Goal: Task Accomplishment & Management: Use online tool/utility

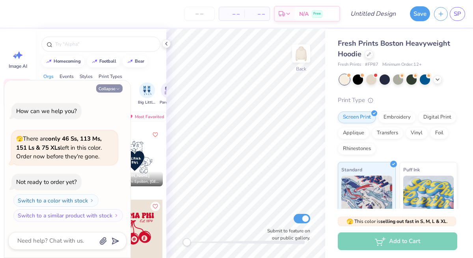
click at [112, 89] on button "Collapse" at bounding box center [109, 88] width 26 height 8
type textarea "x"
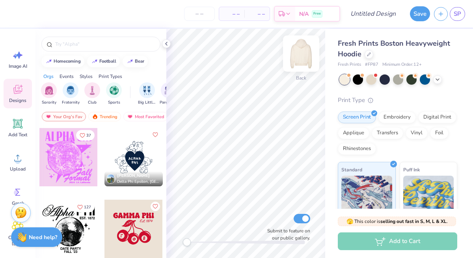
click at [300, 52] on img at bounding box center [301, 54] width 32 height 32
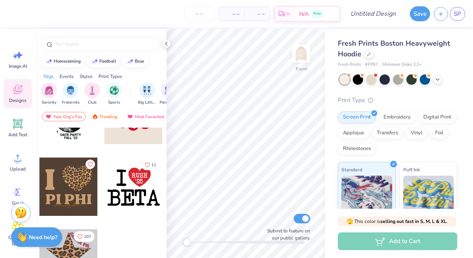
scroll to position [127, 0]
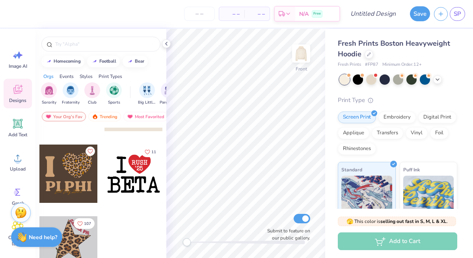
click at [78, 239] on div at bounding box center [68, 245] width 58 height 58
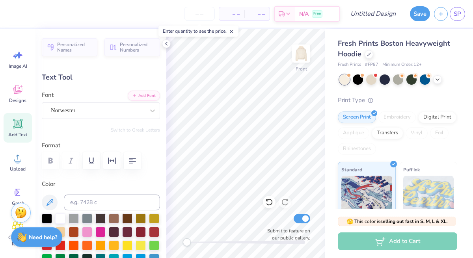
scroll to position [7, 1]
type textarea "alpha PHI"
type input "0.0"
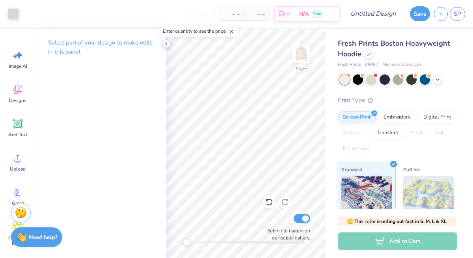
click at [167, 43] on icon at bounding box center [166, 44] width 6 height 6
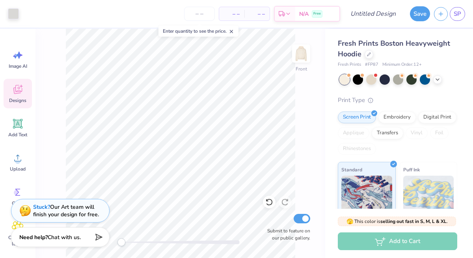
click at [19, 100] on span "Designs" at bounding box center [17, 100] width 17 height 6
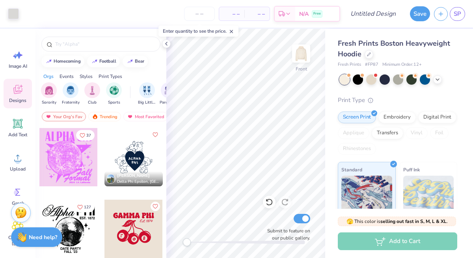
scroll to position [127, 0]
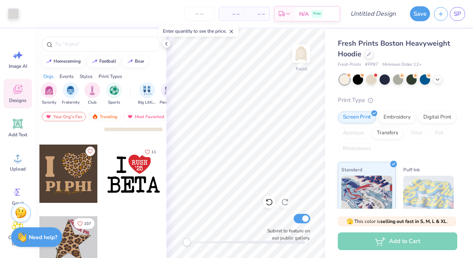
click at [71, 249] on div at bounding box center [68, 245] width 58 height 58
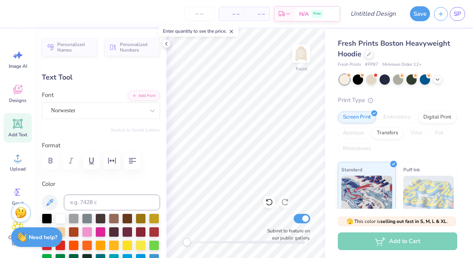
scroll to position [7, 1]
type textarea "alpha PHI"
type input "0.0"
type input "5.28"
type input "3.99"
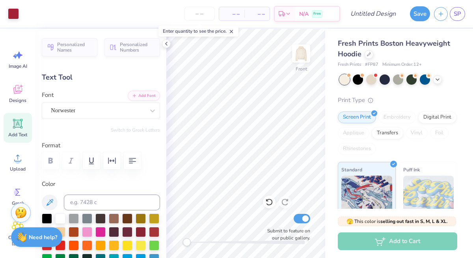
type input "7.09"
type input "36.8"
type input "5.14"
type input "3.88"
type input "7.11"
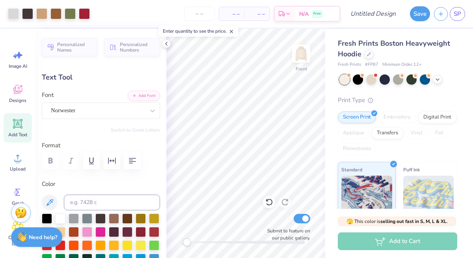
type input "0.0"
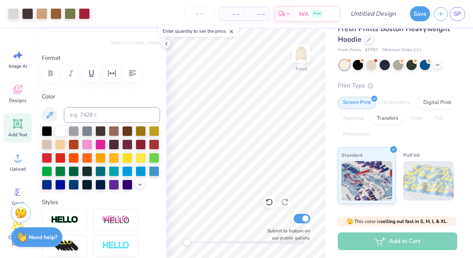
scroll to position [0, 0]
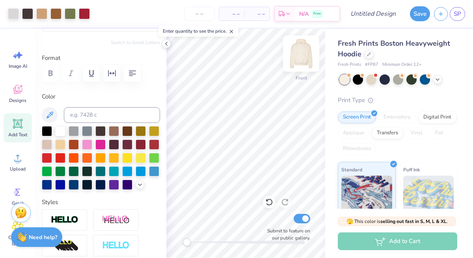
click at [302, 49] on img at bounding box center [301, 54] width 32 height 32
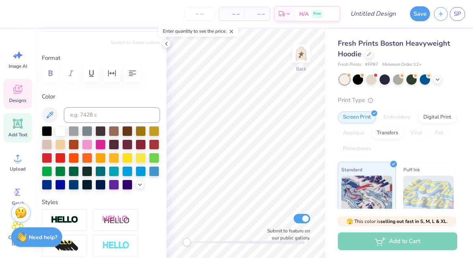
click at [19, 91] on icon at bounding box center [17, 89] width 9 height 9
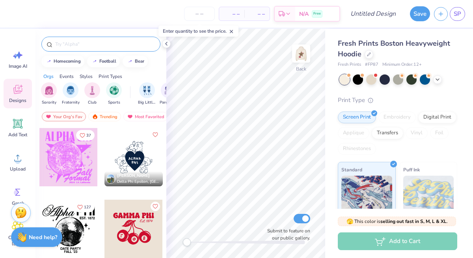
click at [71, 41] on input "text" at bounding box center [104, 44] width 101 height 8
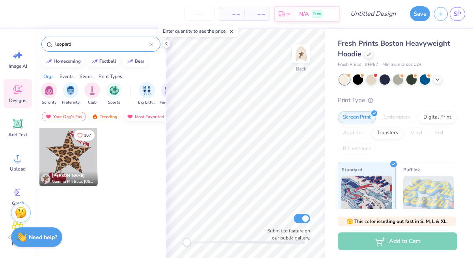
type input "leopard"
click at [143, 117] on div "Most Favorited" at bounding box center [145, 116] width 45 height 9
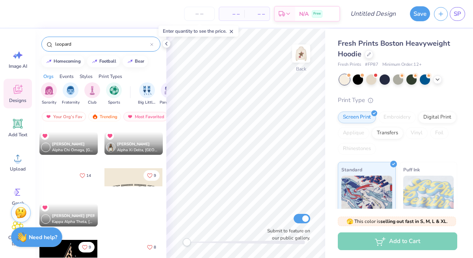
scroll to position [105, 0]
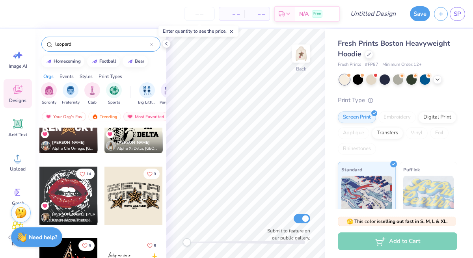
click at [126, 191] on div at bounding box center [133, 196] width 58 height 58
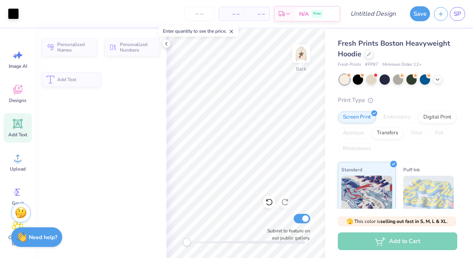
click at [165, 44] on polyline at bounding box center [166, 43] width 2 height 3
click at [152, 19] on div "– – Per Item – – Total Est. Delivery N/A Free" at bounding box center [181, 14] width 317 height 28
click at [232, 31] on line at bounding box center [231, 31] width 3 height 3
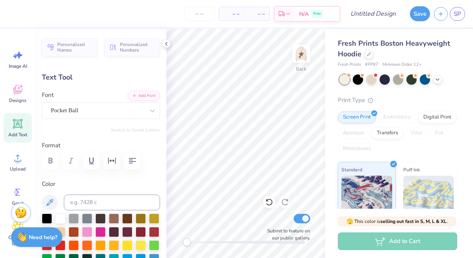
scroll to position [7, 1]
type textarea "alpha"
click at [97, 71] on div "Personalized Names Personalized Numbers Text Tool Add Font Font Pocket Ball Swi…" at bounding box center [100, 143] width 131 height 229
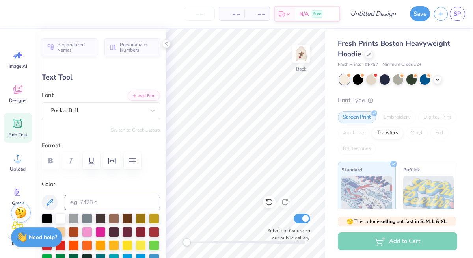
type input "12.99"
type input "2.73"
type input "5.08"
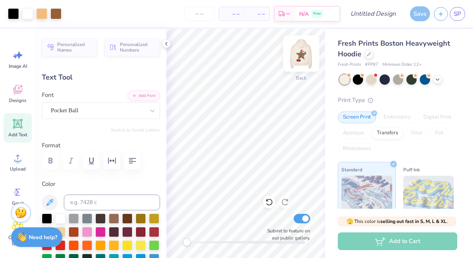
click at [301, 57] on img at bounding box center [301, 54] width 32 height 32
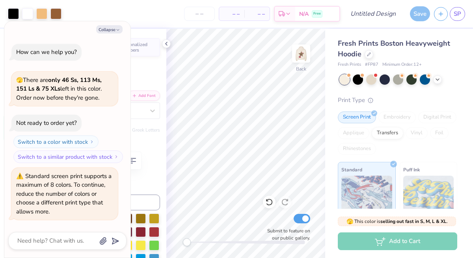
type textarea "x"
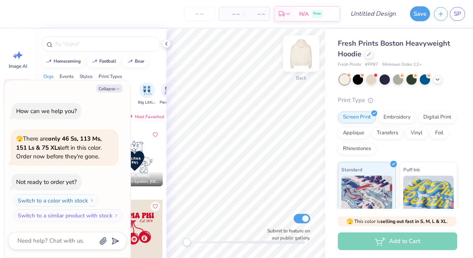
click at [297, 57] on img at bounding box center [301, 54] width 32 height 32
click at [115, 89] on icon "button" at bounding box center [117, 89] width 5 height 5
type textarea "x"
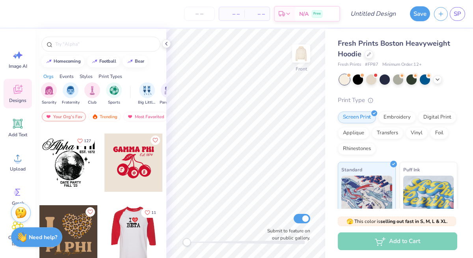
scroll to position [127, 0]
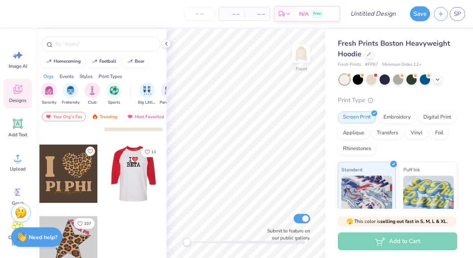
click at [72, 239] on div at bounding box center [68, 245] width 58 height 58
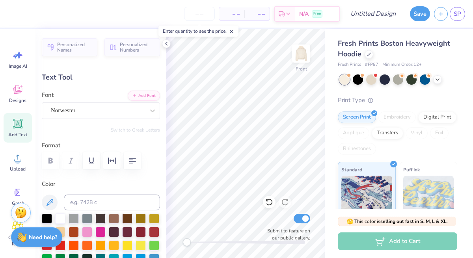
scroll to position [7, 1]
type textarea "alpha PHI"
type input "0.0"
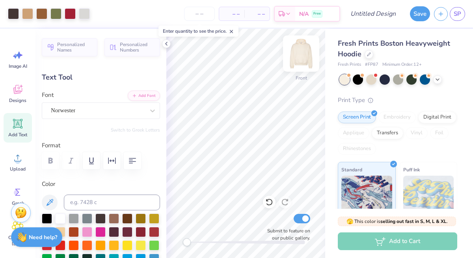
click at [299, 57] on img at bounding box center [301, 54] width 32 height 32
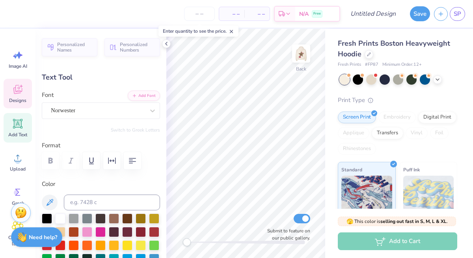
click at [17, 95] on div "Designs" at bounding box center [18, 94] width 28 height 30
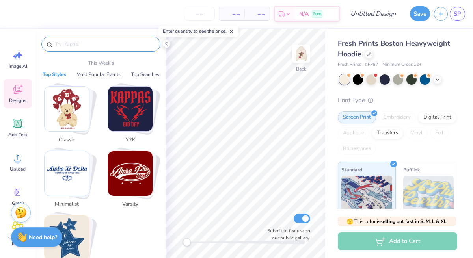
click at [76, 46] on input "text" at bounding box center [104, 44] width 101 height 8
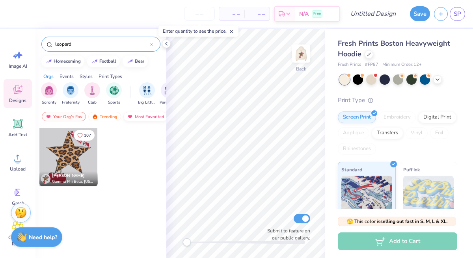
click at [134, 115] on div "Most Favorited" at bounding box center [145, 116] width 45 height 9
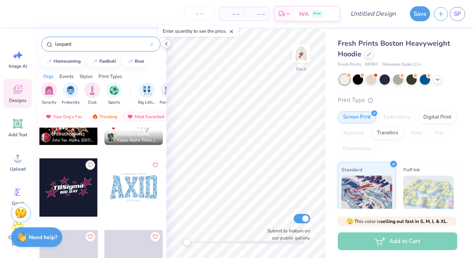
scroll to position [291, 0]
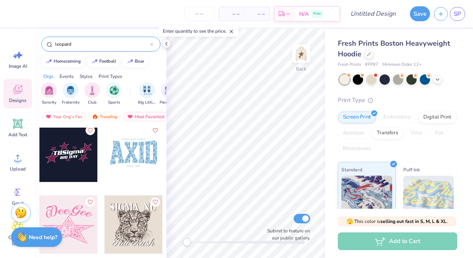
click at [115, 47] on input "leopard" at bounding box center [102, 44] width 96 height 8
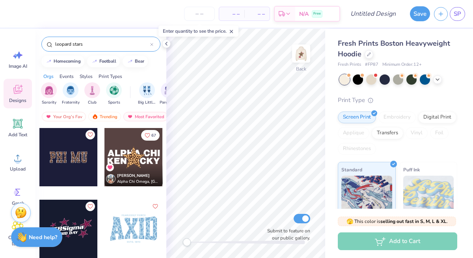
type input "leopard stars"
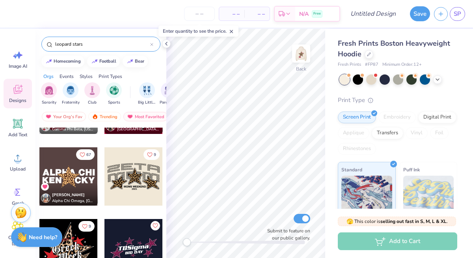
scroll to position [50, 0]
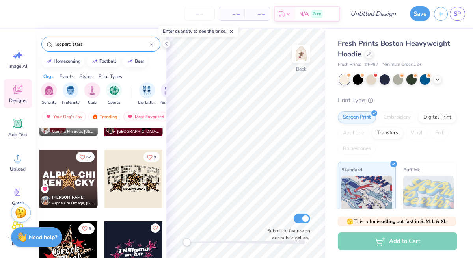
click at [132, 174] on div at bounding box center [74, 179] width 175 height 58
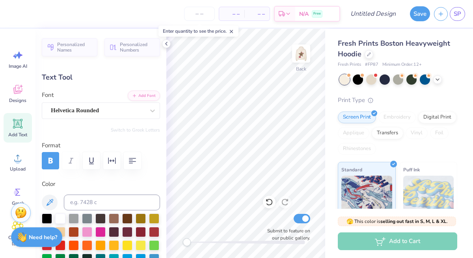
scroll to position [7, 1]
type textarea "W"
type input "13.19"
type input "2.45"
type input "3.00"
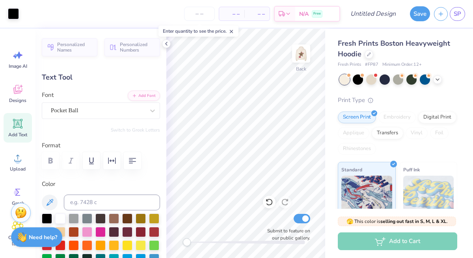
type input "12.99"
type input "2.73"
type input "5.08"
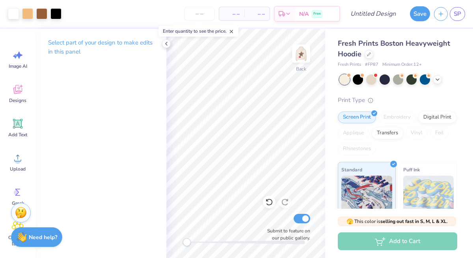
click at [234, 30] on icon at bounding box center [231, 32] width 6 height 6
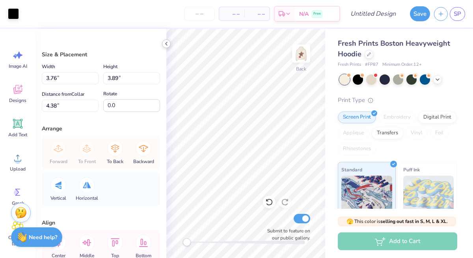
click at [174, 18] on div "– – Per Item – – Total Est. Delivery N/A Free" at bounding box center [181, 14] width 317 height 28
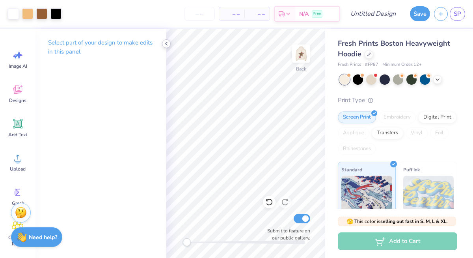
click at [167, 45] on polyline at bounding box center [166, 43] width 2 height 3
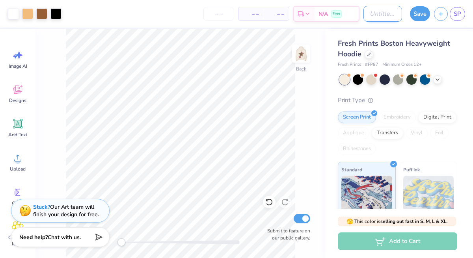
click at [366, 11] on input "Design Title" at bounding box center [382, 14] width 39 height 16
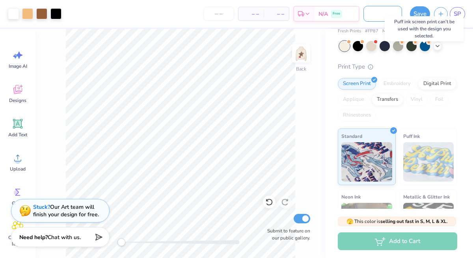
scroll to position [0, 0]
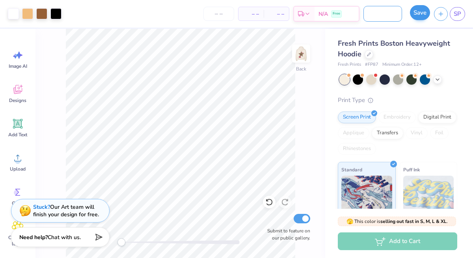
type input "Leopard Star Cream Swweatshirt"
click at [419, 13] on button "Save" at bounding box center [420, 12] width 20 height 15
click at [418, 11] on div "Save" at bounding box center [420, 13] width 20 height 15
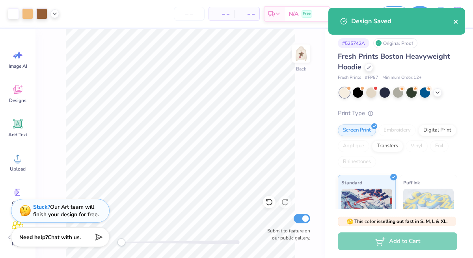
click at [455, 22] on icon "close" at bounding box center [455, 22] width 4 height 4
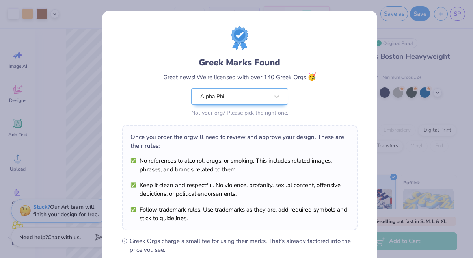
click at [81, 65] on div "Greek Marks Found Great news! We're licensed with over 140 Greek Orgs. 🥳 Alpha …" at bounding box center [236, 129] width 473 height 258
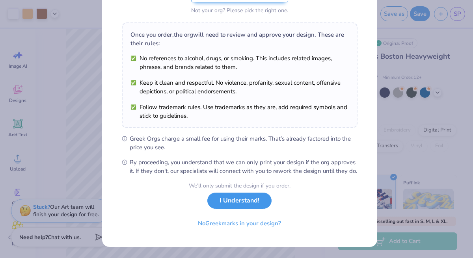
click at [231, 202] on button "I Understand!" at bounding box center [239, 201] width 64 height 16
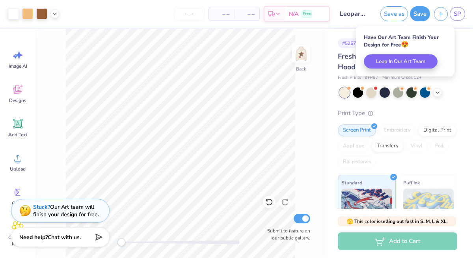
scroll to position [0, 0]
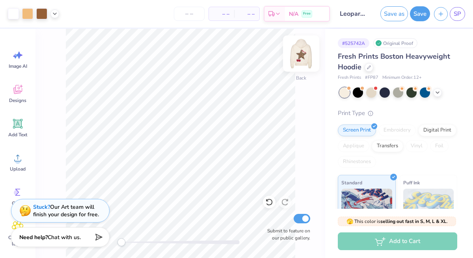
click at [308, 54] on img at bounding box center [301, 54] width 32 height 32
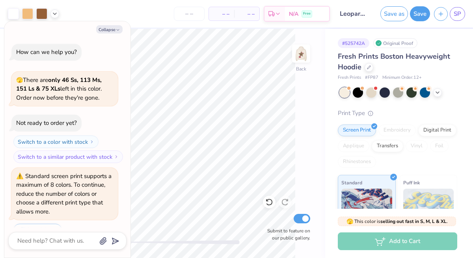
scroll to position [98, 0]
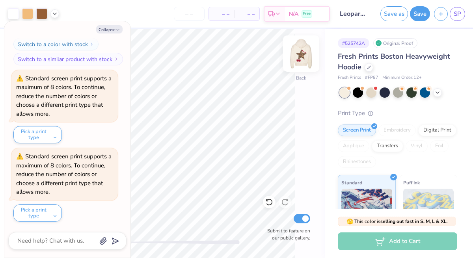
click at [302, 51] on img at bounding box center [301, 54] width 32 height 32
click at [111, 26] on button "Collapse" at bounding box center [109, 29] width 26 height 8
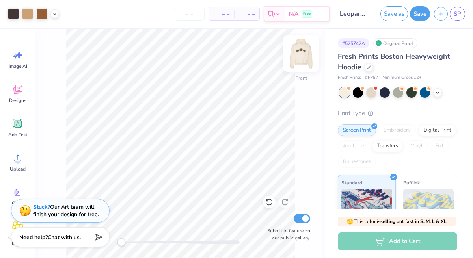
click at [300, 53] on img at bounding box center [301, 54] width 32 height 32
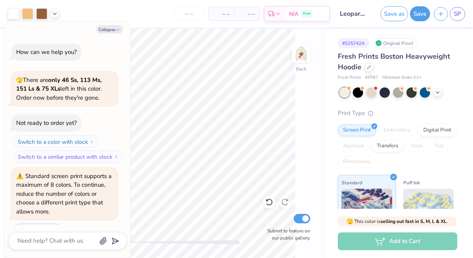
scroll to position [176, 0]
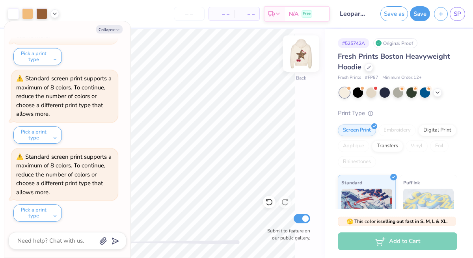
click at [300, 54] on img at bounding box center [301, 54] width 32 height 32
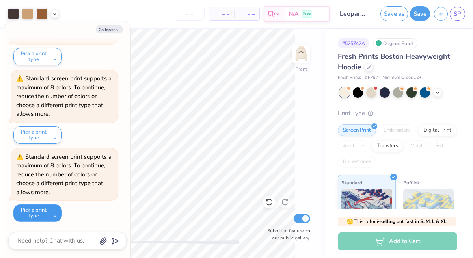
click at [46, 215] on button "Pick a print type" at bounding box center [37, 212] width 48 height 17
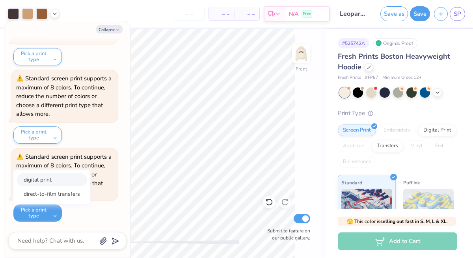
click at [50, 180] on button "digital print" at bounding box center [52, 179] width 71 height 13
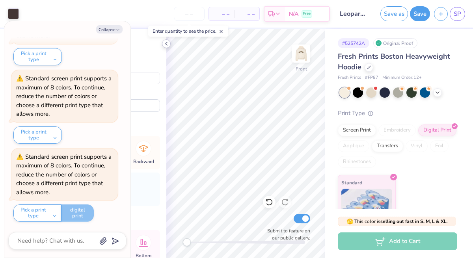
click at [169, 42] on icon at bounding box center [166, 44] width 6 height 6
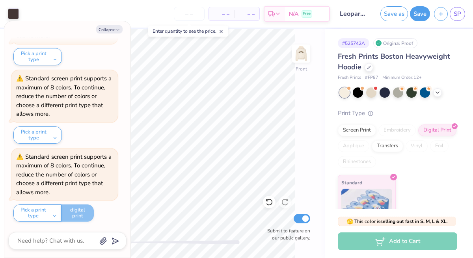
click at [143, 7] on div "– – Per Item – – Total Est. Delivery N/A Free" at bounding box center [176, 14] width 307 height 28
click at [113, 26] on button "Collapse" at bounding box center [109, 29] width 26 height 8
type textarea "x"
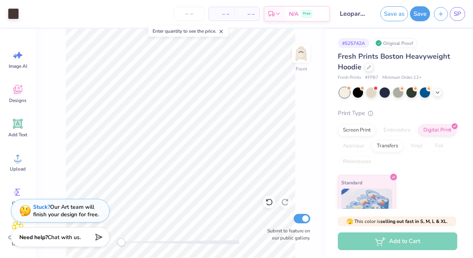
click at [109, 19] on div "– – Per Item – – Total Est. Delivery N/A Free" at bounding box center [176, 14] width 307 height 28
click at [28, 12] on div at bounding box center [27, 12] width 11 height 11
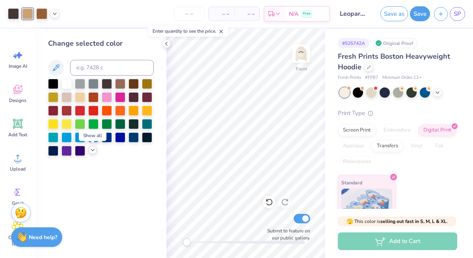
click at [92, 148] on icon at bounding box center [92, 150] width 6 height 6
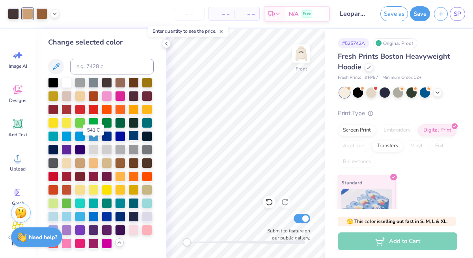
scroll to position [28, 0]
click at [115, 157] on div at bounding box center [120, 162] width 10 height 10
click at [75, 157] on div at bounding box center [80, 162] width 10 height 10
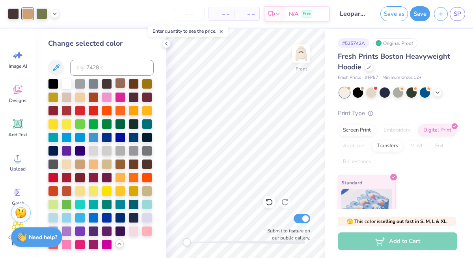
click at [115, 80] on div at bounding box center [120, 83] width 10 height 10
click at [85, 94] on div at bounding box center [80, 96] width 10 height 10
click at [126, 67] on input at bounding box center [112, 68] width 84 height 16
click at [298, 50] on img at bounding box center [301, 54] width 32 height 32
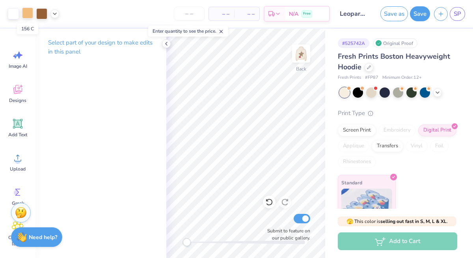
click at [30, 13] on div at bounding box center [27, 12] width 11 height 11
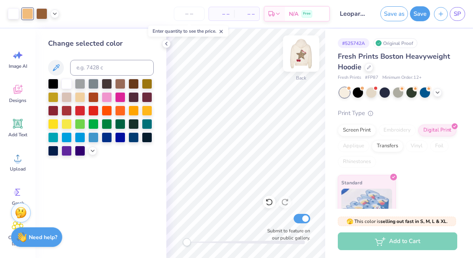
click at [302, 52] on img at bounding box center [301, 54] width 32 height 32
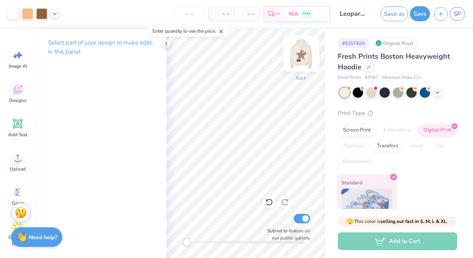
click at [302, 55] on img at bounding box center [301, 54] width 32 height 32
click at [29, 11] on div at bounding box center [27, 12] width 11 height 11
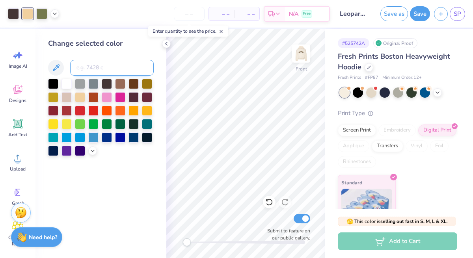
click at [86, 68] on input at bounding box center [112, 68] width 84 height 16
type input "156"
type input "c"
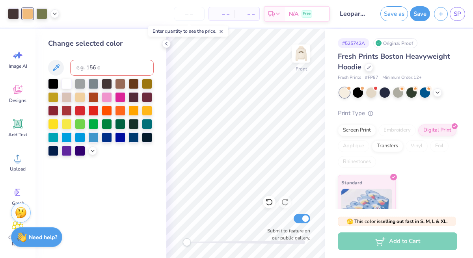
type input "e.g. 156 c"
click at [58, 68] on icon at bounding box center [55, 67] width 9 height 9
click at [56, 67] on icon at bounding box center [55, 67] width 9 height 9
click at [91, 145] on div at bounding box center [101, 117] width 106 height 77
click at [92, 148] on icon at bounding box center [92, 150] width 6 height 6
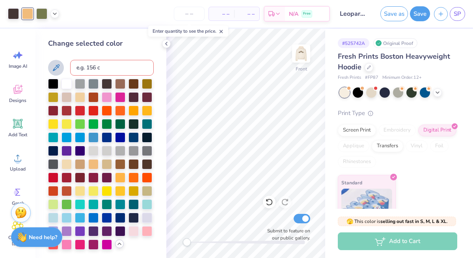
click at [59, 68] on icon at bounding box center [55, 67] width 9 height 9
click at [63, 78] on div at bounding box center [66, 83] width 10 height 10
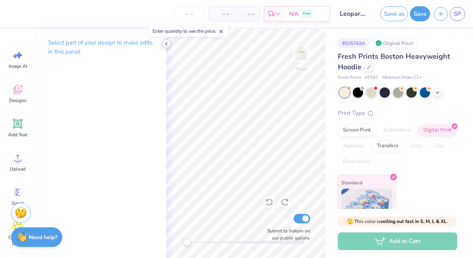
click at [165, 44] on polyline at bounding box center [166, 43] width 2 height 3
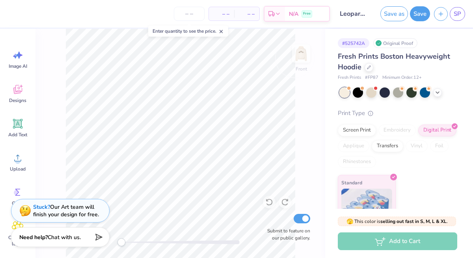
click at [298, 55] on div "Front Submit to feature on our public gallery." at bounding box center [179, 143] width 289 height 229
click at [303, 54] on div "Front Submit to feature on our public gallery." at bounding box center [179, 143] width 289 height 229
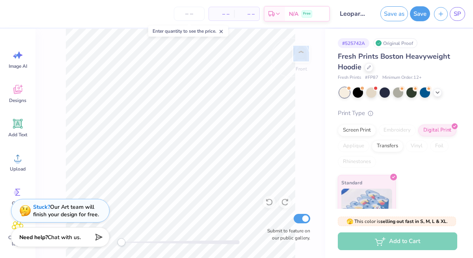
click at [303, 54] on div "Front Submit to feature on our public gallery." at bounding box center [179, 143] width 289 height 229
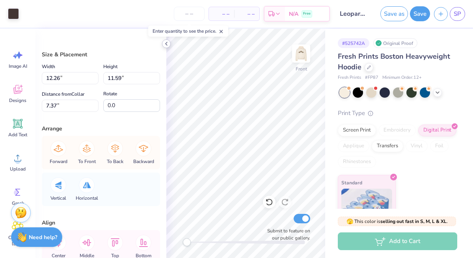
click at [167, 43] on icon at bounding box center [166, 44] width 6 height 6
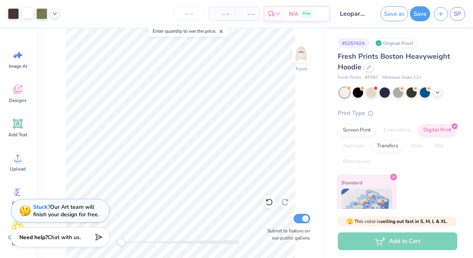
click at [29, 18] on div at bounding box center [27, 12] width 11 height 11
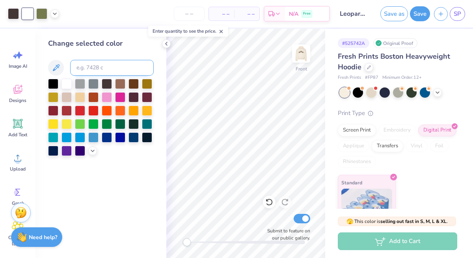
click at [106, 66] on input at bounding box center [112, 68] width 84 height 16
type input "156"
type input "c"
click at [302, 50] on img at bounding box center [301, 54] width 32 height 32
click at [54, 13] on polyline at bounding box center [54, 13] width 3 height 2
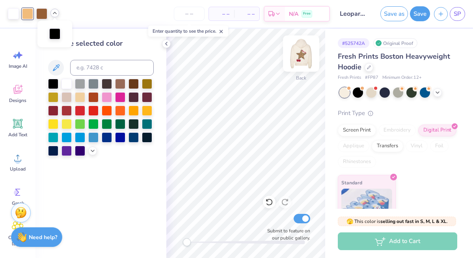
click at [303, 52] on img at bounding box center [301, 54] width 32 height 32
click at [160, 9] on div "– – Per Item – – Total Est. Delivery N/A Free" at bounding box center [196, 14] width 267 height 28
click at [223, 31] on icon at bounding box center [221, 32] width 6 height 6
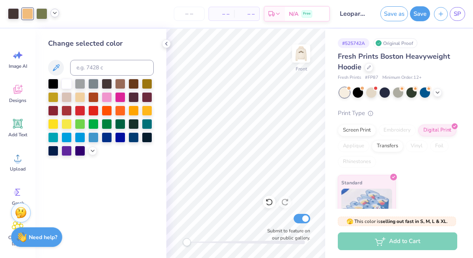
click at [52, 13] on icon at bounding box center [55, 13] width 6 height 6
click at [14, 13] on div at bounding box center [13, 12] width 11 height 11
click at [94, 64] on input at bounding box center [112, 68] width 84 height 16
type input "4635"
click at [28, 11] on div at bounding box center [27, 12] width 11 height 11
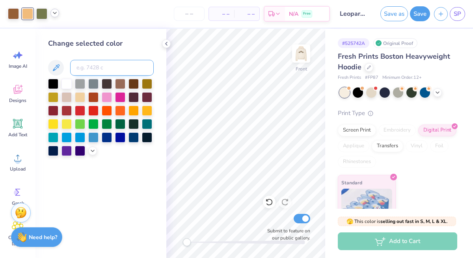
click at [122, 66] on input at bounding box center [112, 68] width 84 height 16
type input "4635"
type input "c"
click at [299, 54] on img at bounding box center [301, 54] width 32 height 32
click at [54, 15] on icon at bounding box center [55, 13] width 6 height 6
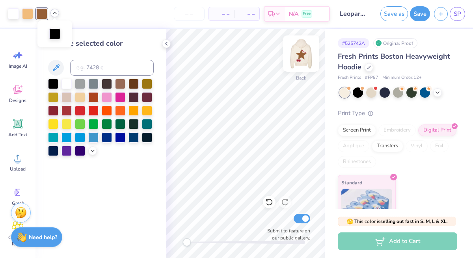
click at [301, 54] on img at bounding box center [301, 54] width 32 height 32
click at [306, 59] on img at bounding box center [301, 54] width 32 height 32
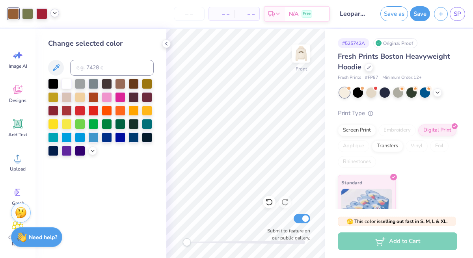
click at [53, 15] on icon at bounding box center [55, 13] width 6 height 6
click at [104, 63] on input at bounding box center [112, 68] width 84 height 16
type input "156"
click at [55, 15] on icon at bounding box center [55, 13] width 6 height 6
click at [58, 32] on div at bounding box center [54, 33] width 11 height 11
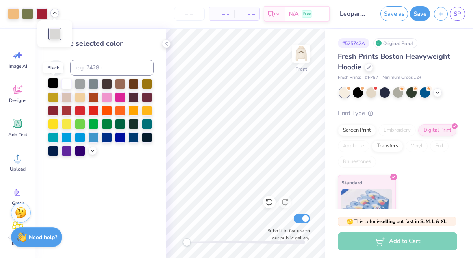
click at [55, 84] on div at bounding box center [53, 83] width 10 height 10
click at [79, 81] on div at bounding box center [80, 83] width 10 height 10
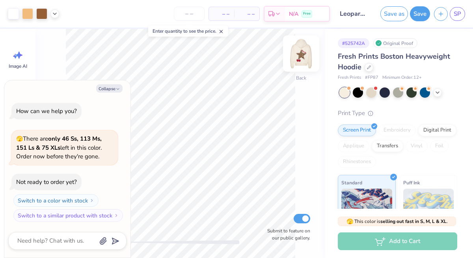
click at [297, 59] on img at bounding box center [301, 54] width 32 height 32
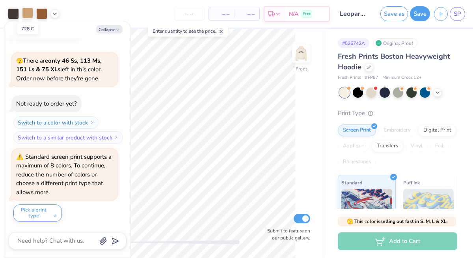
click at [30, 14] on div at bounding box center [27, 12] width 11 height 11
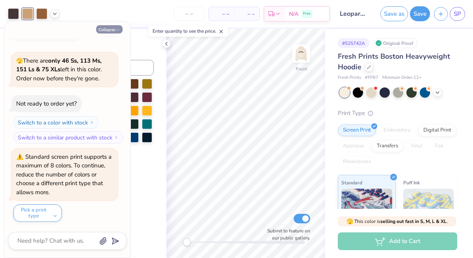
click at [112, 28] on button "Collapse" at bounding box center [109, 29] width 26 height 8
type textarea "x"
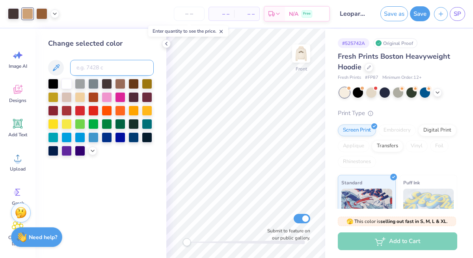
click at [106, 66] on input at bounding box center [112, 68] width 84 height 16
type input "156"
click at [305, 54] on img at bounding box center [301, 54] width 32 height 32
click at [301, 56] on img at bounding box center [301, 54] width 32 height 32
click at [421, 11] on button "Save" at bounding box center [420, 12] width 20 height 15
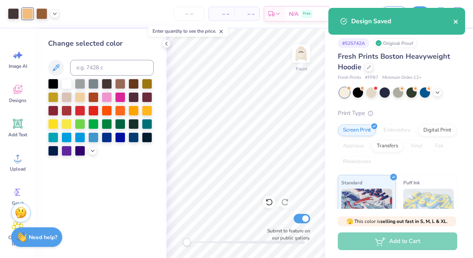
click at [456, 22] on icon "close" at bounding box center [456, 22] width 6 height 6
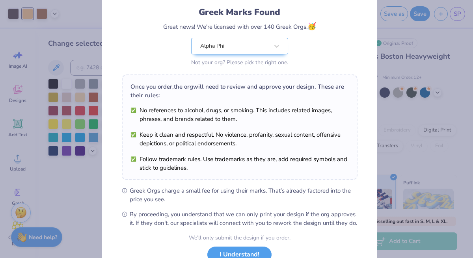
scroll to position [111, 0]
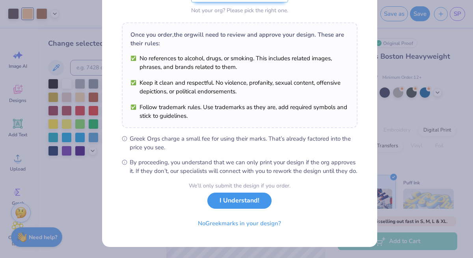
click at [231, 208] on button "I Understand!" at bounding box center [239, 201] width 64 height 16
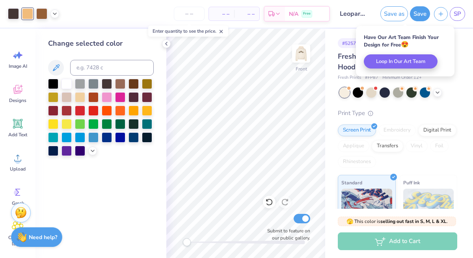
scroll to position [0, 0]
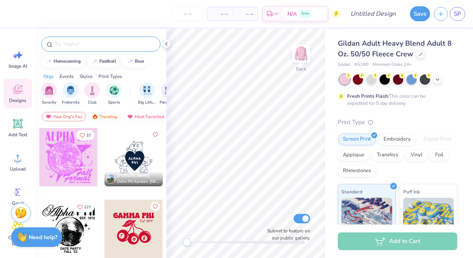
click at [69, 46] on input "text" at bounding box center [104, 44] width 101 height 8
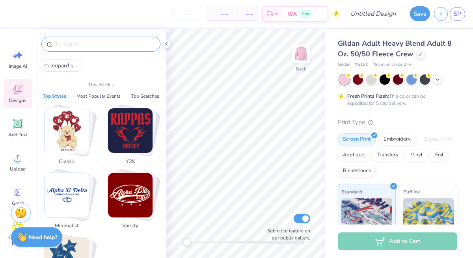
click at [74, 125] on img "Stack Card Button Classic" at bounding box center [67, 130] width 45 height 45
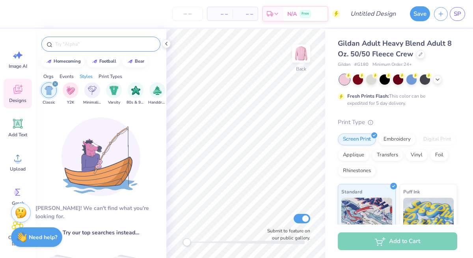
click at [91, 43] on input "text" at bounding box center [104, 44] width 101 height 8
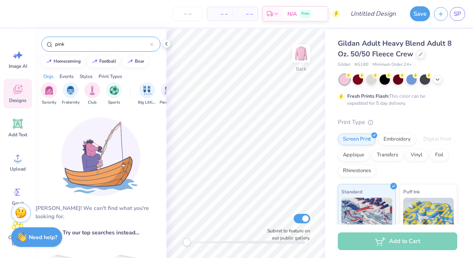
type input "pink"
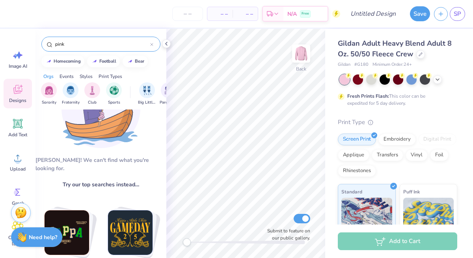
scroll to position [49, 0]
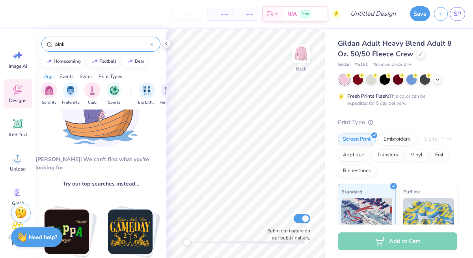
click at [92, 47] on input "pink" at bounding box center [102, 44] width 96 height 8
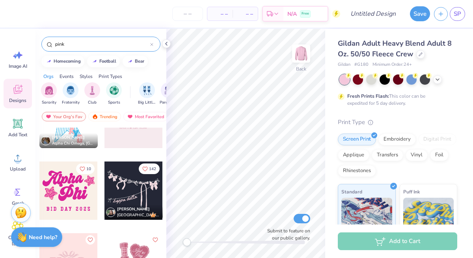
scroll to position [343, 0]
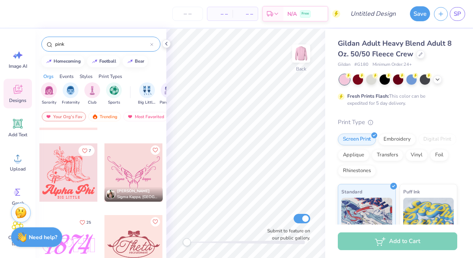
click at [123, 171] on div at bounding box center [133, 172] width 58 height 58
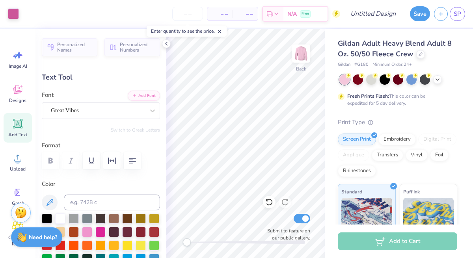
scroll to position [7, 1]
type textarea "alpha"
type input "1.71"
type input "0.84"
type input "6.93"
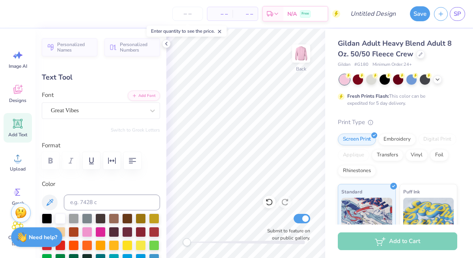
scroll to position [7, 1]
type textarea "phi"
type input "0.99"
type input "0.83"
type input "6.94"
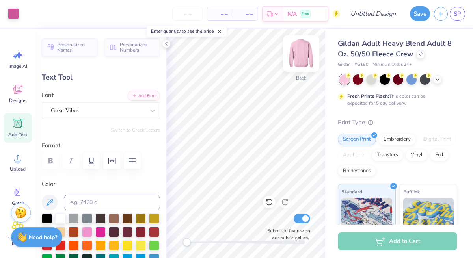
type input "1.57"
type input "0.87"
type input "7.02"
type input "0.99"
type input "0.83"
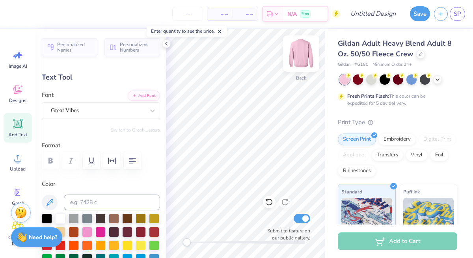
type input "7.06"
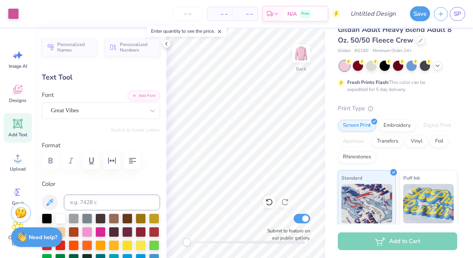
scroll to position [15, 0]
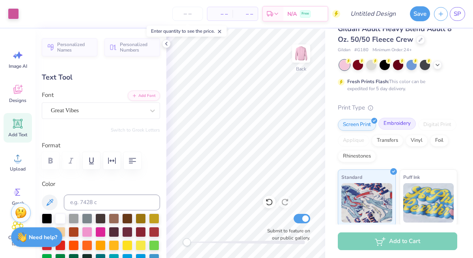
click at [403, 123] on div "Embroidery" at bounding box center [396, 124] width 37 height 12
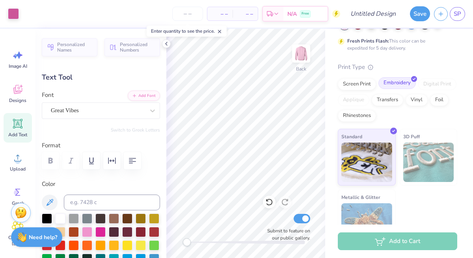
scroll to position [77, 0]
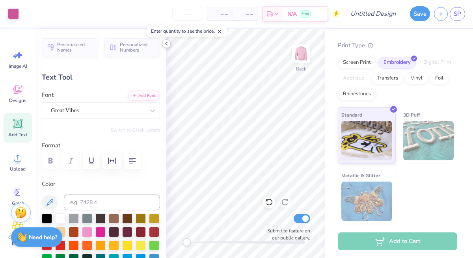
click at [165, 43] on polyline at bounding box center [166, 43] width 2 height 3
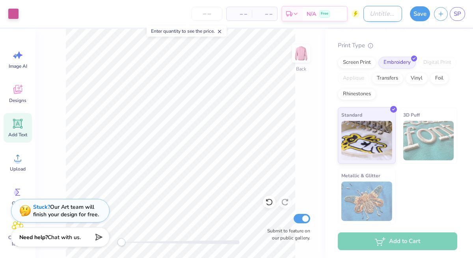
click at [363, 14] on input "Design Title" at bounding box center [382, 14] width 39 height 16
click at [382, 8] on input "Pink cREWNECK EMBROID" at bounding box center [382, 14] width 39 height 16
click at [382, 11] on input "Pink cREWNECK EMBROID" at bounding box center [382, 14] width 39 height 16
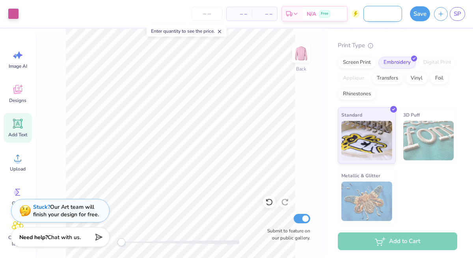
scroll to position [0, 53]
type input "Pink Crewneck Embroidery"
click at [420, 13] on button "Save" at bounding box center [420, 12] width 20 height 15
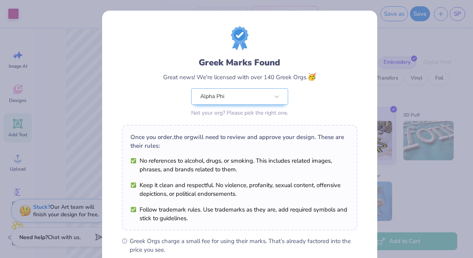
scroll to position [111, 0]
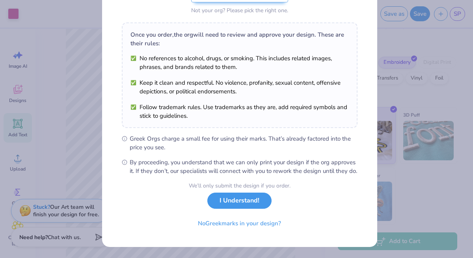
click at [253, 202] on button "I Understand!" at bounding box center [239, 201] width 64 height 16
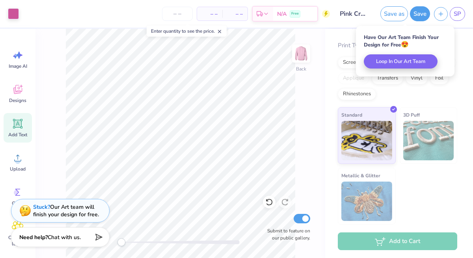
scroll to position [0, 0]
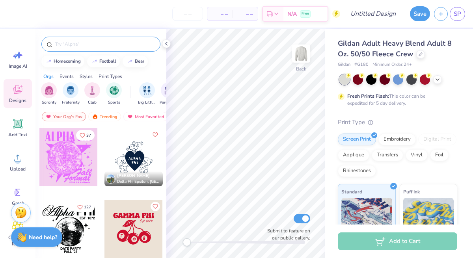
click at [76, 46] on input "text" at bounding box center [104, 44] width 101 height 8
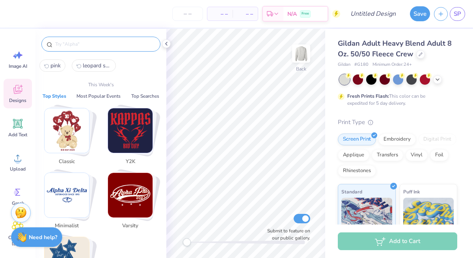
click at [70, 192] on img "Stack Card Button Minimalist" at bounding box center [67, 195] width 45 height 45
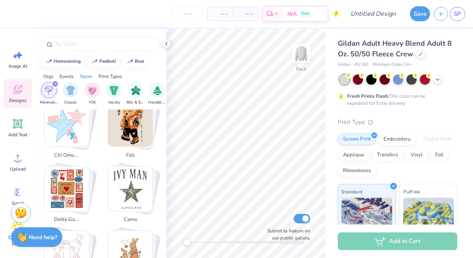
scroll to position [330, 0]
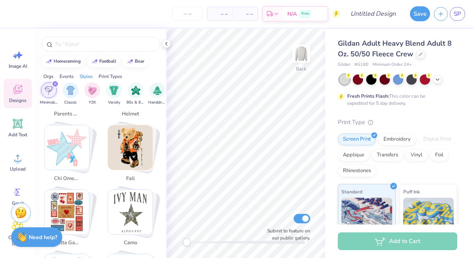
click at [128, 147] on img "Stack Card Button fall" at bounding box center [130, 147] width 45 height 45
type input "fall"
click at [133, 150] on img "Stack Card Button fall" at bounding box center [130, 147] width 45 height 45
click at [136, 140] on img "Stack Card Button fall" at bounding box center [130, 147] width 45 height 45
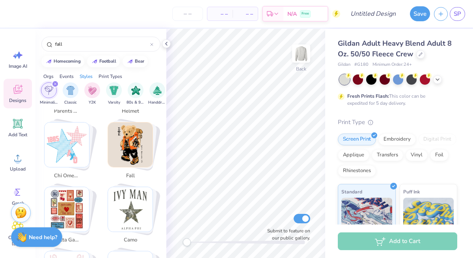
scroll to position [328, 0]
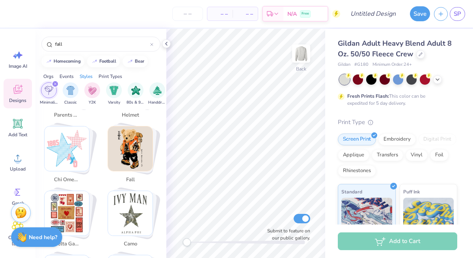
click at [139, 145] on img "Stack Card Button fall" at bounding box center [130, 148] width 45 height 45
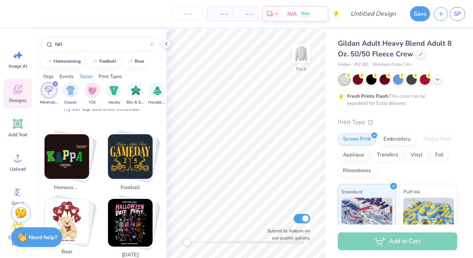
scroll to position [0, 0]
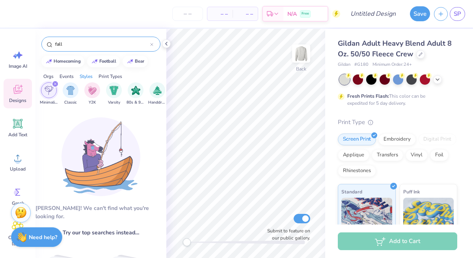
click at [100, 42] on input "fall" at bounding box center [102, 44] width 96 height 8
click at [96, 46] on input "fall" at bounding box center [102, 44] width 96 height 8
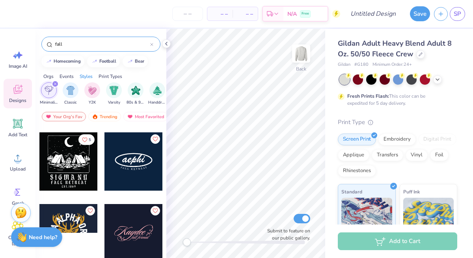
scroll to position [1134, 0]
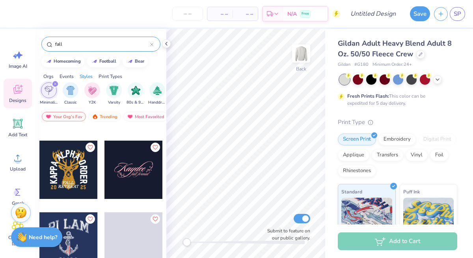
click at [152, 44] on icon at bounding box center [151, 44] width 2 height 2
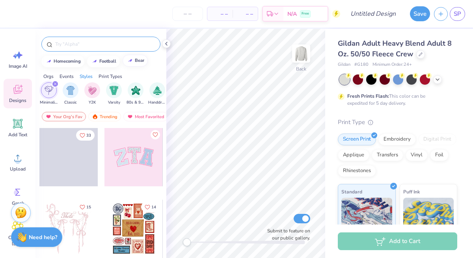
click at [135, 61] on div "bear" at bounding box center [139, 60] width 9 height 4
type input "bear"
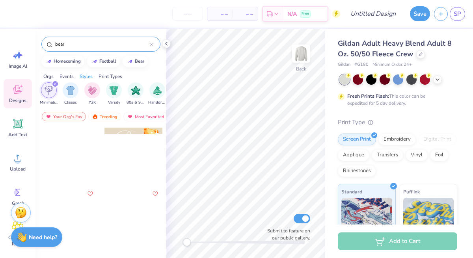
scroll to position [1846, 0]
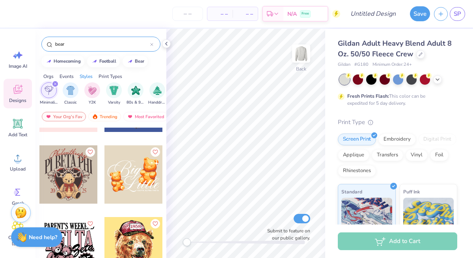
click at [72, 169] on div at bounding box center [68, 174] width 58 height 58
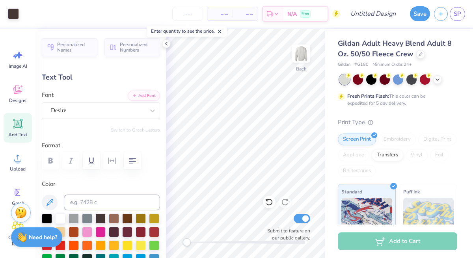
type input "11.39"
type input "4.87"
type input "4.32"
type textarea "ALPHA PHI"
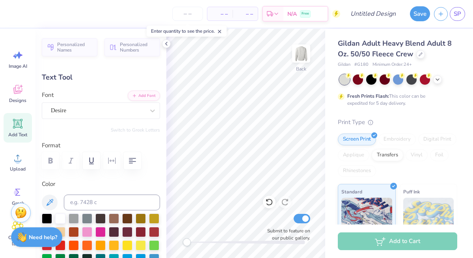
scroll to position [7, 2]
click at [357, 82] on div at bounding box center [358, 79] width 10 height 10
click at [362, 77] on circle at bounding box center [362, 75] width 6 height 6
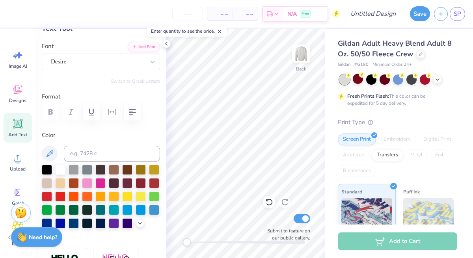
scroll to position [53, 0]
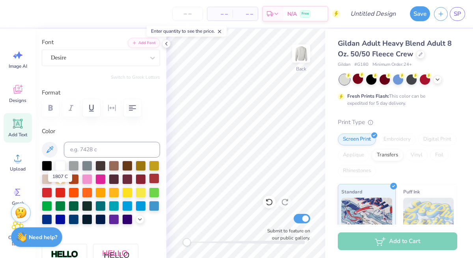
click at [149, 184] on div at bounding box center [154, 178] width 10 height 10
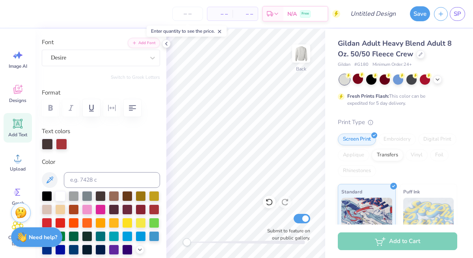
scroll to position [7, 1]
click at [135, 214] on div at bounding box center [140, 209] width 10 height 10
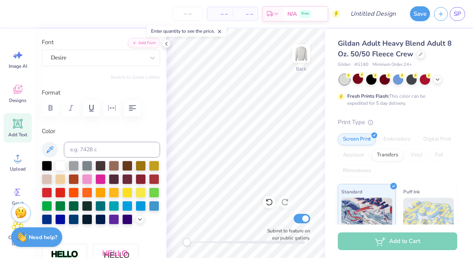
scroll to position [7, 2]
click at [135, 184] on div at bounding box center [140, 178] width 10 height 10
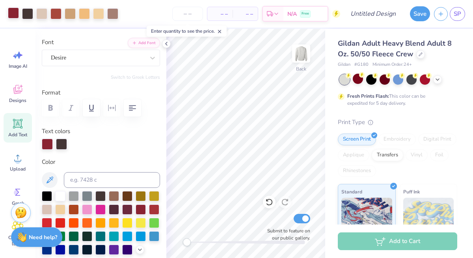
click at [14, 17] on div at bounding box center [13, 12] width 11 height 11
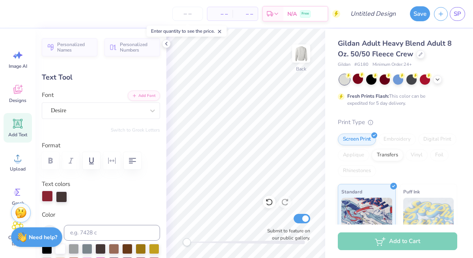
click at [46, 197] on div at bounding box center [47, 196] width 11 height 11
click at [59, 199] on div at bounding box center [61, 196] width 11 height 11
click at [92, 232] on input at bounding box center [112, 233] width 96 height 16
type input "439 c"
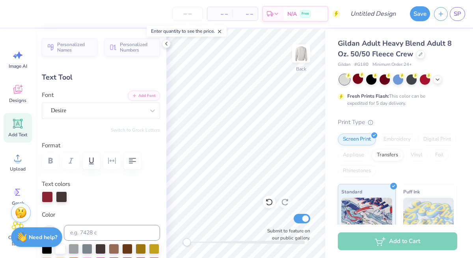
scroll to position [7, 2]
type textarea "ALPHA PHI"
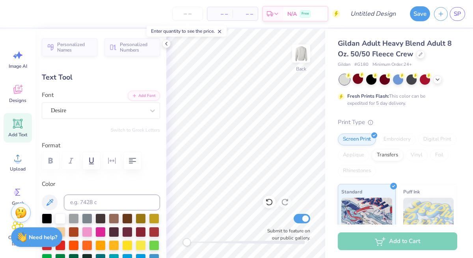
scroll to position [7, 3]
click at [117, 200] on input at bounding box center [112, 203] width 96 height 16
click at [166, 44] on polyline at bounding box center [166, 43] width 2 height 3
click at [221, 31] on line at bounding box center [219, 31] width 3 height 3
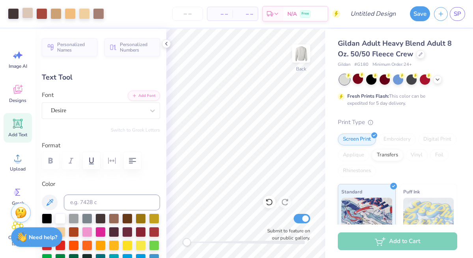
click at [25, 9] on div at bounding box center [27, 12] width 11 height 11
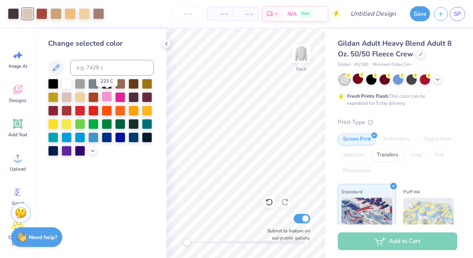
click at [107, 98] on div at bounding box center [107, 96] width 10 height 10
click at [66, 98] on div at bounding box center [66, 96] width 10 height 10
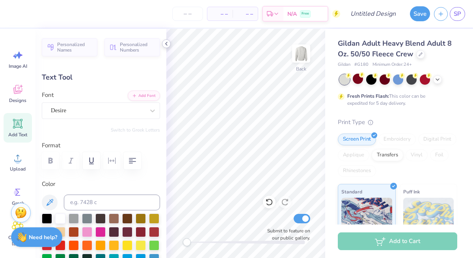
click at [165, 43] on icon at bounding box center [166, 44] width 6 height 6
click at [118, 198] on input at bounding box center [112, 203] width 96 height 16
type input "7608"
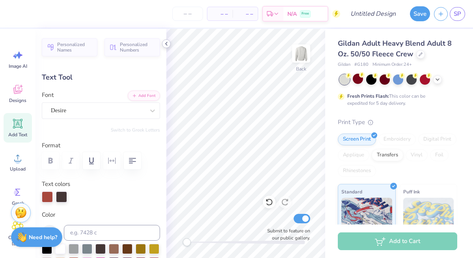
click at [166, 44] on polyline at bounding box center [166, 43] width 2 height 3
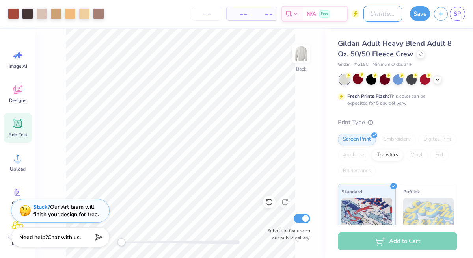
click at [385, 10] on input "Design Title" at bounding box center [382, 14] width 39 height 16
type input "G"
type input "Ash Crewneck Bear"
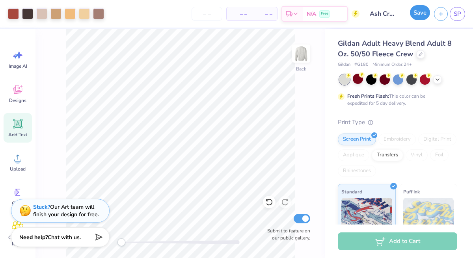
click at [420, 13] on button "Save" at bounding box center [420, 12] width 20 height 15
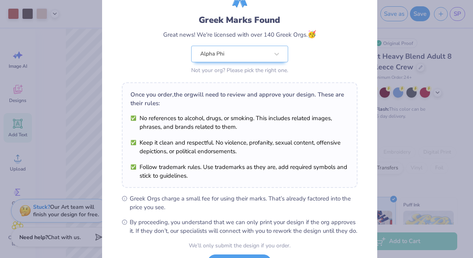
scroll to position [111, 0]
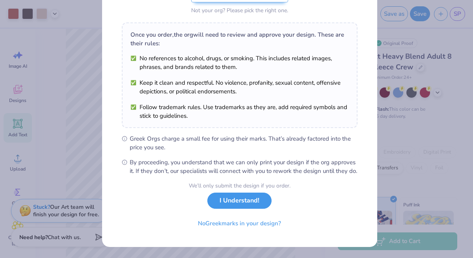
click at [238, 206] on button "I Understand!" at bounding box center [239, 201] width 64 height 16
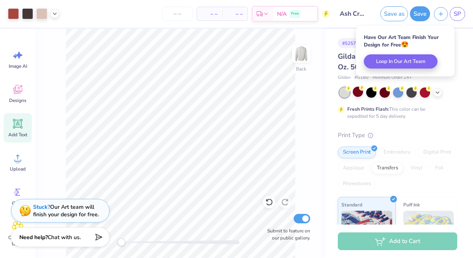
scroll to position [0, 0]
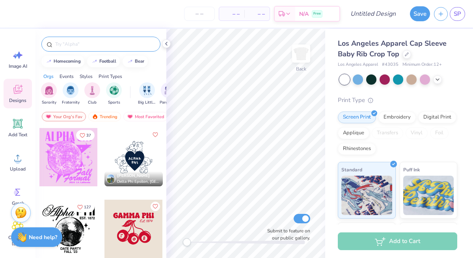
click at [115, 39] on div at bounding box center [100, 44] width 119 height 15
click at [111, 45] on input "text" at bounding box center [104, 44] width 101 height 8
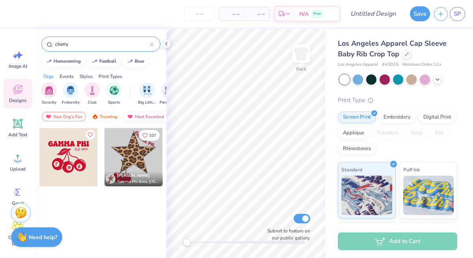
click at [144, 114] on div "Most Favorited" at bounding box center [145, 116] width 45 height 9
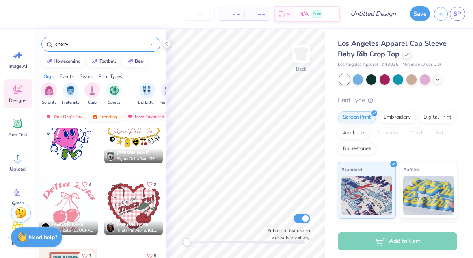
scroll to position [1485, 0]
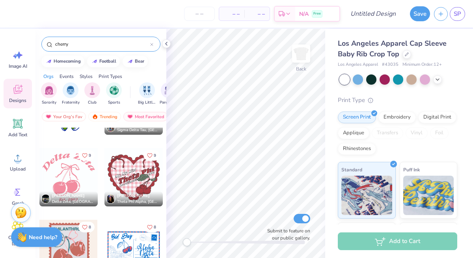
click at [68, 42] on input "cherry" at bounding box center [102, 44] width 96 height 8
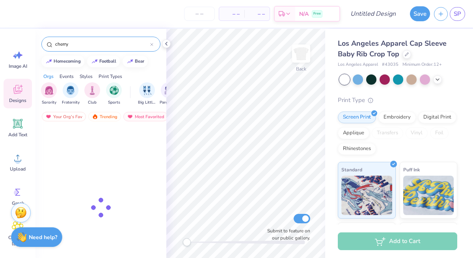
click at [68, 42] on input "cherry" at bounding box center [102, 44] width 96 height 8
type input "alpha phi"
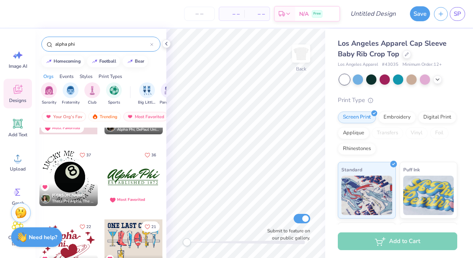
scroll to position [198, 0]
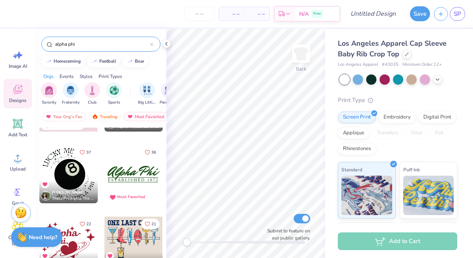
click at [72, 171] on div at bounding box center [68, 174] width 58 height 58
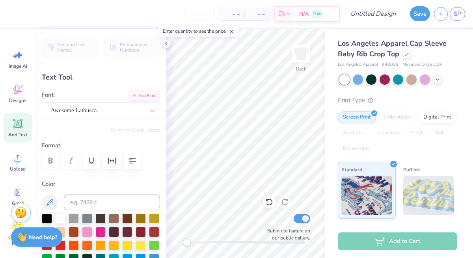
scroll to position [7, 2]
type textarea "i m a alpha phi"
type input "0.0"
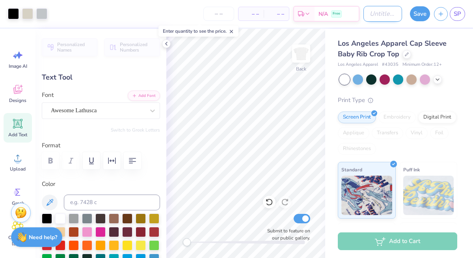
click at [378, 16] on input "Design Title" at bounding box center [382, 14] width 39 height 16
type input "White Baby Tee 8 Ball"
click at [419, 13] on button "Save" at bounding box center [420, 12] width 20 height 15
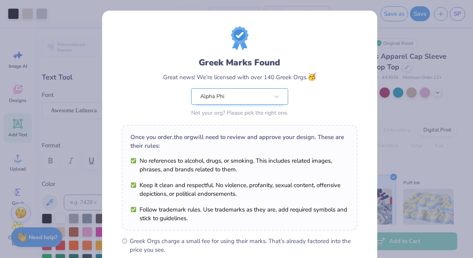
scroll to position [111, 0]
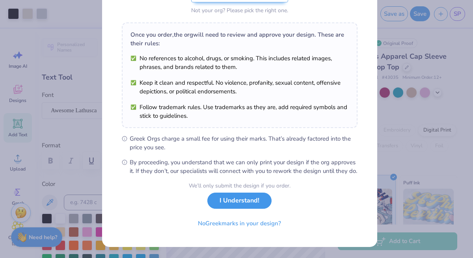
click at [240, 206] on button "I Understand!" at bounding box center [239, 201] width 64 height 16
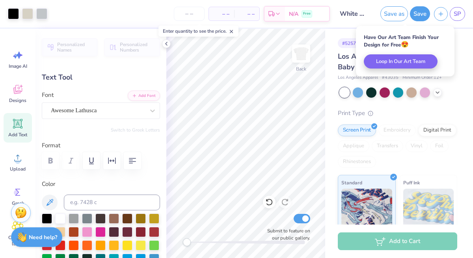
scroll to position [0, 0]
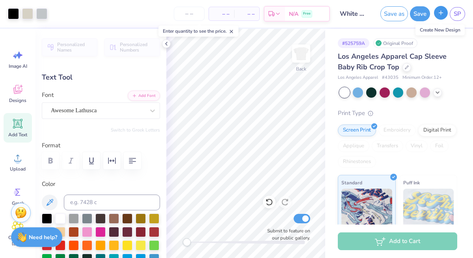
click at [441, 15] on icon "button" at bounding box center [440, 12] width 7 height 7
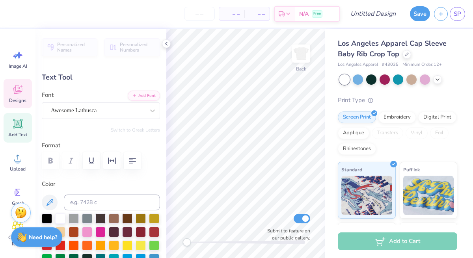
click at [21, 89] on icon at bounding box center [18, 90] width 12 height 12
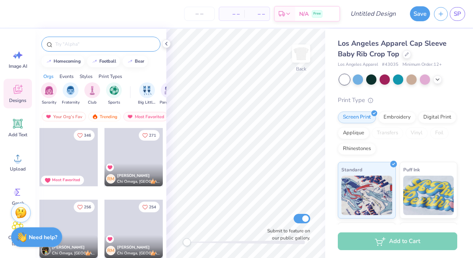
click at [73, 49] on div at bounding box center [100, 44] width 119 height 15
click at [76, 40] on input "text" at bounding box center [104, 44] width 101 height 8
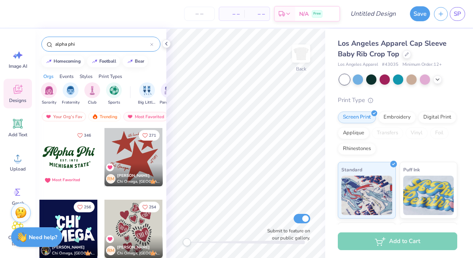
type input "alpha phi"
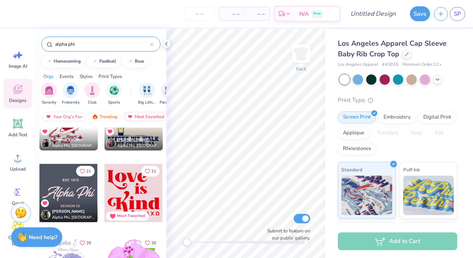
scroll to position [227, 0]
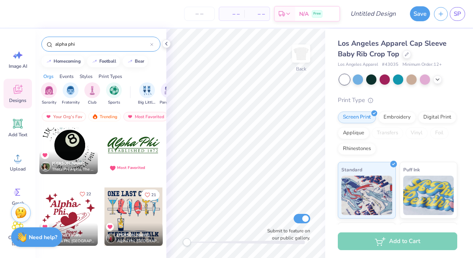
click at [80, 192] on icon "Like" at bounding box center [83, 194] width 6 height 6
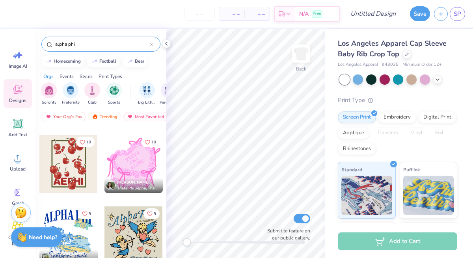
scroll to position [909, 0]
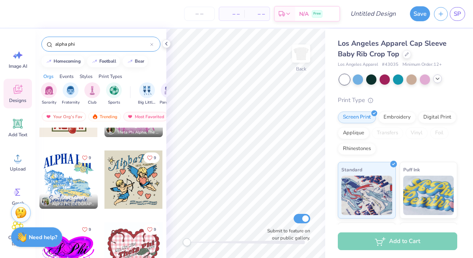
click at [437, 80] on icon at bounding box center [437, 79] width 6 height 6
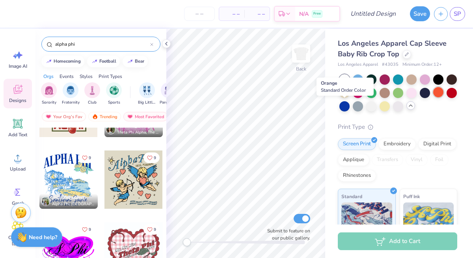
click at [433, 97] on div at bounding box center [438, 92] width 10 height 10
click at [446, 97] on div at bounding box center [451, 92] width 10 height 10
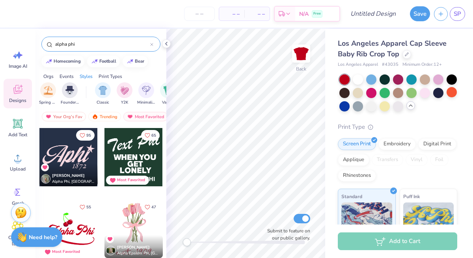
scroll to position [0, 365]
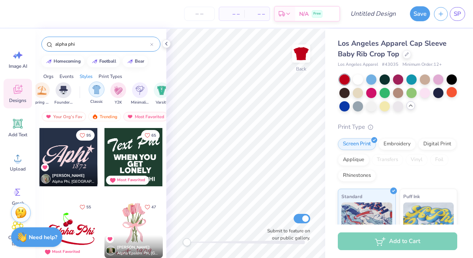
click at [95, 91] on img "filter for Classic" at bounding box center [96, 89] width 9 height 9
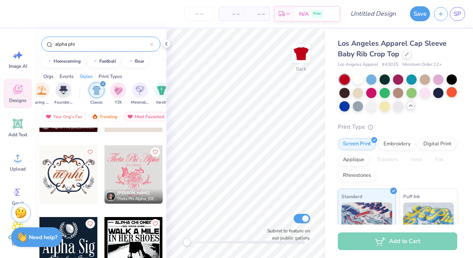
scroll to position [1088, 0]
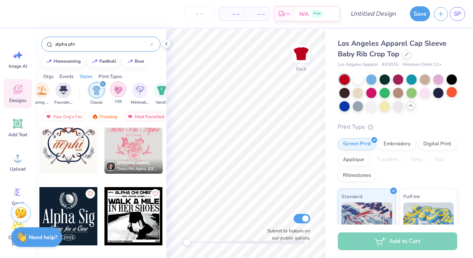
click at [119, 86] on img "filter for Y2K" at bounding box center [118, 89] width 9 height 9
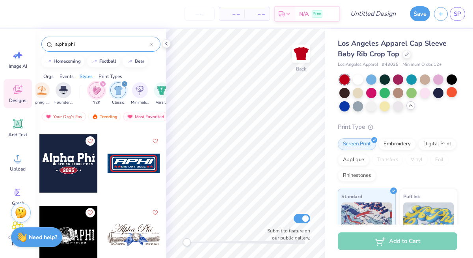
scroll to position [1600, 0]
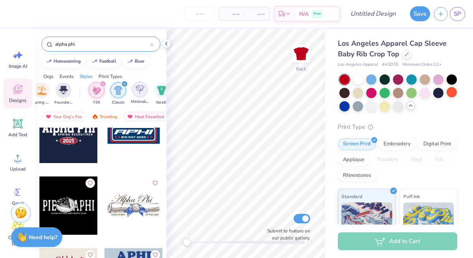
click at [140, 88] on img "filter for Minimalist" at bounding box center [139, 89] width 9 height 9
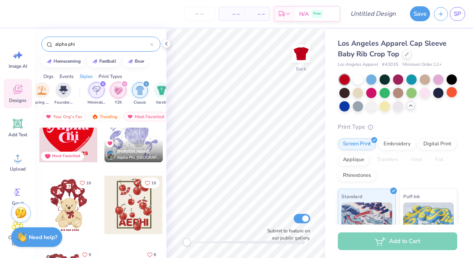
scroll to position [29, 0]
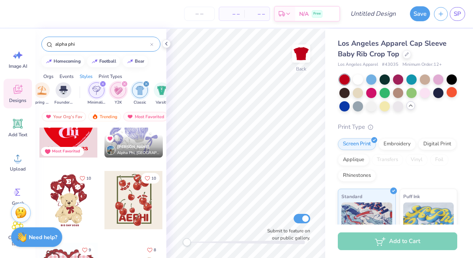
click at [105, 84] on div "filter for Minimalist" at bounding box center [102, 83] width 7 height 7
click at [105, 84] on div "filter for Y2K" at bounding box center [102, 83] width 7 height 7
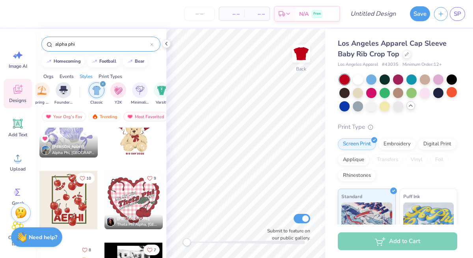
click at [105, 84] on div "filter for Classic" at bounding box center [102, 83] width 7 height 7
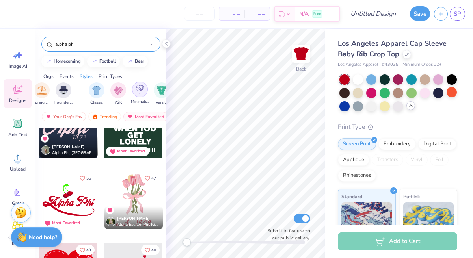
click at [139, 96] on div "filter for Minimalist" at bounding box center [140, 90] width 16 height 16
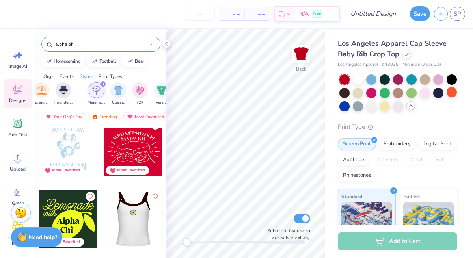
scroll to position [829, 0]
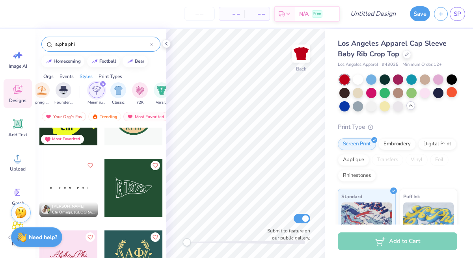
click at [102, 82] on icon "filter for Minimalist" at bounding box center [102, 83] width 3 height 3
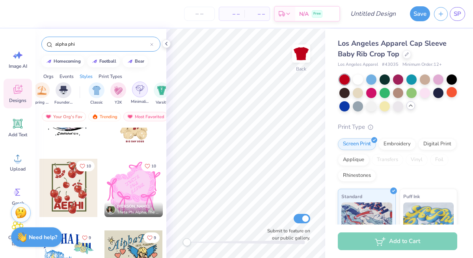
scroll to position [0, 464]
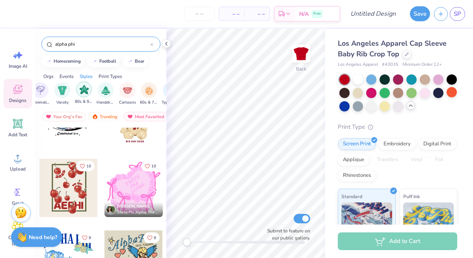
click at [83, 93] on img "filter for 80s & 90s" at bounding box center [84, 89] width 9 height 9
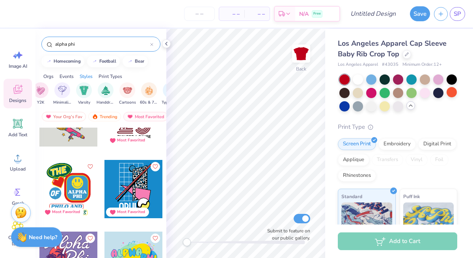
scroll to position [0, 534]
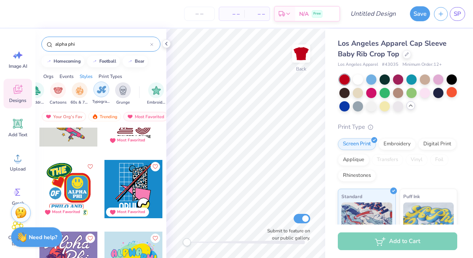
click at [96, 90] on div "filter for Typography" at bounding box center [101, 90] width 16 height 16
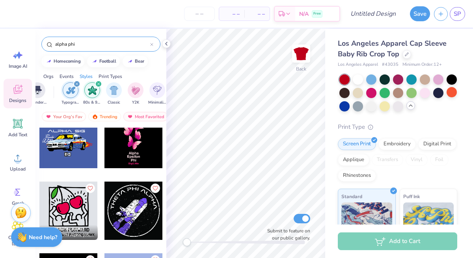
scroll to position [0, 394]
click at [72, 84] on icon "filter for Typography" at bounding box center [73, 83] width 3 height 3
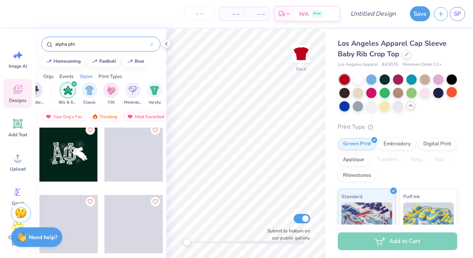
scroll to position [1237, 0]
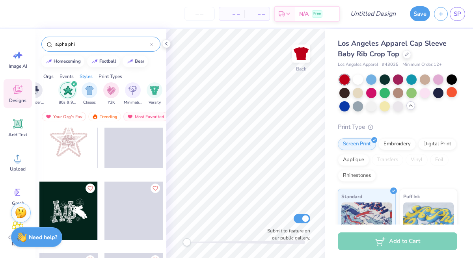
click at [74, 84] on icon "filter for 80s & 90s" at bounding box center [74, 84] width 2 height 2
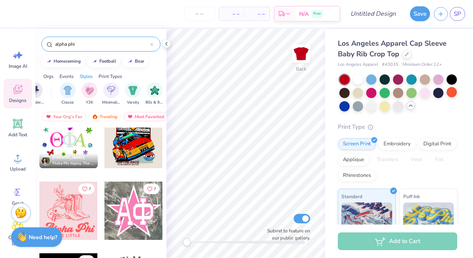
click at [152, 45] on icon at bounding box center [151, 44] width 3 height 3
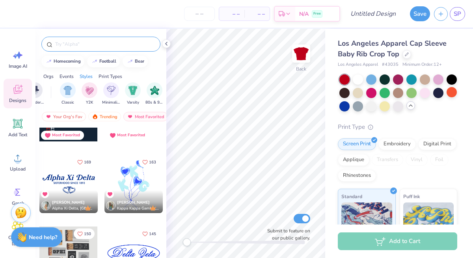
scroll to position [63, 0]
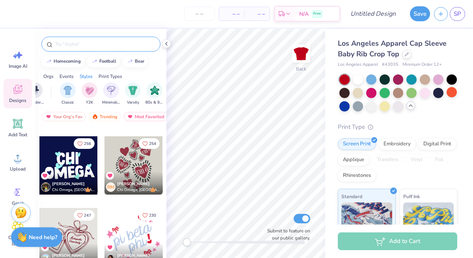
click at [80, 52] on div at bounding box center [100, 42] width 131 height 27
click at [80, 43] on input "text" at bounding box center [104, 44] width 101 height 8
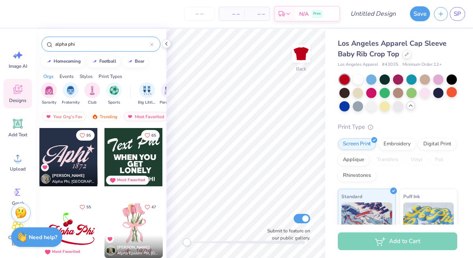
click at [80, 43] on input "alpha phi" at bounding box center [102, 44] width 96 height 8
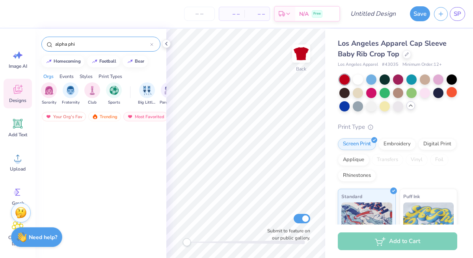
scroll to position [0, 0]
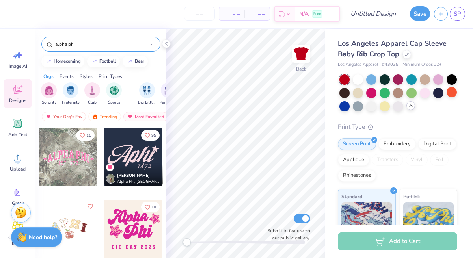
type input "alpha phi"
click at [131, 163] on div at bounding box center [133, 157] width 58 height 58
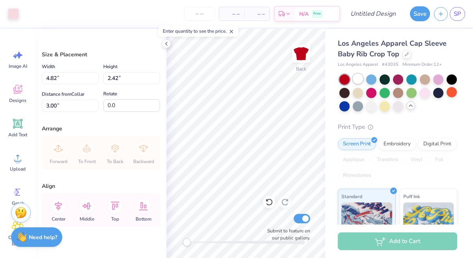
click at [357, 76] on div at bounding box center [358, 79] width 10 height 10
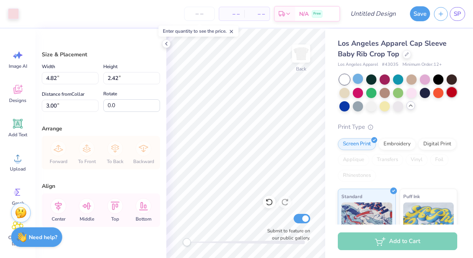
click at [446, 97] on div at bounding box center [451, 92] width 10 height 10
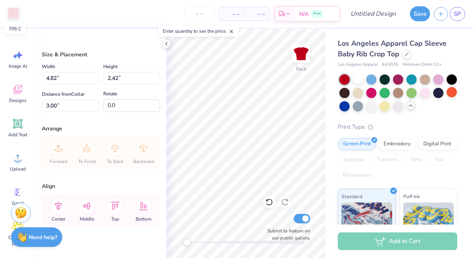
click at [15, 13] on div at bounding box center [13, 12] width 11 height 11
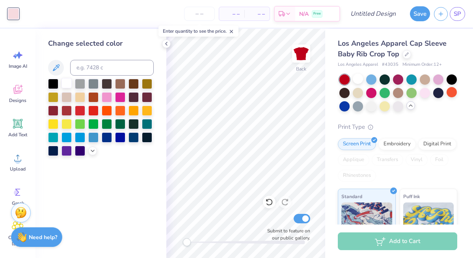
click at [65, 84] on div at bounding box center [66, 83] width 10 height 10
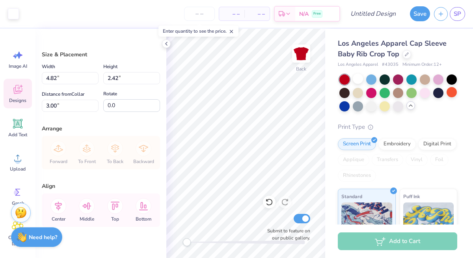
click at [22, 101] on span "Designs" at bounding box center [17, 100] width 17 height 6
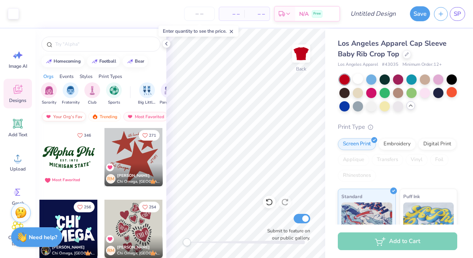
click at [65, 119] on div "Your Org's Fav" at bounding box center [64, 116] width 44 height 9
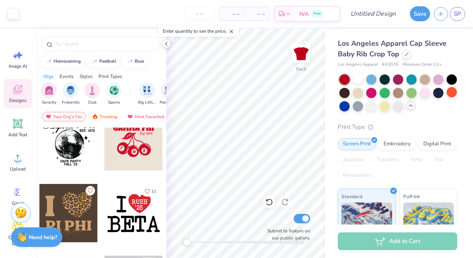
scroll to position [127, 0]
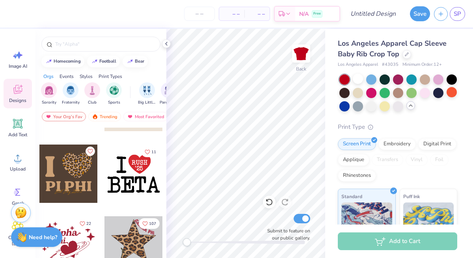
click at [76, 228] on div at bounding box center [68, 245] width 58 height 58
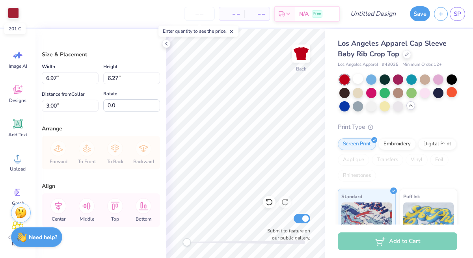
click at [12, 13] on div at bounding box center [13, 12] width 11 height 11
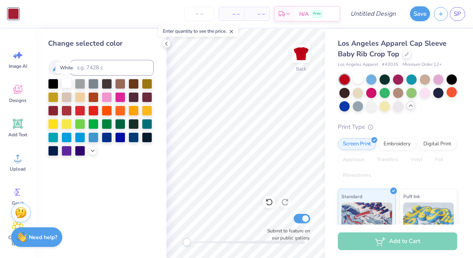
click at [66, 84] on div at bounding box center [66, 83] width 10 height 10
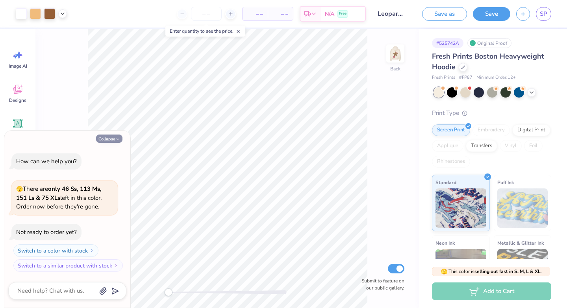
click at [110, 139] on button "Collapse" at bounding box center [109, 139] width 26 height 8
type textarea "x"
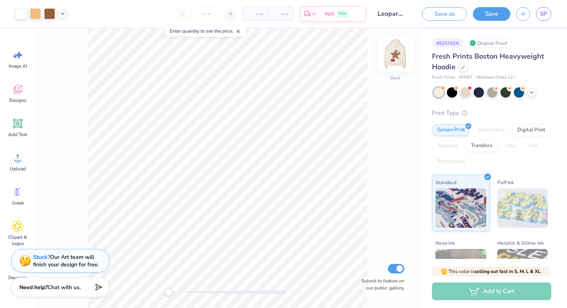
click at [399, 61] on img at bounding box center [396, 54] width 32 height 32
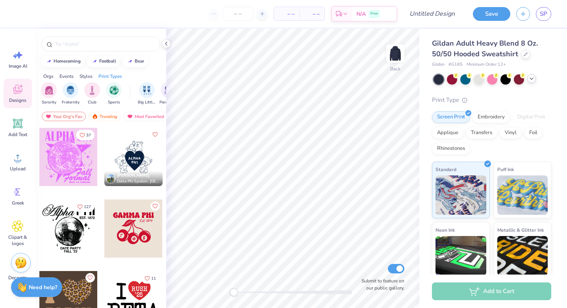
click at [531, 80] on icon at bounding box center [532, 79] width 6 height 6
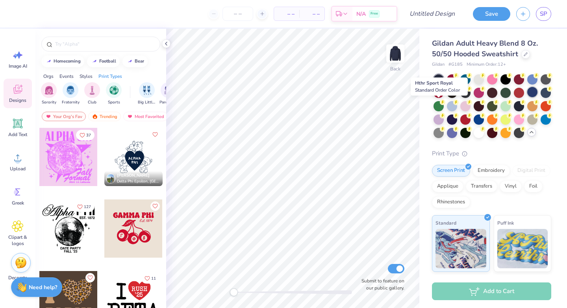
click at [527, 97] on div at bounding box center [532, 92] width 10 height 10
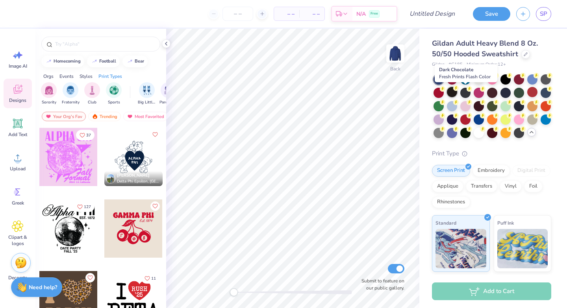
click at [459, 89] on circle at bounding box center [456, 88] width 6 height 6
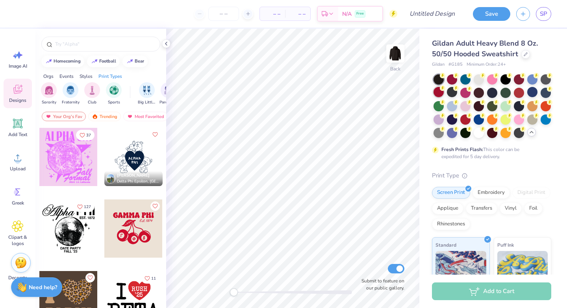
click at [444, 92] on div at bounding box center [439, 92] width 10 height 10
click at [96, 45] on input "text" at bounding box center [104, 44] width 101 height 8
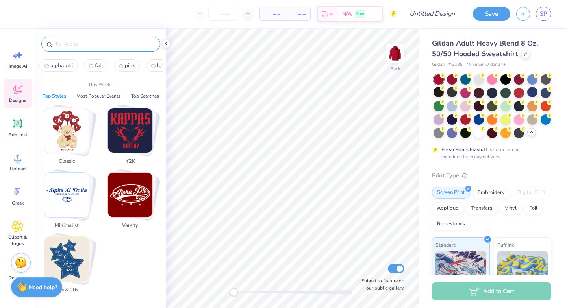
click at [117, 189] on img "Stack Card Button Varsity" at bounding box center [130, 195] width 45 height 45
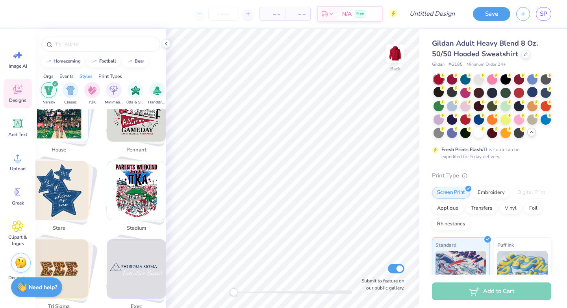
scroll to position [1680, 1]
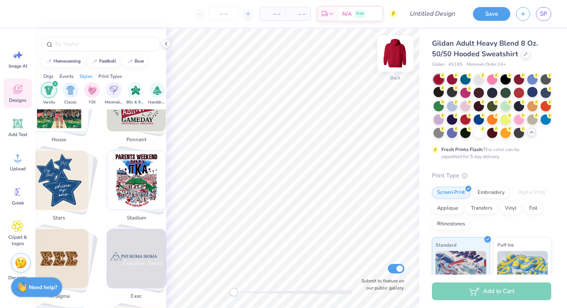
click at [395, 52] on img at bounding box center [396, 54] width 32 height 32
click at [19, 134] on span "Add Text" at bounding box center [17, 135] width 19 height 6
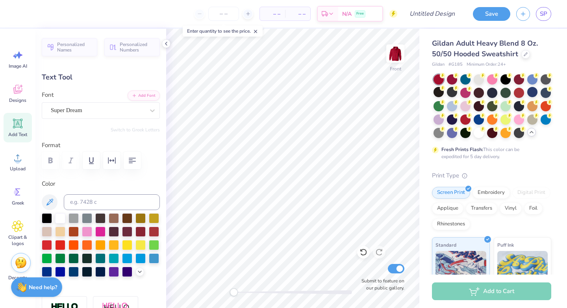
scroll to position [7, 1]
click at [82, 112] on div "Super Dream" at bounding box center [97, 110] width 95 height 12
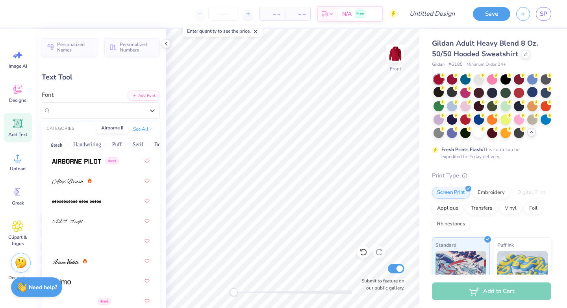
scroll to position [262, 0]
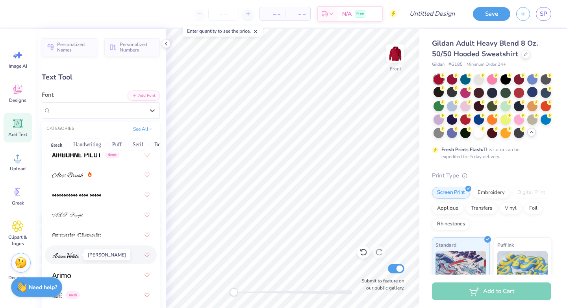
click at [72, 254] on img at bounding box center [65, 256] width 27 height 6
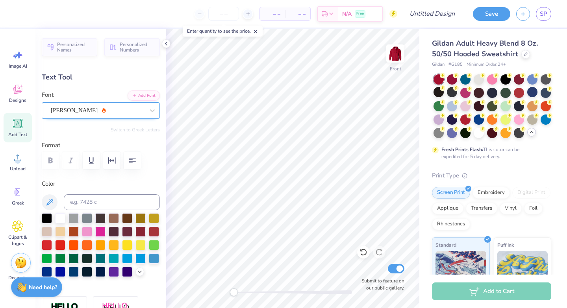
click at [124, 105] on div at bounding box center [98, 110] width 94 height 11
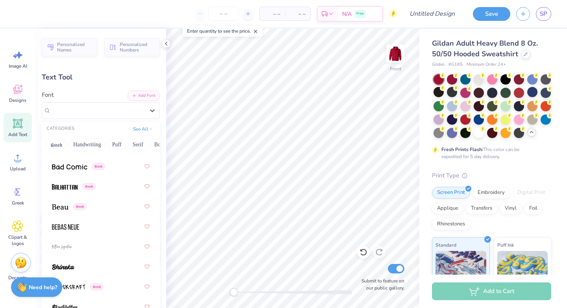
scroll to position [473, 0]
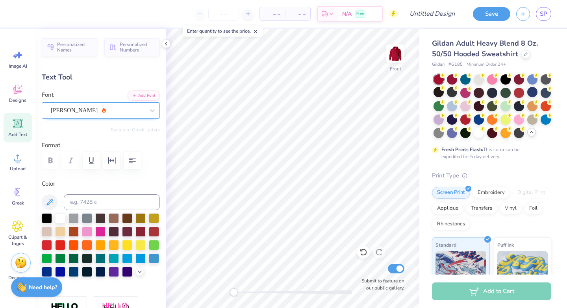
click at [101, 106] on div "Ariana Violeta" at bounding box center [97, 110] width 95 height 12
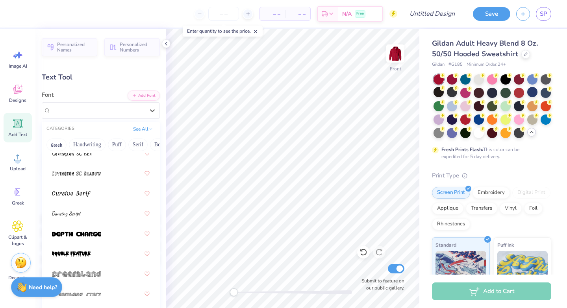
scroll to position [1863, 0]
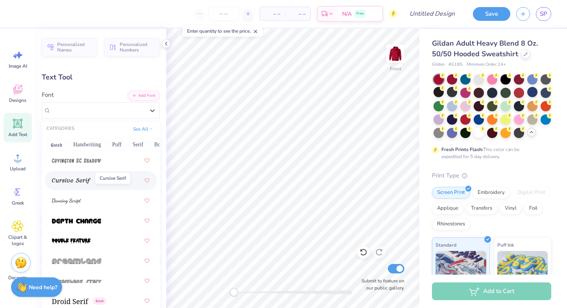
click at [86, 183] on img at bounding box center [71, 181] width 39 height 6
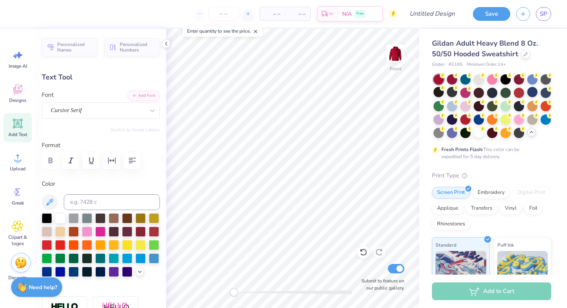
scroll to position [7, 1]
type textarea "Alpha Phi! Alpha Phi! Alpha Phi!"
type input "14.34"
type input "9.10"
type input "11.45"
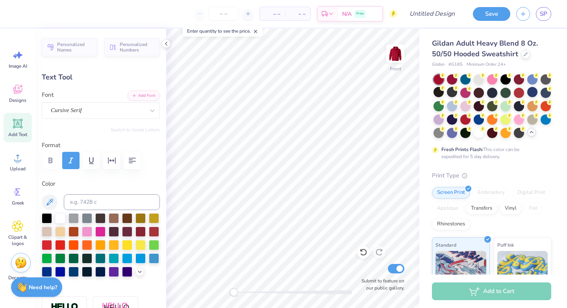
type input "13.74"
type input "8.72"
type textarea "Since 1872"
type input "13.47"
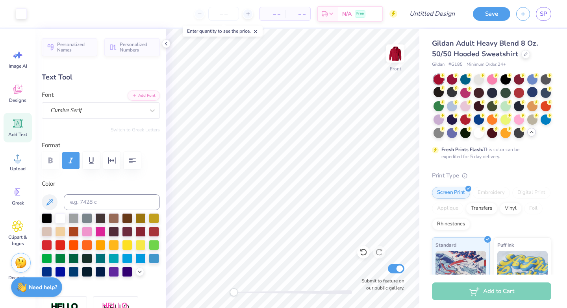
type input "2.00"
type input "10.64"
click at [13, 92] on icon at bounding box center [18, 90] width 12 height 12
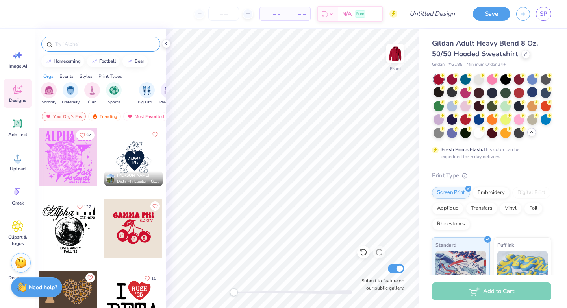
click at [99, 37] on div at bounding box center [100, 44] width 119 height 15
click at [99, 42] on input "text" at bounding box center [104, 44] width 101 height 8
type input "jersey"
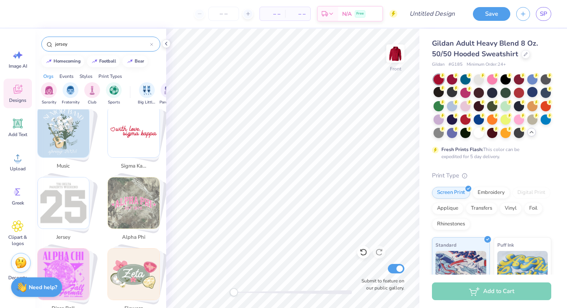
scroll to position [1052, 0]
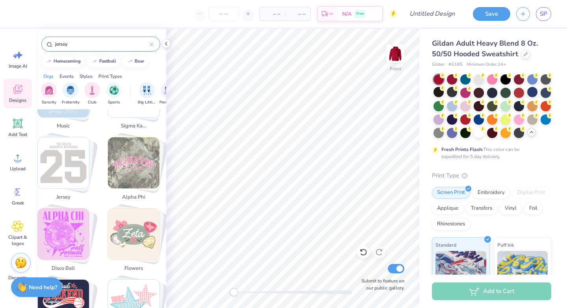
click at [72, 160] on img "Stack Card Button jersey" at bounding box center [64, 163] width 52 height 52
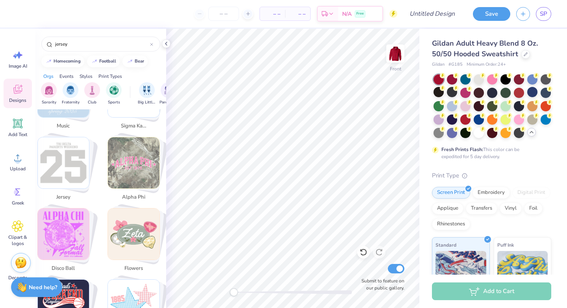
click at [76, 179] on img "Stack Card Button jersey" at bounding box center [64, 163] width 52 height 52
click at [76, 187] on img "Stack Card Button jersey" at bounding box center [64, 163] width 52 height 52
click at [88, 188] on div "Stack Card Button jersey" at bounding box center [63, 163] width 52 height 52
click at [71, 169] on img "Stack Card Button jersey" at bounding box center [64, 163] width 52 height 52
click at [91, 41] on input "jersey" at bounding box center [102, 44] width 96 height 8
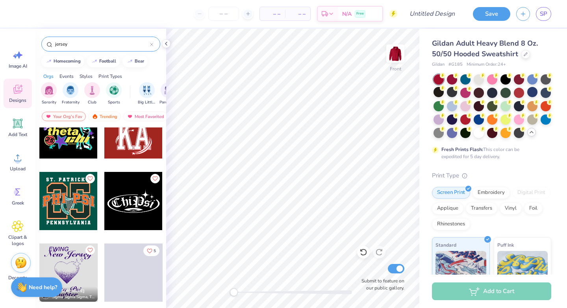
scroll to position [1328, 0]
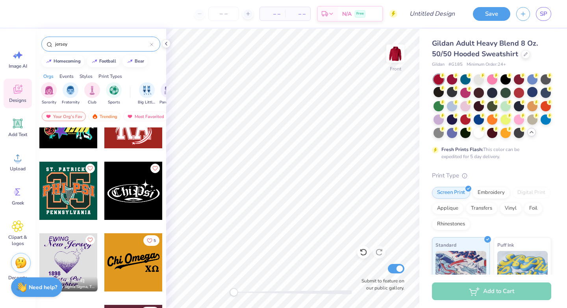
click at [155, 45] on div "jersey" at bounding box center [100, 44] width 119 height 15
click at [151, 45] on icon at bounding box center [151, 44] width 3 height 3
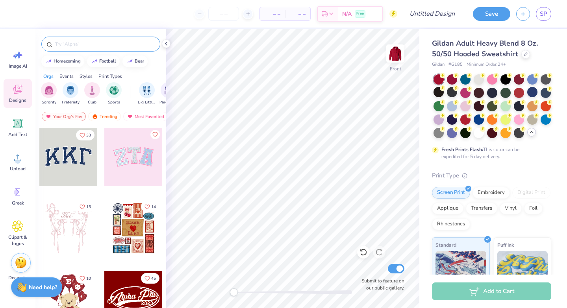
click at [120, 41] on input "text" at bounding box center [104, 44] width 101 height 8
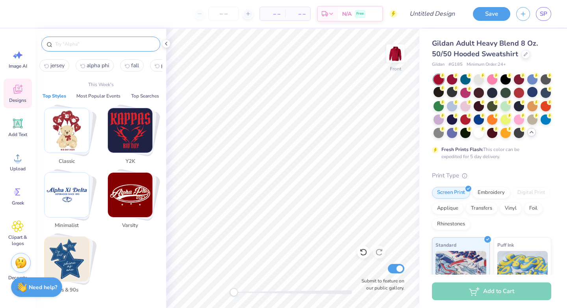
click at [120, 43] on input "text" at bounding box center [104, 44] width 101 height 8
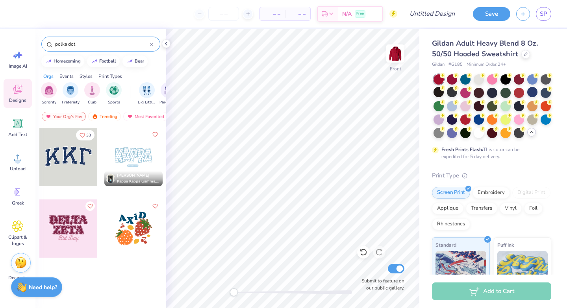
type input "polka dot"
click at [72, 161] on div at bounding box center [68, 157] width 58 height 58
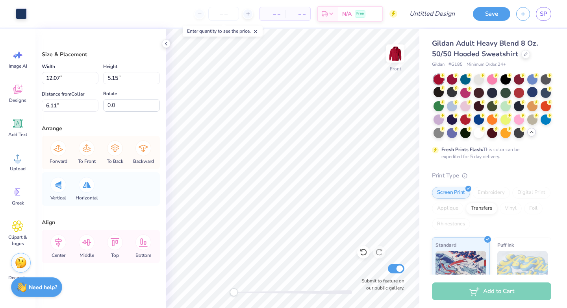
type input "11.97"
type input "5.00"
type input "6.13"
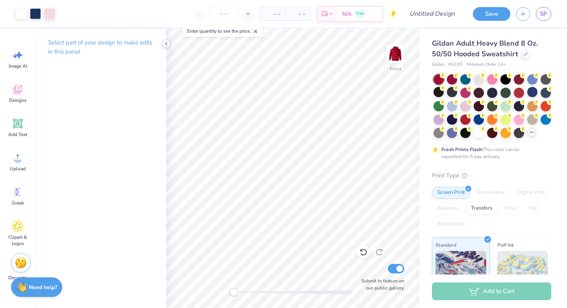
click at [170, 43] on div at bounding box center [166, 43] width 9 height 9
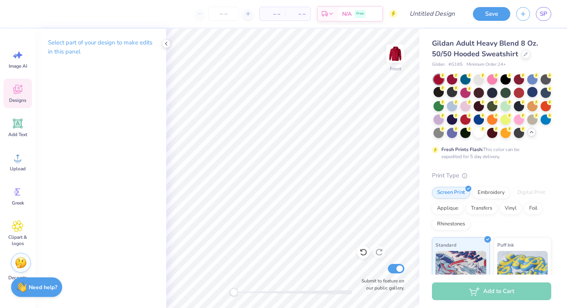
click at [11, 89] on div "Designs" at bounding box center [18, 94] width 28 height 30
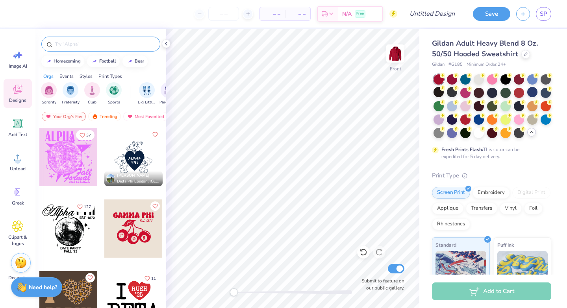
click at [74, 41] on input "text" at bounding box center [104, 44] width 101 height 8
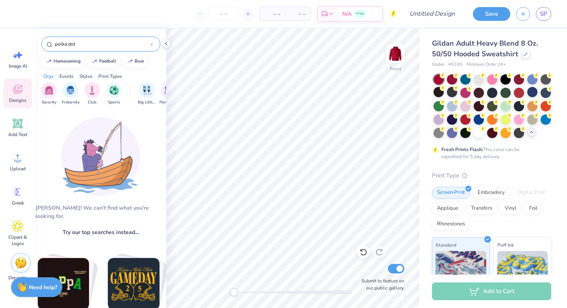
type input "polka dot"
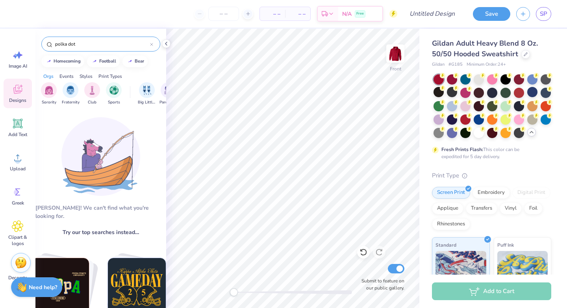
click at [87, 46] on input "polka dot" at bounding box center [102, 44] width 96 height 8
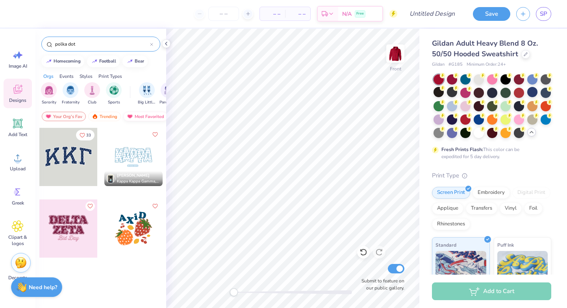
click at [136, 117] on div "Most Favorited" at bounding box center [145, 116] width 45 height 9
click at [134, 115] on div "Most Favorited" at bounding box center [145, 116] width 45 height 9
click at [116, 115] on div "Most Favorited" at bounding box center [99, 116] width 45 height 9
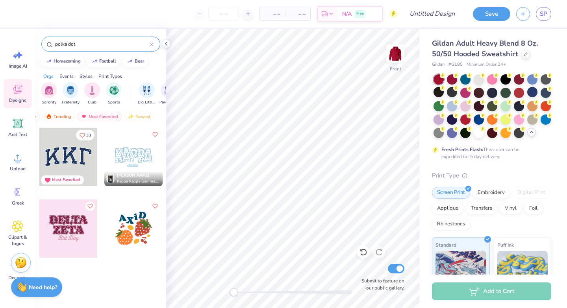
click at [93, 43] on input "polka dot" at bounding box center [102, 44] width 96 height 8
click at [97, 114] on div "Most Favorited" at bounding box center [99, 116] width 45 height 9
click at [139, 115] on div "Newest" at bounding box center [139, 116] width 30 height 9
click at [89, 153] on div at bounding box center [68, 157] width 58 height 58
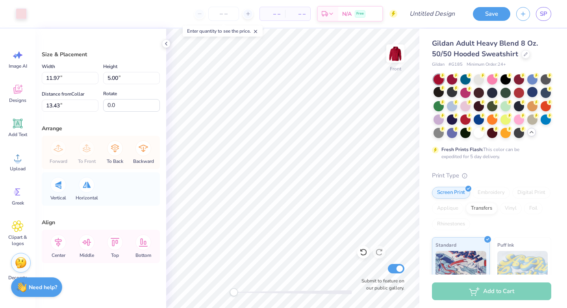
type input "12.07"
type input "5.15"
type input "13.41"
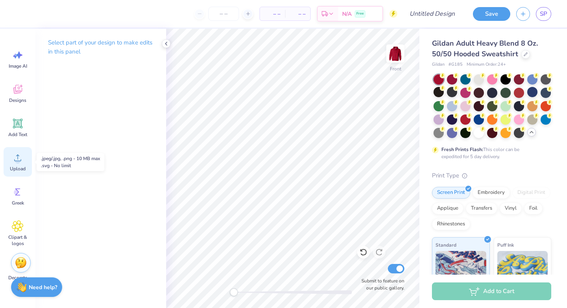
click at [17, 158] on icon at bounding box center [18, 158] width 12 height 12
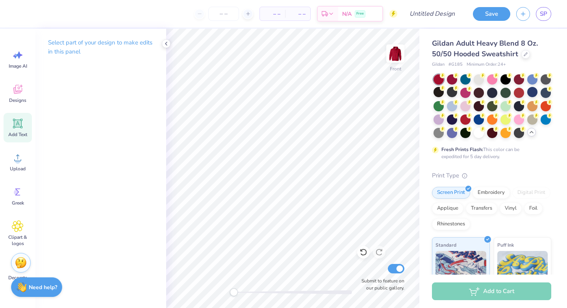
click at [22, 120] on icon at bounding box center [17, 123] width 9 height 9
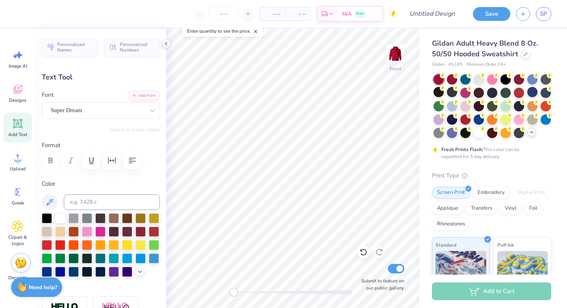
scroll to position [7, 1]
type textarea "1 8 7 2"
click at [96, 110] on div "Super Dream" at bounding box center [97, 110] width 95 height 12
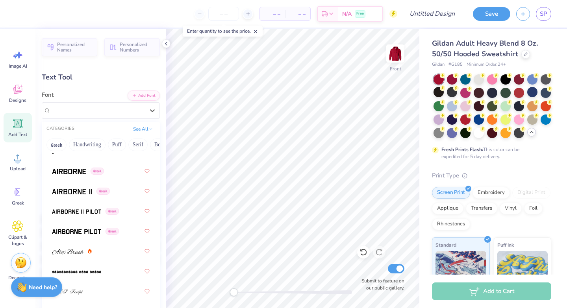
scroll to position [187, 0]
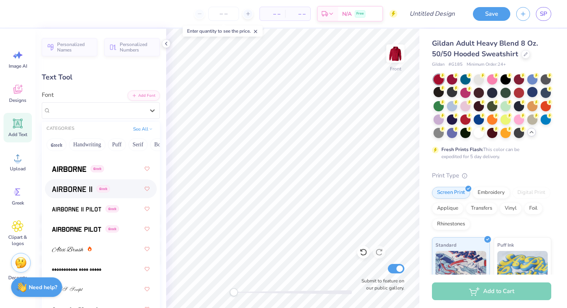
type input "\"
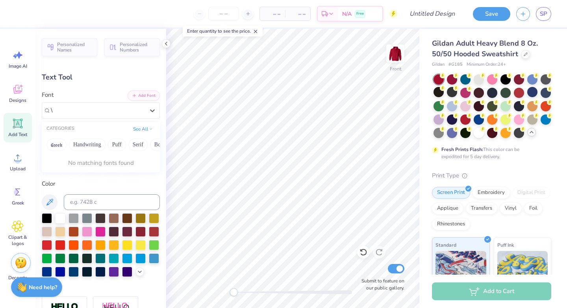
scroll to position [0, 0]
type textarea "8 7 2"
type input "3.60"
type input "5.17"
type input "13.42"
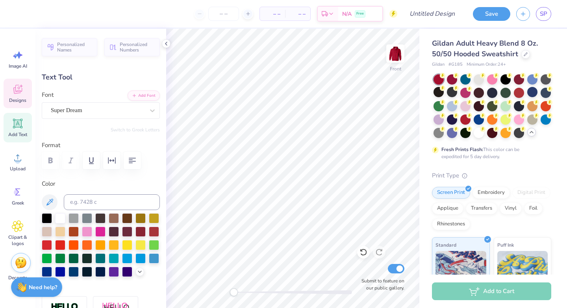
click at [20, 98] on span "Designs" at bounding box center [17, 100] width 17 height 6
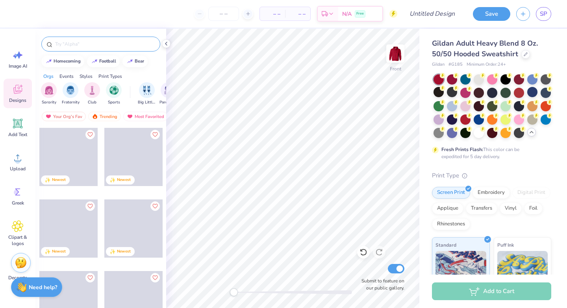
click at [72, 40] on input "text" at bounding box center [104, 44] width 101 height 8
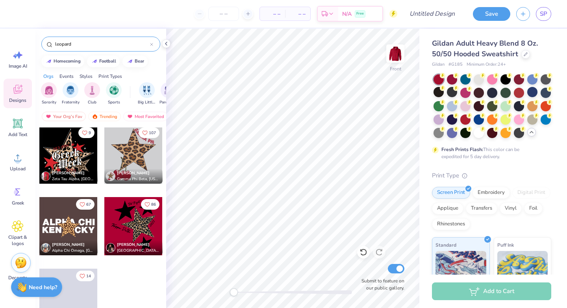
scroll to position [647, 0]
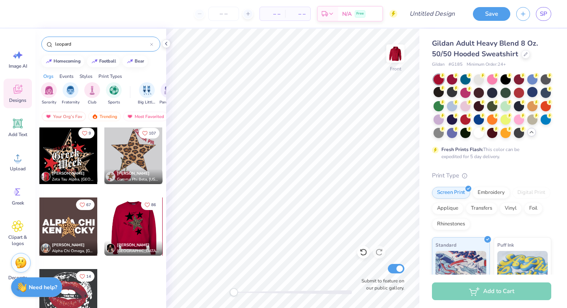
type input "leopard"
click at [125, 224] on div at bounding box center [133, 227] width 175 height 58
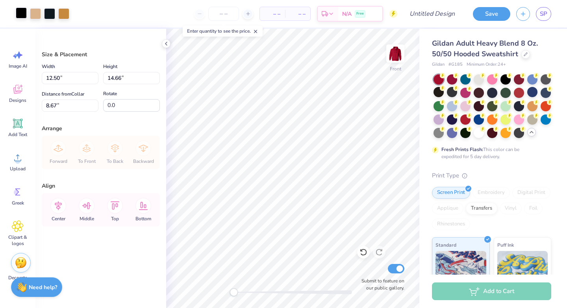
click at [16, 15] on div at bounding box center [21, 12] width 11 height 11
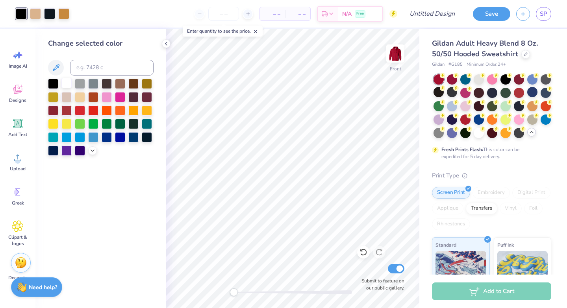
click at [64, 85] on div at bounding box center [66, 83] width 10 height 10
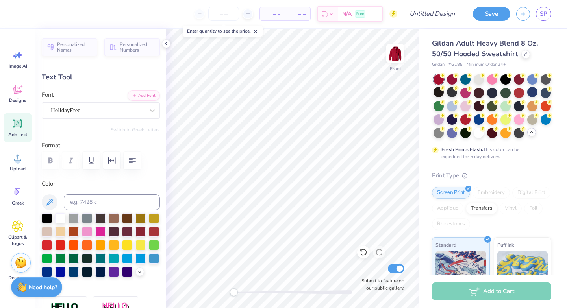
scroll to position [7, 2]
type textarea "K"
type textarea "Alpha Phi"
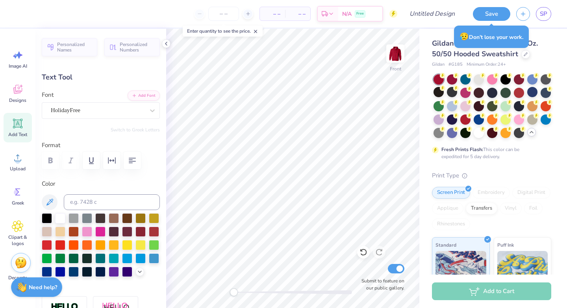
type input "3.80"
type input "1.56"
type input "8.67"
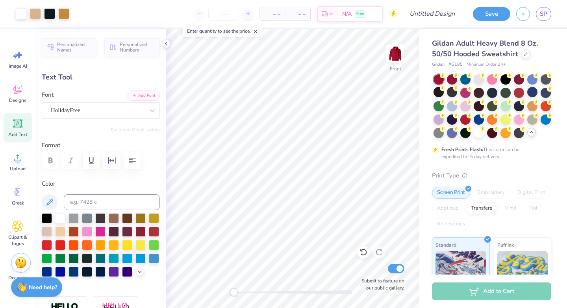
type input "0.0"
type input "1.44"
type input "1.92"
type input "14.22"
type input "-50.0"
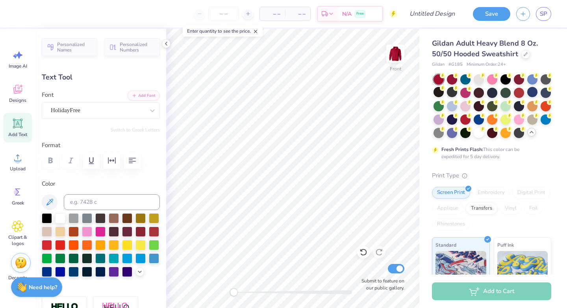
type textarea "1"
type textarea "7"
type textarea "2025"
type input "0.0"
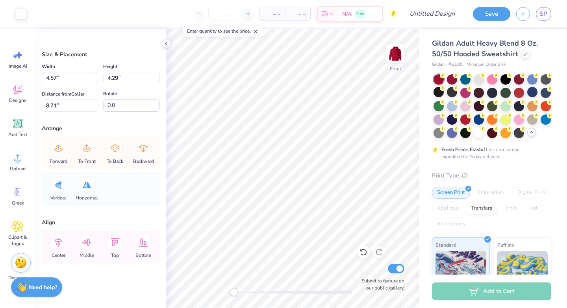
type input "4.57"
type input "4.29"
type input "8.71"
type input "6.00"
type input "5.67"
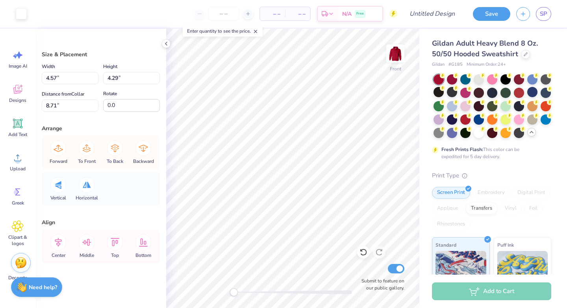
type input "8.81"
type input "9.72"
type input "9.90"
type input "10.72"
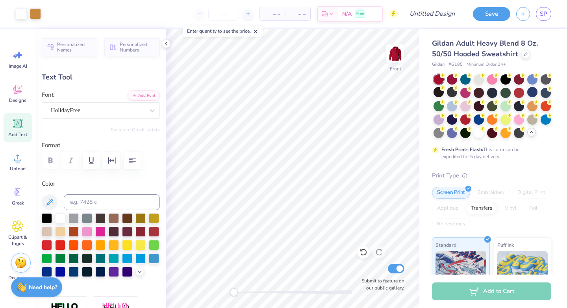
type input "0.0"
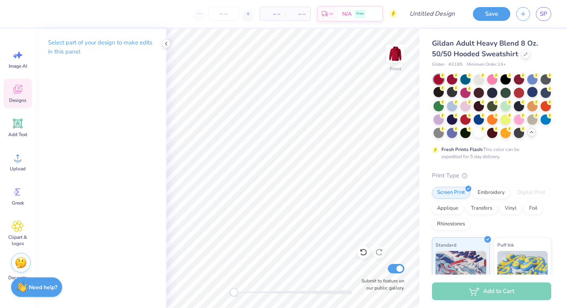
click at [17, 93] on icon at bounding box center [17, 90] width 7 height 6
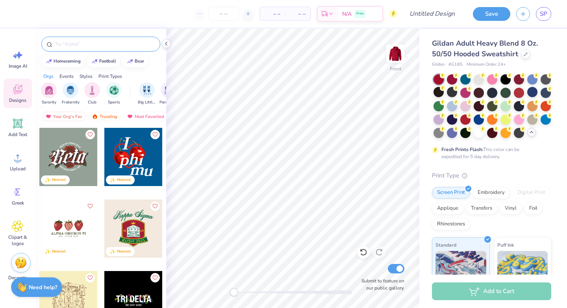
click at [95, 44] on input "text" at bounding box center [104, 44] width 101 height 8
type input "leopard"
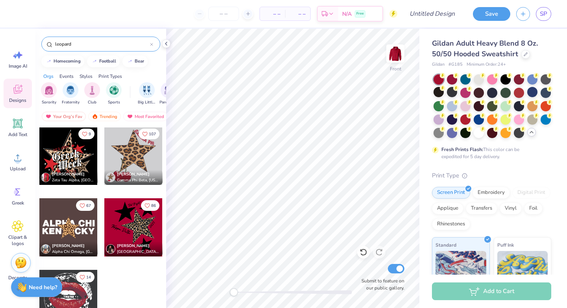
scroll to position [650, 0]
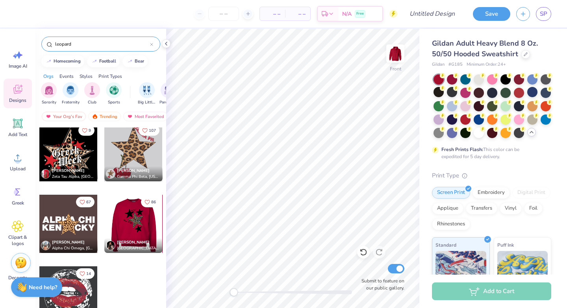
click at [104, 221] on div at bounding box center [75, 224] width 58 height 58
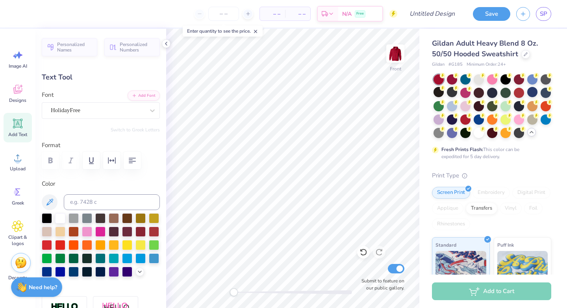
scroll to position [7, 1]
type textarea "B"
type input "5.48"
type input "2.70"
type input "13.20"
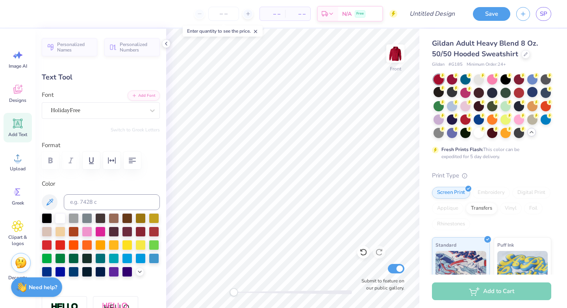
type input "22.0"
type textarea "l"
type textarea "Alpha Phi"
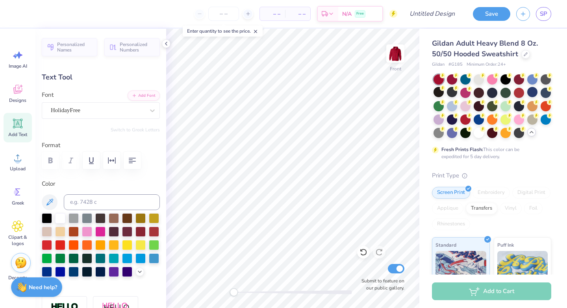
scroll to position [7, 2]
click at [167, 45] on icon at bounding box center [166, 44] width 6 height 6
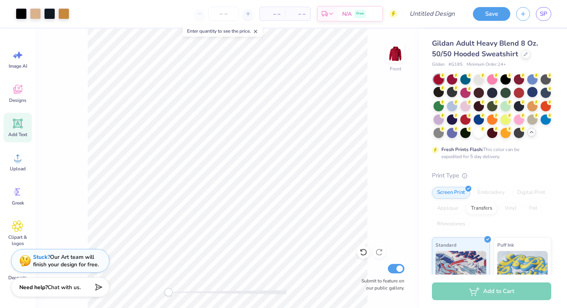
type input "0.0"
click at [50, 14] on div at bounding box center [49, 12] width 11 height 11
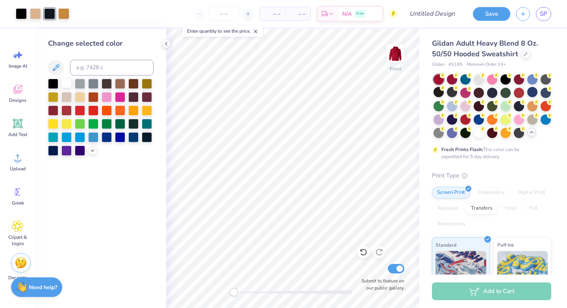
click at [67, 81] on div at bounding box center [66, 83] width 10 height 10
click at [52, 82] on div at bounding box center [53, 83] width 10 height 10
click at [76, 15] on div "– – Per Item – – Total Est. Delivery N/A Free" at bounding box center [229, 14] width 336 height 28
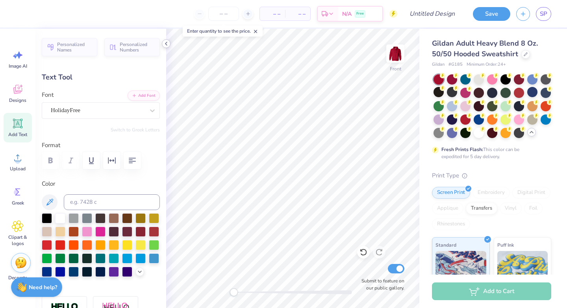
click at [166, 45] on polyline at bounding box center [166, 43] width 2 height 3
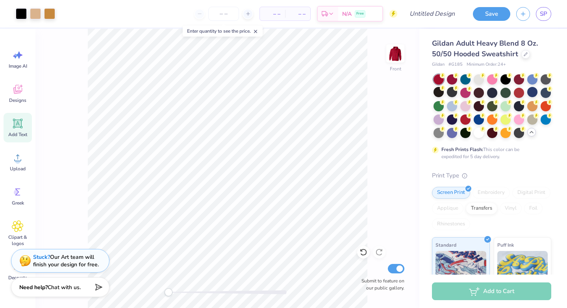
type input "0.0"
click at [18, 15] on div at bounding box center [21, 12] width 11 height 11
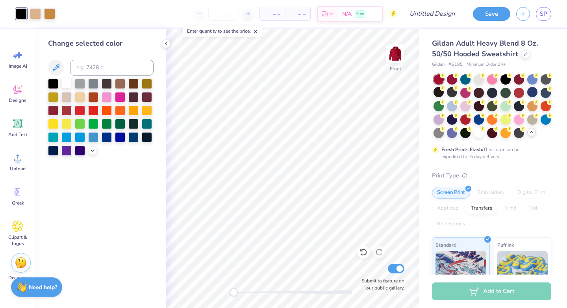
click at [65, 82] on div at bounding box center [66, 83] width 10 height 10
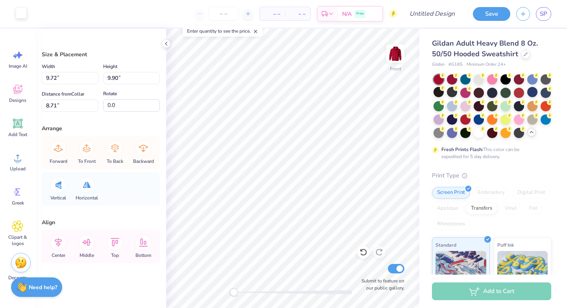
click at [17, 11] on div at bounding box center [21, 12] width 11 height 11
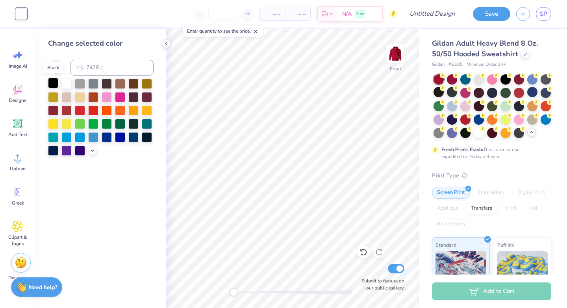
click at [56, 82] on div at bounding box center [53, 83] width 10 height 10
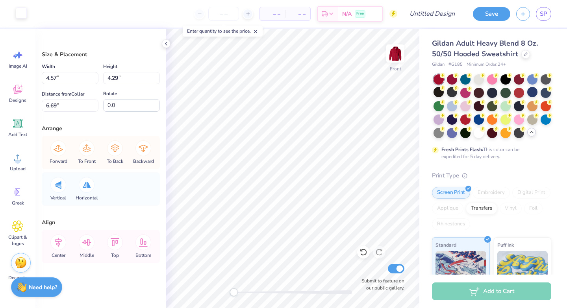
click at [26, 13] on div at bounding box center [21, 12] width 11 height 11
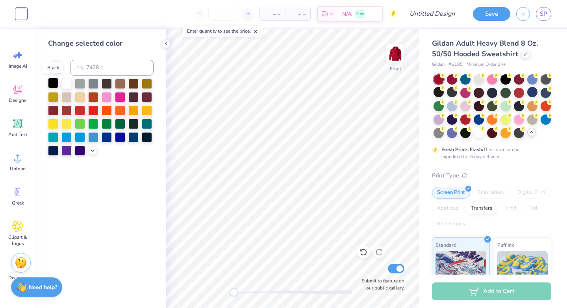
click at [56, 81] on div at bounding box center [53, 83] width 10 height 10
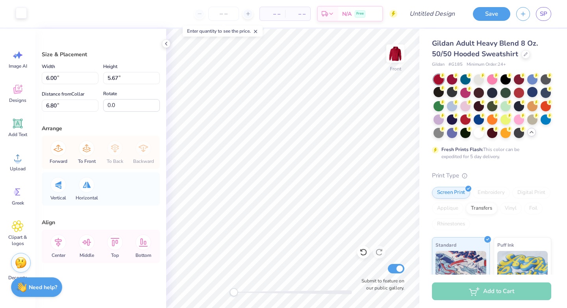
click at [17, 16] on div at bounding box center [21, 12] width 11 height 11
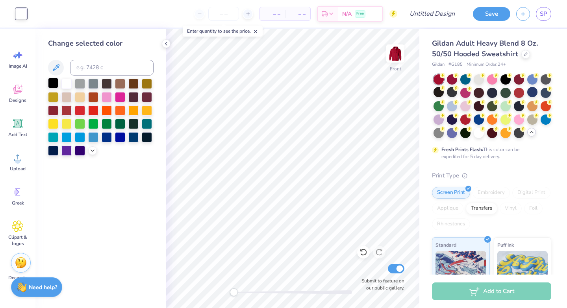
click at [54, 82] on div at bounding box center [53, 83] width 10 height 10
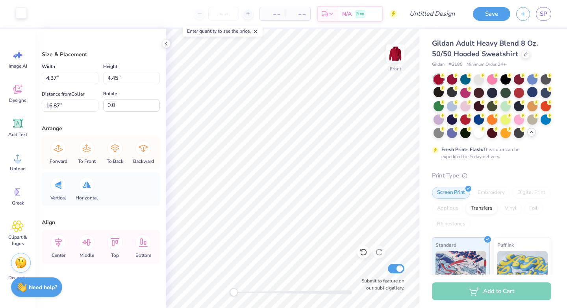
click at [16, 13] on div at bounding box center [21, 12] width 11 height 11
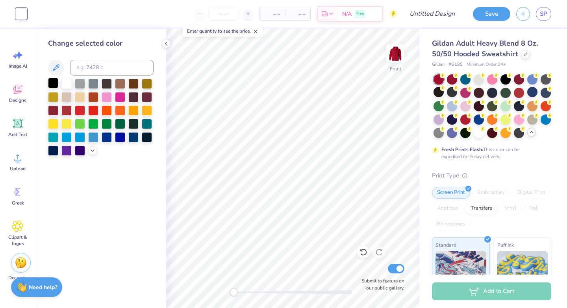
click at [56, 84] on div at bounding box center [53, 83] width 10 height 10
click at [398, 52] on img at bounding box center [396, 54] width 32 height 32
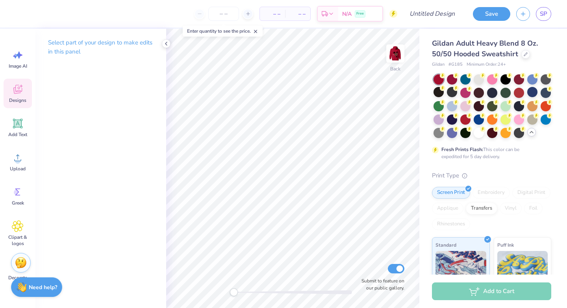
click at [18, 95] on div "Designs" at bounding box center [18, 94] width 28 height 30
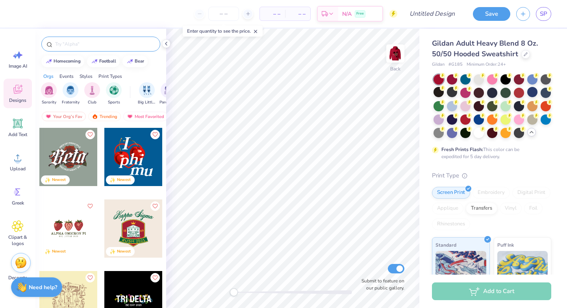
click at [121, 47] on input "text" at bounding box center [104, 44] width 101 height 8
type input "leopard"
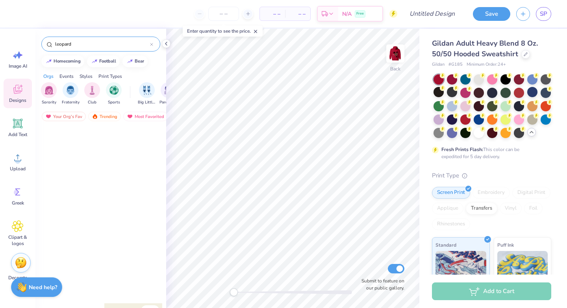
scroll to position [646, 0]
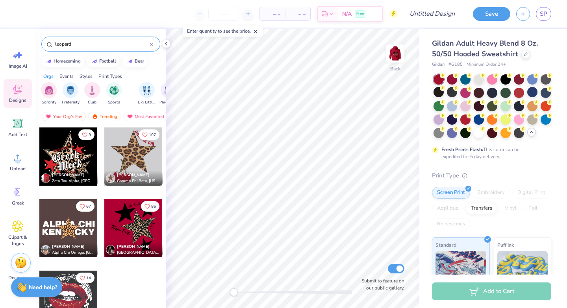
click at [137, 230] on div at bounding box center [133, 228] width 58 height 58
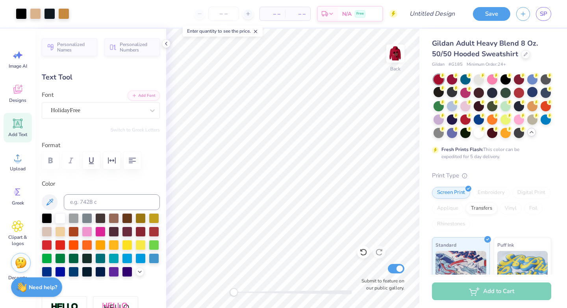
type input "0.0"
type input "2.84"
type input "1.16"
type input "3.00"
type input "0.0"
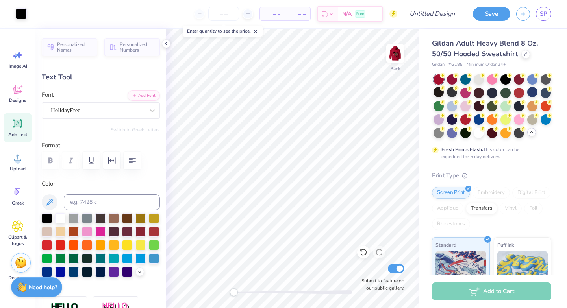
type input "4.10"
type input "2.01"
type input "7.89"
type input "22.0"
type textarea "K"
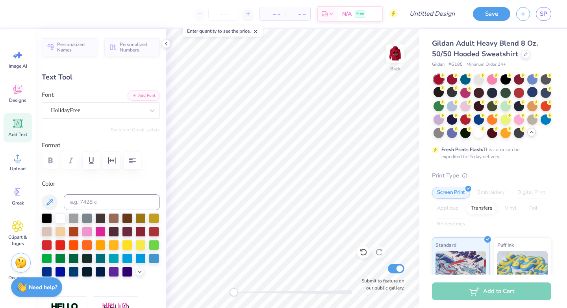
scroll to position [7, 2]
type textarea "Alpha Phi"
click at [56, 217] on div at bounding box center [60, 218] width 10 height 10
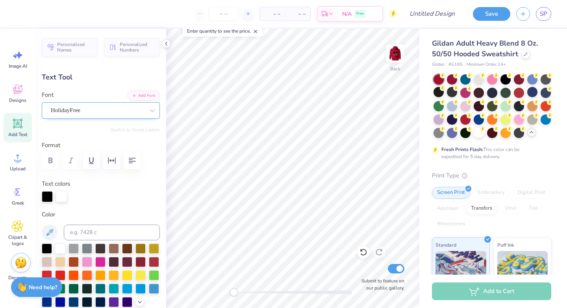
click at [81, 105] on div at bounding box center [98, 110] width 94 height 11
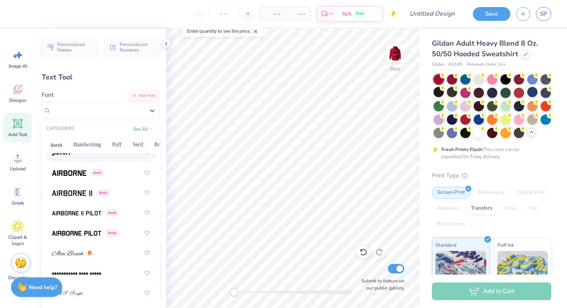
scroll to position [227, 0]
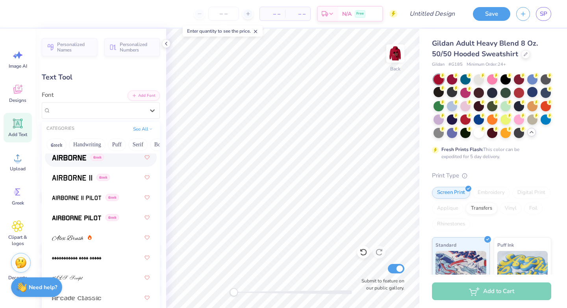
click at [75, 163] on div "Greek" at bounding box center [101, 157] width 98 height 14
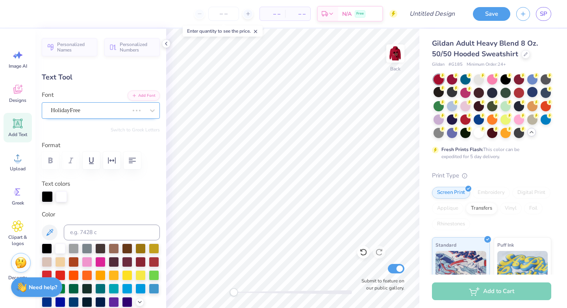
click at [93, 107] on div "HolidayFree" at bounding box center [90, 110] width 80 height 12
click at [145, 114] on div at bounding box center [152, 111] width 14 height 14
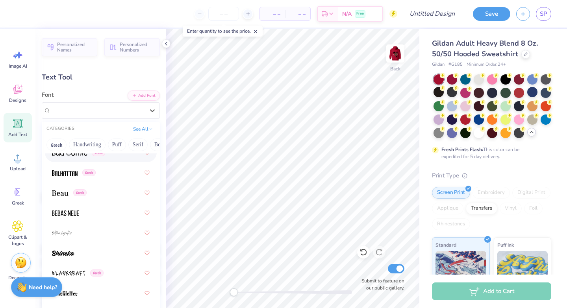
scroll to position [517, 0]
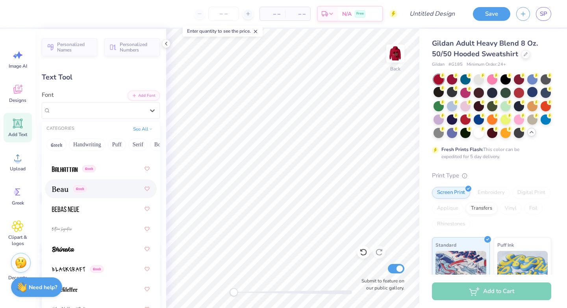
click at [97, 188] on div "Greek" at bounding box center [101, 189] width 98 height 14
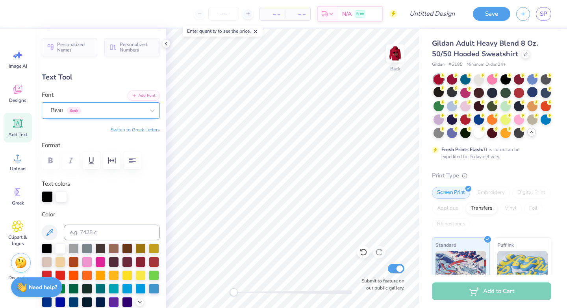
click at [122, 109] on div "Beau Greek" at bounding box center [97, 110] width 95 height 12
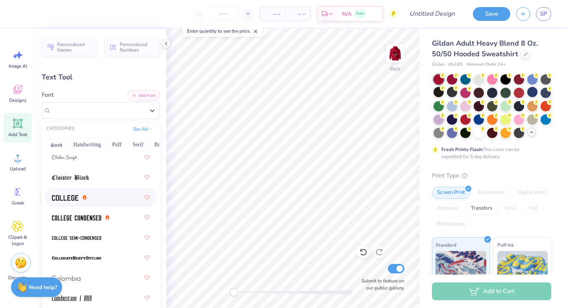
scroll to position [1457, 0]
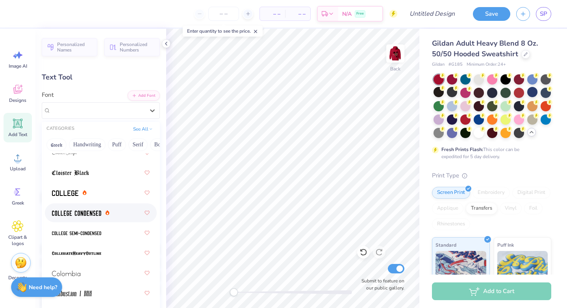
click at [96, 213] on img at bounding box center [76, 214] width 49 height 6
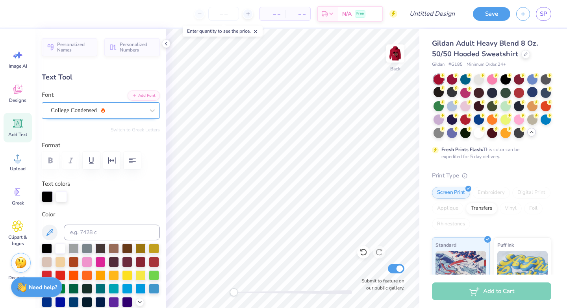
click at [81, 115] on div "College Condensed" at bounding box center [97, 110] width 95 height 12
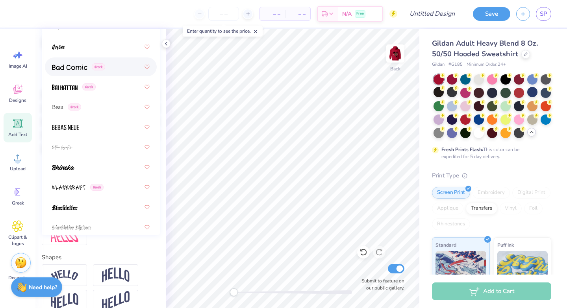
scroll to position [452, 0]
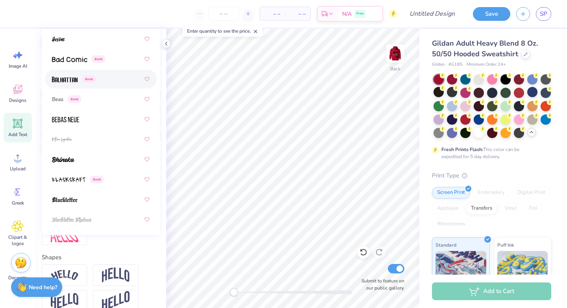
click at [73, 81] on img at bounding box center [65, 80] width 26 height 6
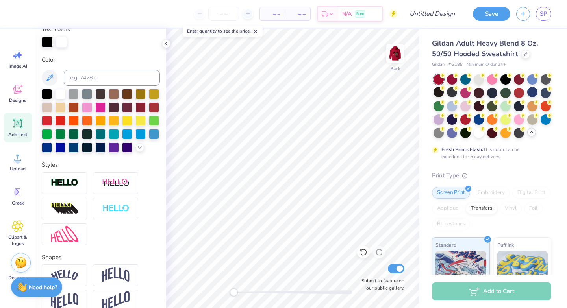
scroll to position [7, 1]
type input "0.0"
type input "2.12"
type input "1.23"
type input "8.35"
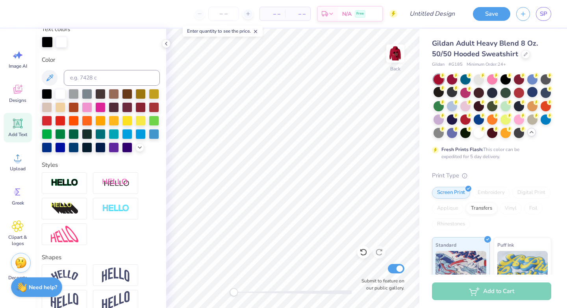
scroll to position [7, 2]
click at [59, 95] on div at bounding box center [60, 93] width 10 height 10
type input "22.0"
type input "3.56"
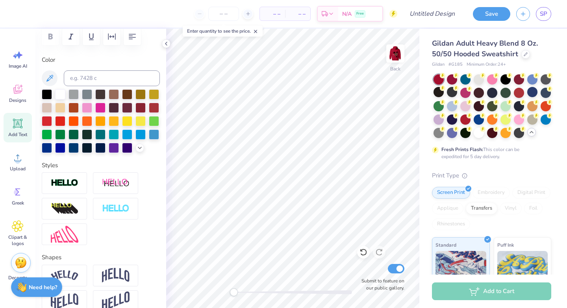
type input "2.07"
type input "7.51"
type input "0.8"
type input "5.48"
type input "1.39"
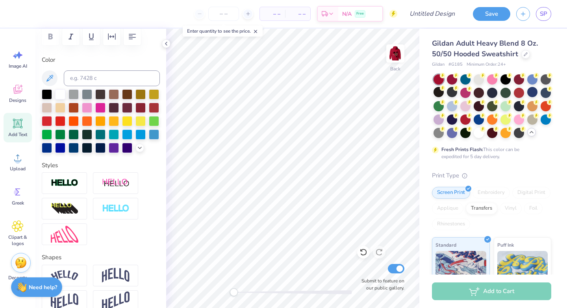
type input "7.46"
type input "0.0"
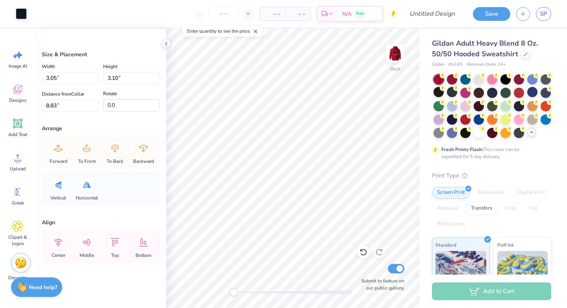
type input "3.05"
type input "3.10"
type input "8.83"
type input "7.20"
type input "7.16"
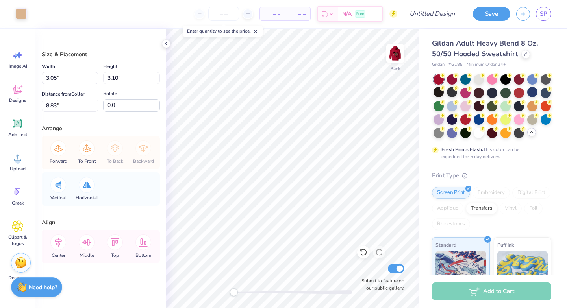
type input "4.58"
type input "2.94"
type input "2.93"
type input "8.82"
type input "3.05"
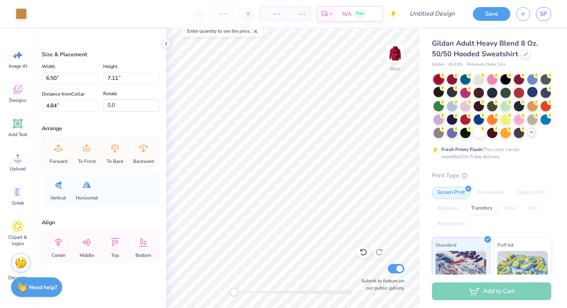
type input "3.10"
type input "8.83"
type input "3.11"
type input "3.17"
type input "2.93"
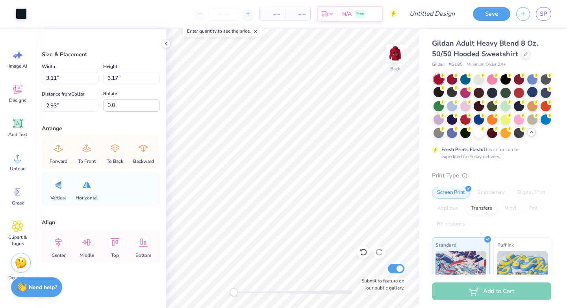
type input "3.46"
type input "3.52"
type input "2.58"
type input "2.94"
type input "2.93"
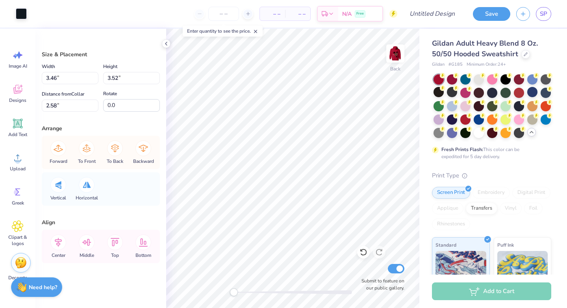
type input "8.82"
type input "3.27"
type input "3.25"
type input "2.97"
type input "3.46"
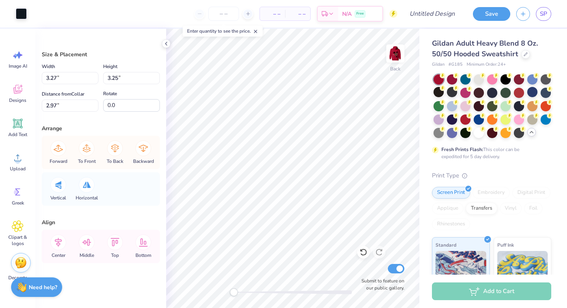
type input "3.52"
type input "3.00"
type input "3.38"
type input "3.36"
type input "3.73"
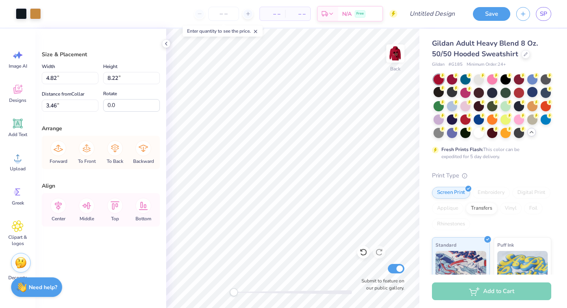
type input "3.46"
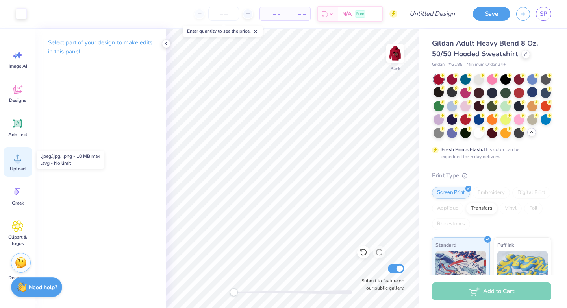
click at [19, 161] on circle at bounding box center [18, 161] width 6 height 6
click at [22, 96] on div "Designs" at bounding box center [18, 94] width 28 height 30
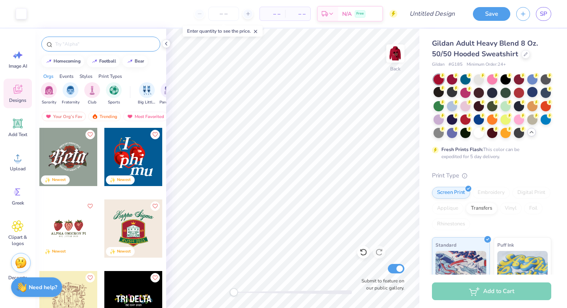
click at [66, 43] on input "text" at bounding box center [104, 44] width 101 height 8
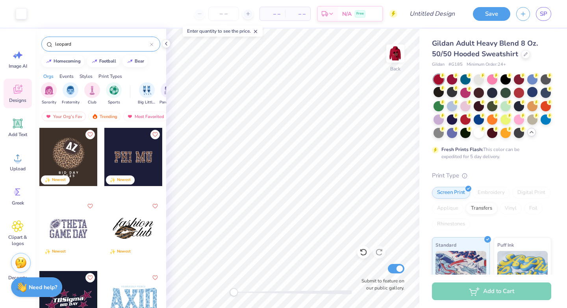
type input "leopard"
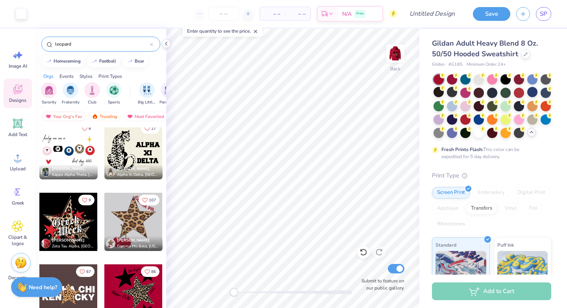
scroll to position [650, 0]
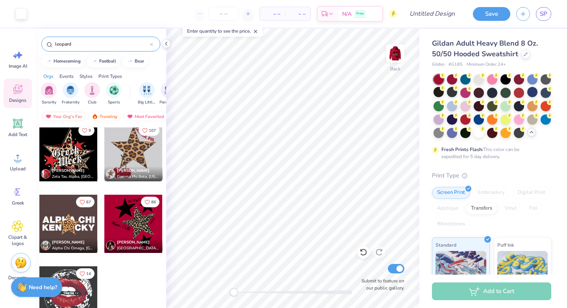
click at [132, 225] on div at bounding box center [133, 224] width 58 height 58
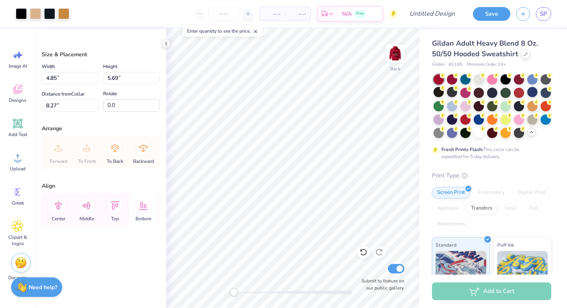
type input "4.85"
type input "5.69"
type input "8.27"
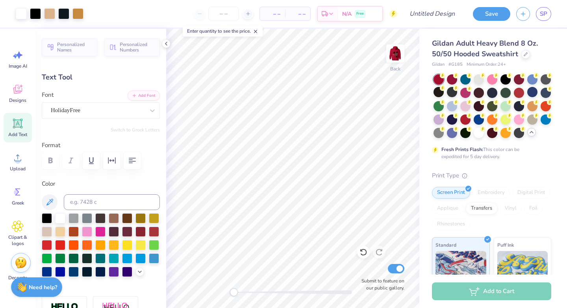
type input "0.0"
type input "5.48"
type input "1.39"
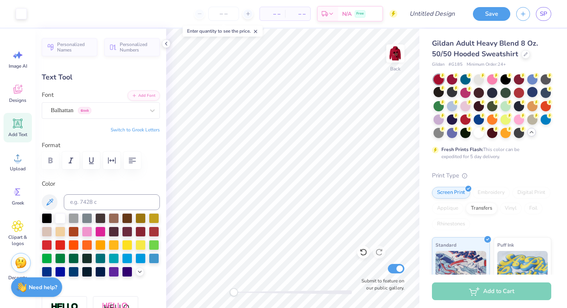
type input "10.02"
type input "0.8"
type input "3.90"
type input "0.99"
type input "10.48"
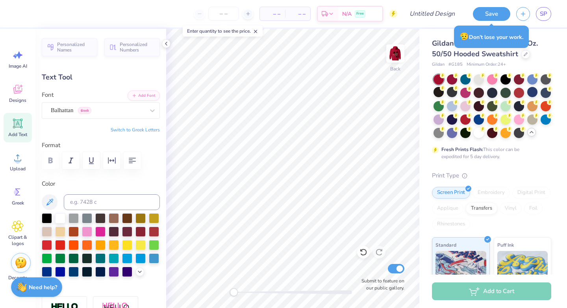
type input "3.22"
type input "0.82"
type input "4.04"
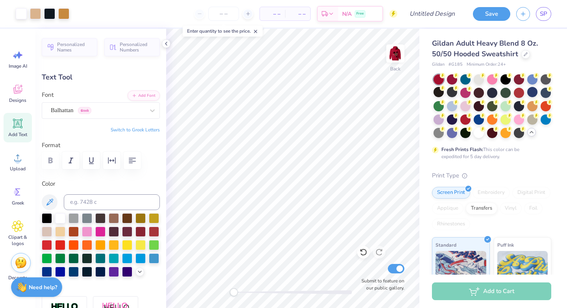
type input "0.0"
type input "3.95"
type input "0.8"
type input "3.90"
type input "0.99"
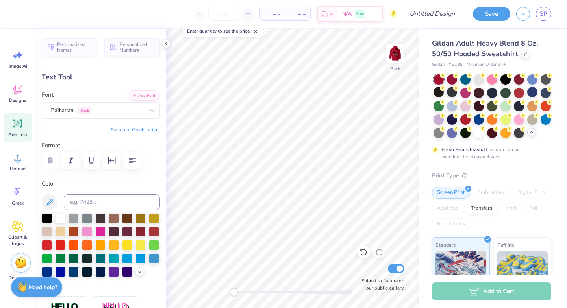
type input "10.48"
type input "0.0"
type input "3.22"
type input "0.82"
type input "3.95"
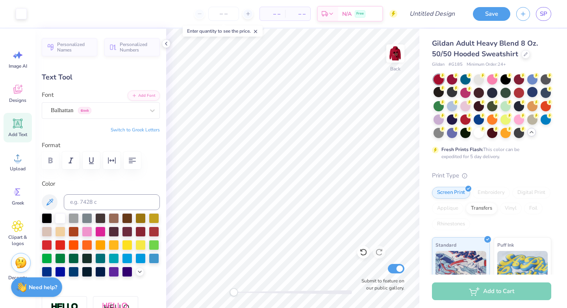
type input "0.8"
type textarea "Alpha Phi"
type input "2.92"
type input "0.74"
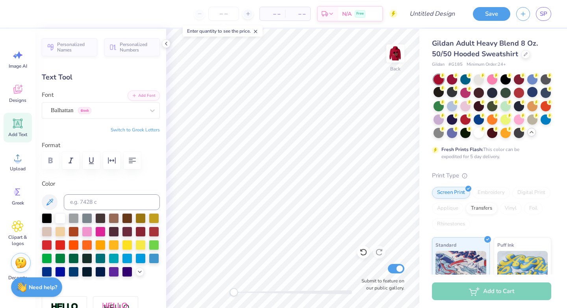
type input "7.33"
type input "0.0"
click at [393, 55] on img at bounding box center [396, 54] width 32 height 32
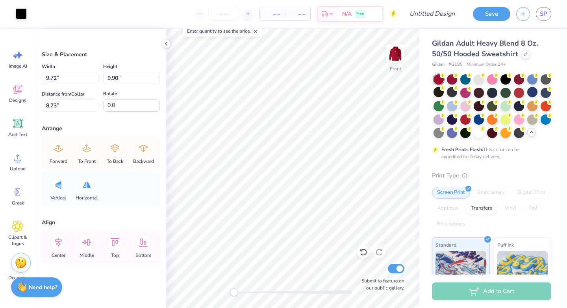
type input "9.72"
type input "9.90"
type input "8.73"
type input "4.37"
type input "4.45"
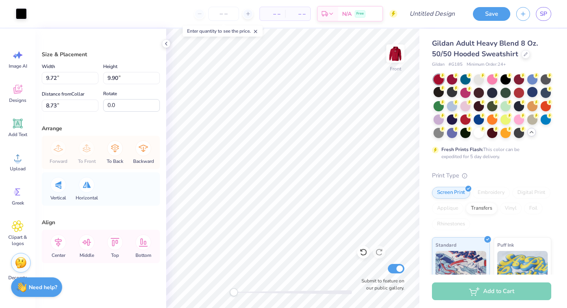
type input "7.14"
type input "5.33"
type input "5.43"
type input "6.17"
click at [20, 13] on div at bounding box center [21, 12] width 11 height 11
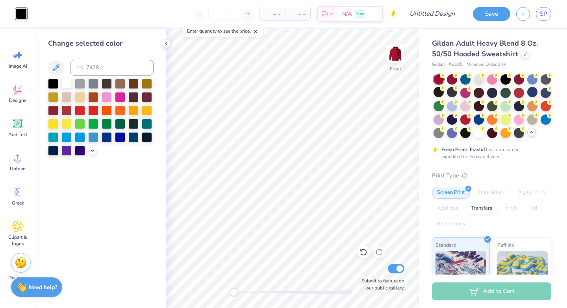
click at [66, 83] on div at bounding box center [66, 83] width 10 height 10
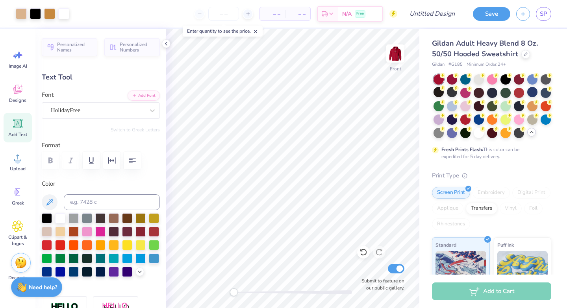
type input "4.47"
type input "1.98"
type input "13.92"
type input "0.0"
type input "14.02"
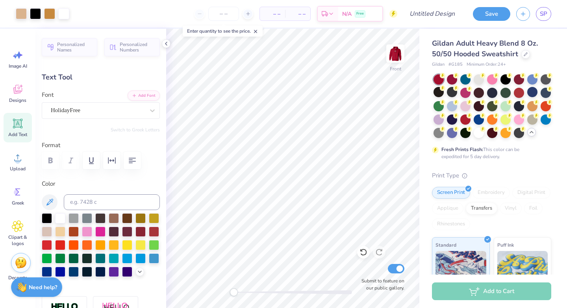
type input "0.0"
type input "12.62"
type input "0.0"
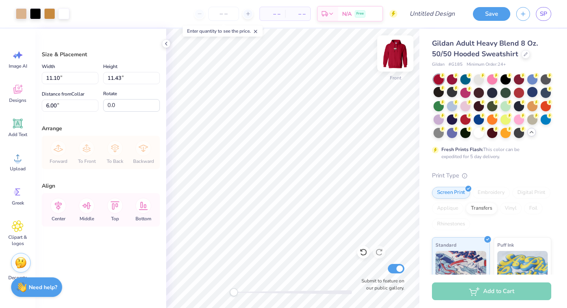
click at [394, 74] on div "Front" at bounding box center [395, 77] width 11 height 7
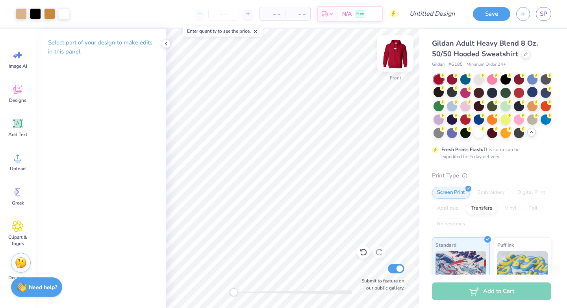
click at [396, 54] on img at bounding box center [396, 54] width 32 height 32
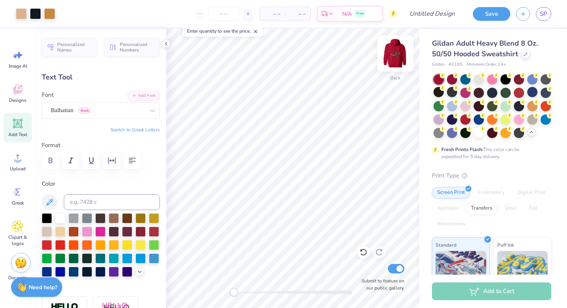
type input "0.0"
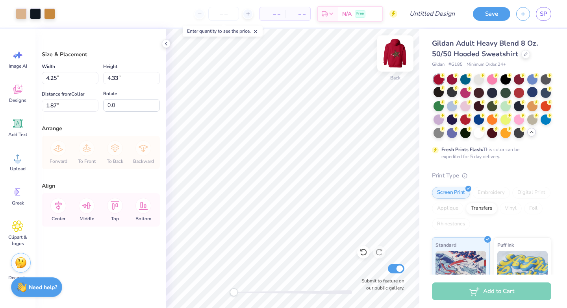
type input "4.25"
type input "4.33"
type input "1.87"
click at [396, 52] on img at bounding box center [396, 54] width 32 height 32
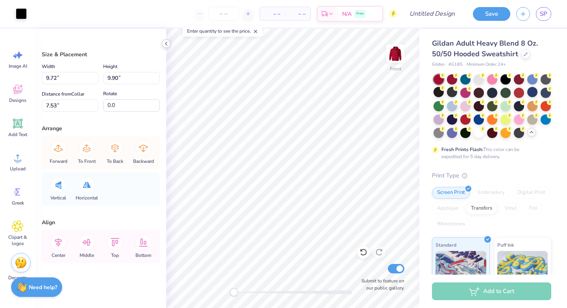
click at [166, 45] on polyline at bounding box center [166, 43] width 2 height 3
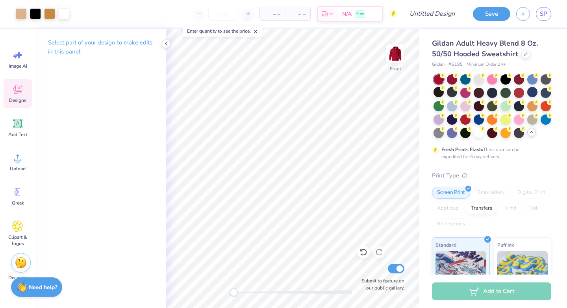
click at [15, 94] on icon at bounding box center [17, 89] width 9 height 9
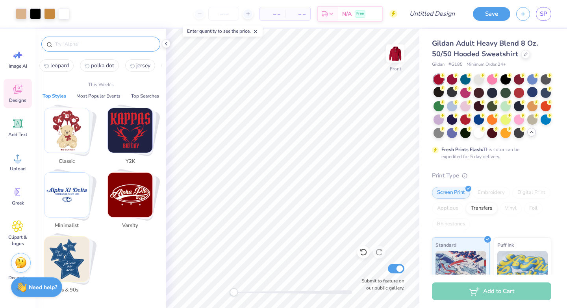
click at [82, 45] on input "text" at bounding box center [104, 44] width 101 height 8
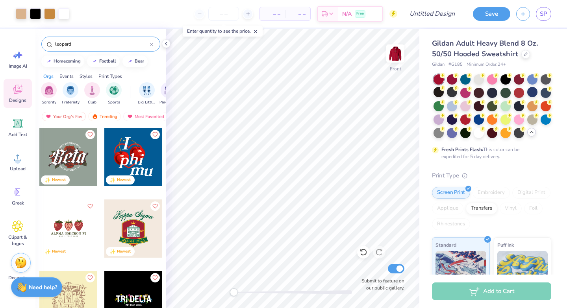
type input "leopard"
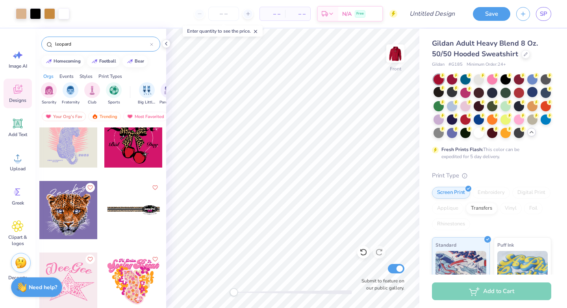
scroll to position [646, 0]
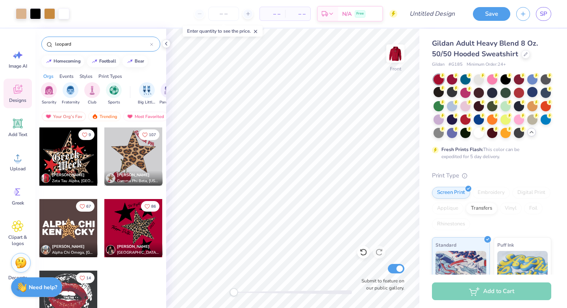
click at [127, 241] on div at bounding box center [133, 228] width 58 height 58
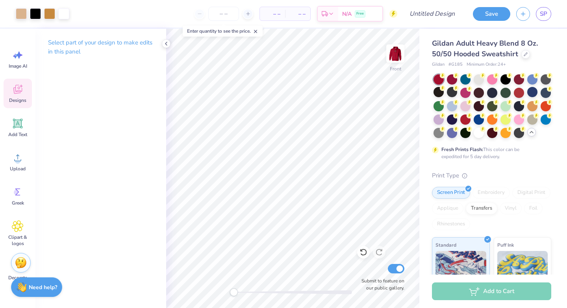
click at [17, 95] on div "Designs" at bounding box center [18, 94] width 28 height 30
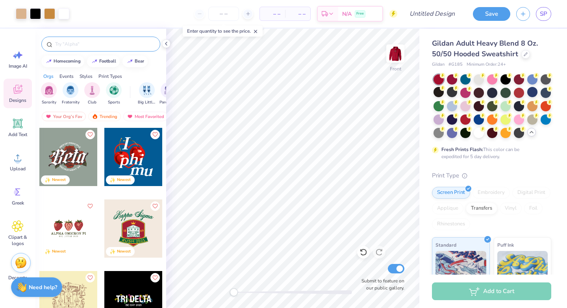
click at [111, 39] on div at bounding box center [100, 44] width 119 height 15
click at [111, 41] on input "text" at bounding box center [104, 44] width 101 height 8
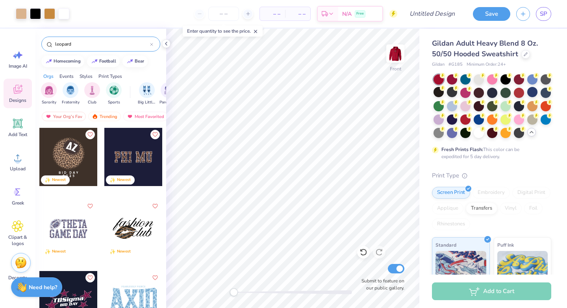
type input "leopard"
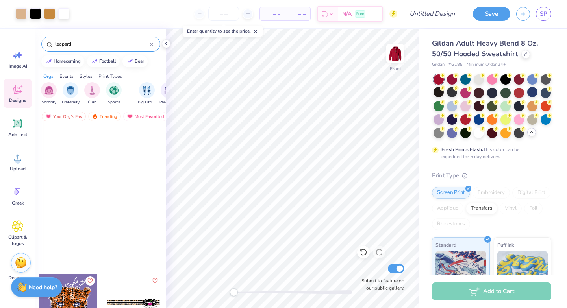
scroll to position [597, 0]
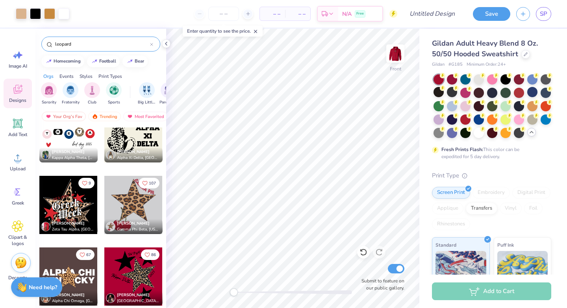
click at [127, 272] on div at bounding box center [133, 277] width 58 height 58
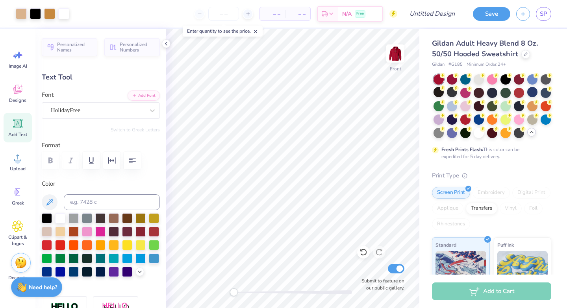
type input "0.0"
type input "1.44"
type input "1.92"
type input "14.22"
type input "0.0"
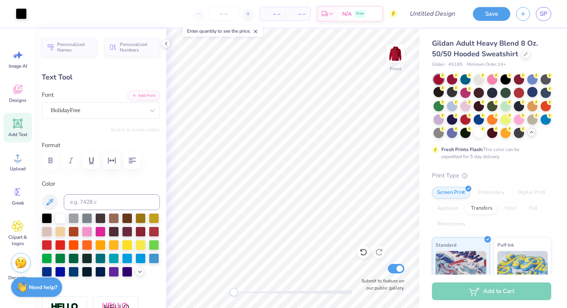
type input "5.48"
type input "2.70"
type input "15.21"
type input "0.0"
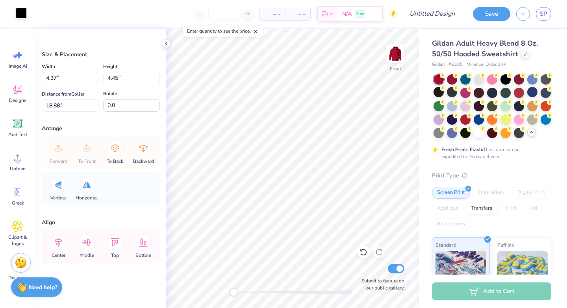
click at [25, 11] on div at bounding box center [21, 12] width 11 height 11
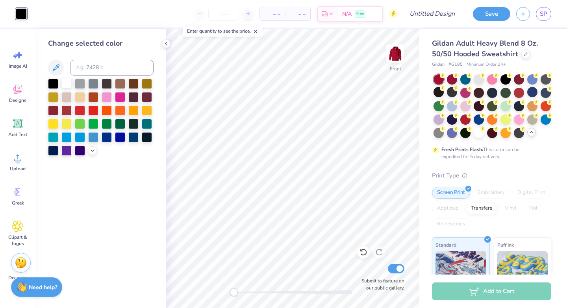
click at [67, 84] on div at bounding box center [66, 83] width 10 height 10
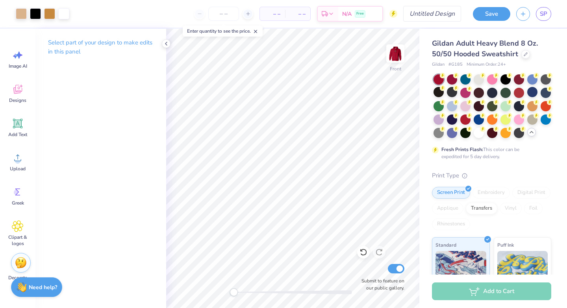
click at [397, 49] on img at bounding box center [396, 54] width 16 height 16
click at [167, 45] on polyline at bounding box center [166, 43] width 2 height 3
click at [256, 31] on icon at bounding box center [256, 32] width 6 height 6
click at [433, 8] on input "Design Title" at bounding box center [442, 14] width 39 height 16
click at [433, 9] on input "Design Title" at bounding box center [442, 14] width 39 height 16
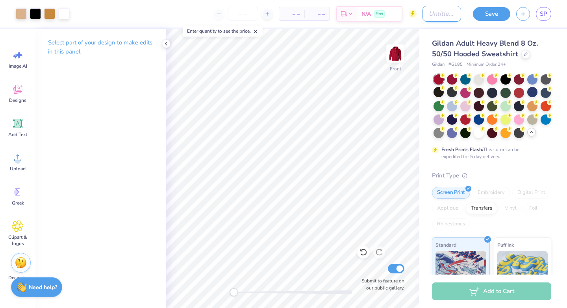
click at [433, 9] on input "Design Title" at bounding box center [442, 14] width 39 height 16
click at [431, 18] on input "Design Title" at bounding box center [442, 14] width 39 height 16
click at [429, 15] on input "Design Title" at bounding box center [442, 14] width 39 height 16
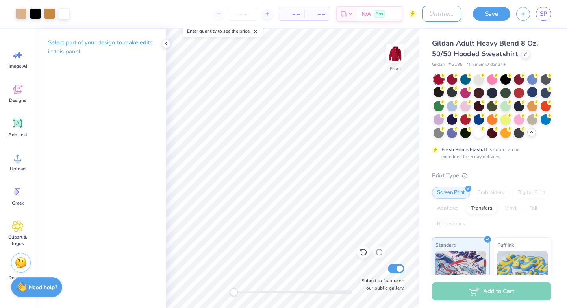
click at [429, 15] on input "Design Title" at bounding box center [442, 14] width 39 height 16
click at [429, 14] on input "Design Title" at bounding box center [442, 14] width 39 height 16
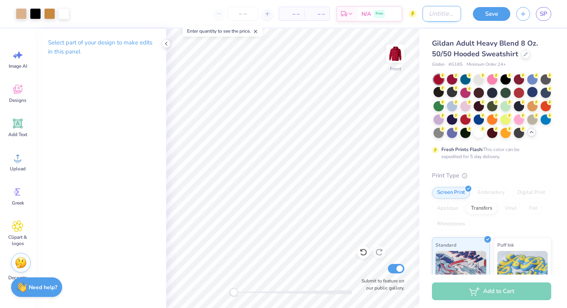
click at [429, 13] on input "Design Title" at bounding box center [442, 14] width 39 height 16
click at [428, 13] on input "Design Title" at bounding box center [442, 14] width 39 height 16
click at [427, 12] on input "Design Title" at bounding box center [442, 14] width 39 height 16
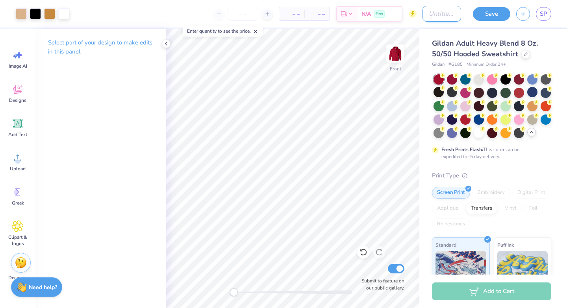
click at [425, 10] on input "Design Title" at bounding box center [442, 14] width 39 height 16
click at [439, 9] on input "Design Title" at bounding box center [442, 14] width 39 height 16
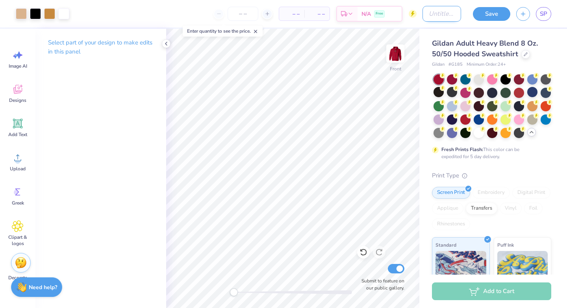
click at [440, 12] on input "Design Title" at bounding box center [442, 14] width 39 height 16
click at [20, 91] on icon at bounding box center [18, 90] width 12 height 12
click at [432, 11] on input "Design Title" at bounding box center [442, 14] width 39 height 16
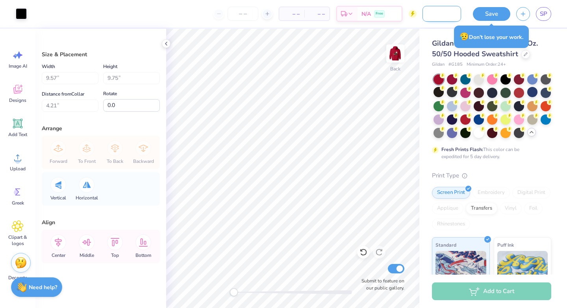
scroll to position [0, 33]
type input "Red Sweatshirt Star"
click at [499, 12] on button "Save" at bounding box center [491, 13] width 37 height 14
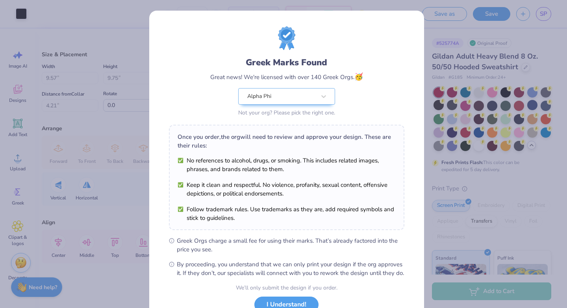
scroll to position [61, 0]
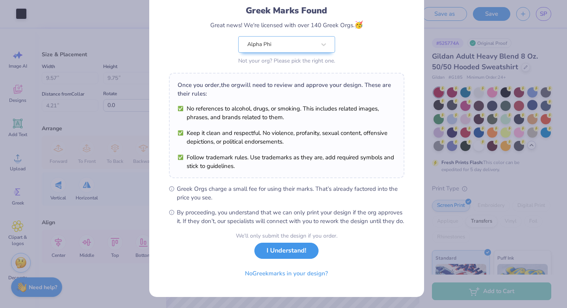
click at [287, 256] on button "I Understand!" at bounding box center [286, 251] width 64 height 16
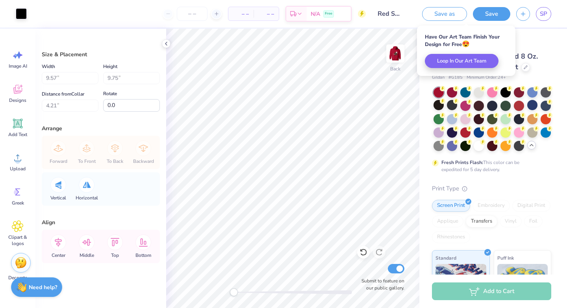
scroll to position [0, 0]
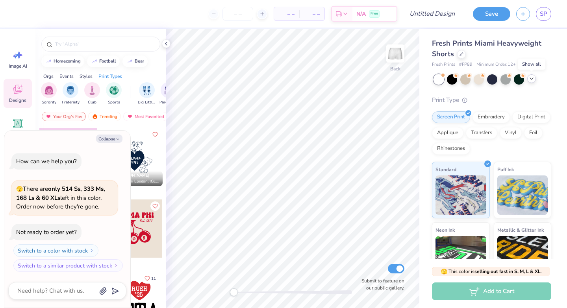
click at [531, 78] on polyline at bounding box center [531, 79] width 3 height 2
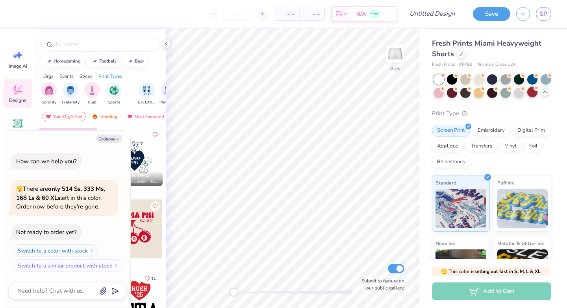
click at [527, 97] on div at bounding box center [532, 92] width 10 height 10
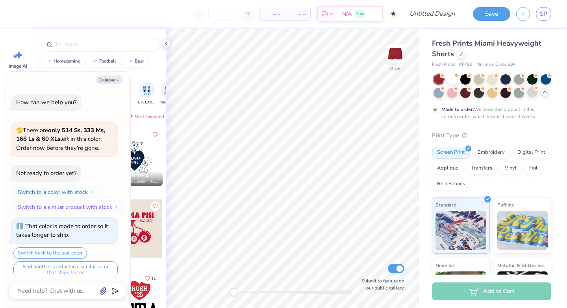
scroll to position [7, 0]
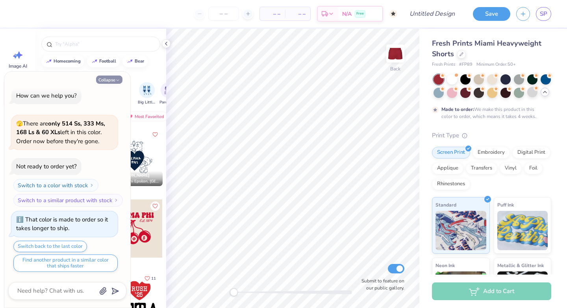
click at [109, 78] on button "Collapse" at bounding box center [109, 80] width 26 height 8
type textarea "x"
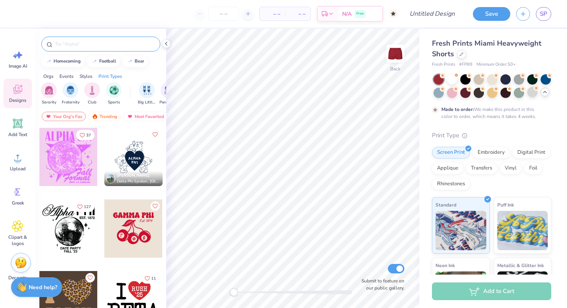
click at [80, 44] on input "text" at bounding box center [104, 44] width 101 height 8
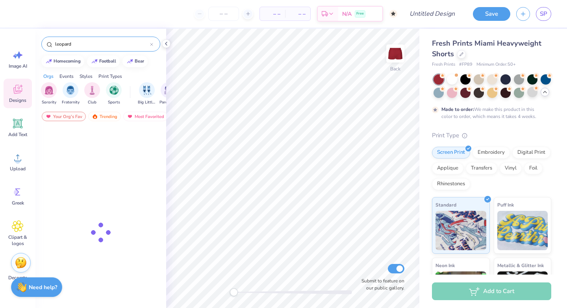
type input "leopard"
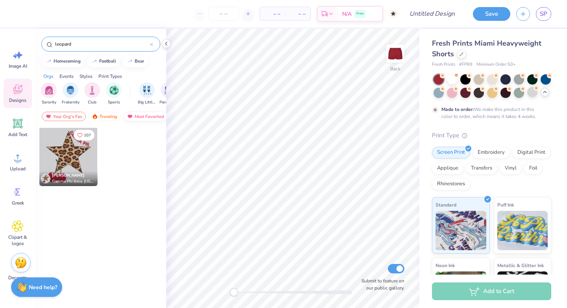
click at [145, 117] on div "Most Favorited" at bounding box center [145, 116] width 45 height 9
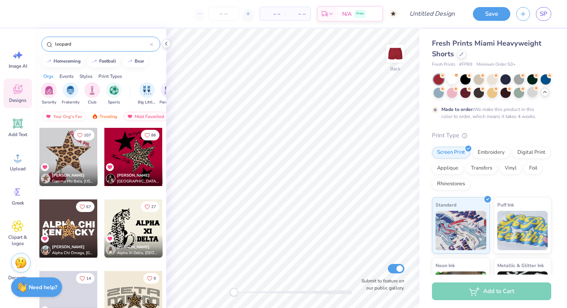
scroll to position [19, 0]
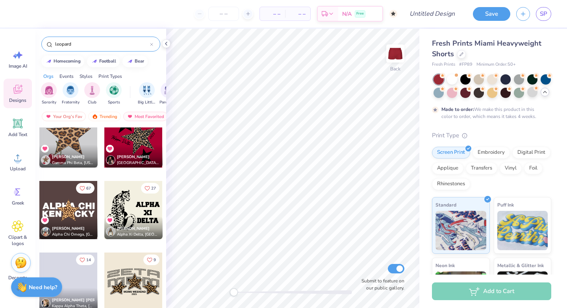
click at [130, 147] on div "[PERSON_NAME] [GEOGRAPHIC_DATA], [US_STATE][GEOGRAPHIC_DATA]" at bounding box center [133, 156] width 58 height 23
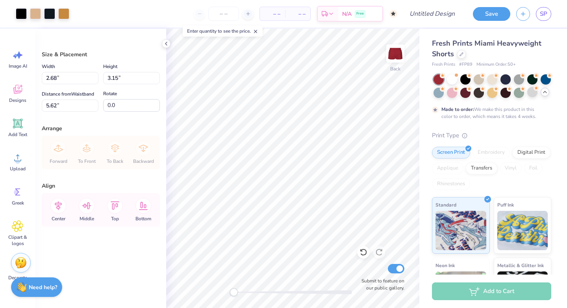
type input "2.68"
type input "3.15"
type input "5.62"
type input "2.81"
type input "3.30"
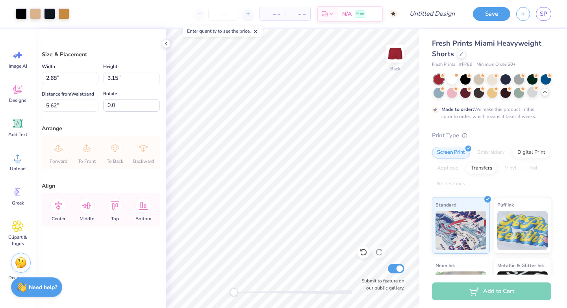
type input "6.70"
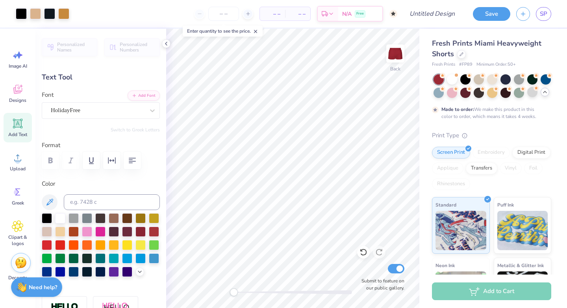
type input "0.0"
type input "0.86"
type input "0.35"
type input "6.70"
type input "0.0"
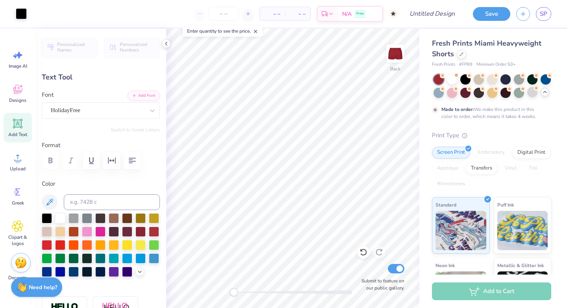
type input "0.32"
type input "0.43"
type input "7.95"
type input "0.0"
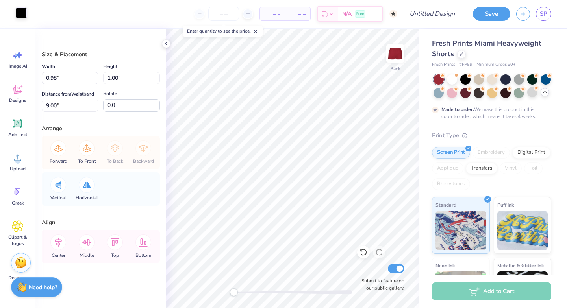
click at [16, 16] on div at bounding box center [21, 12] width 11 height 11
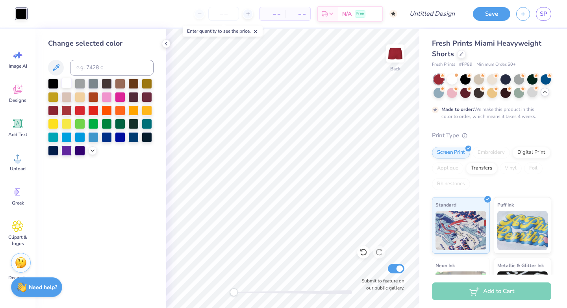
click at [68, 82] on div at bounding box center [66, 83] width 10 height 10
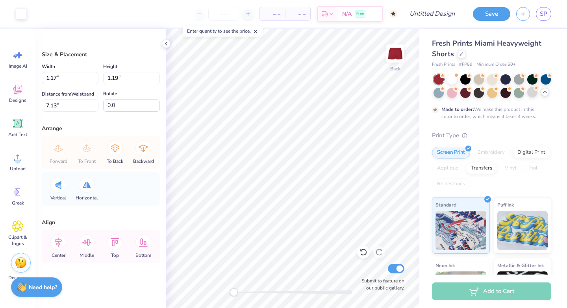
type input "1.17"
type input "1.19"
type input "7.13"
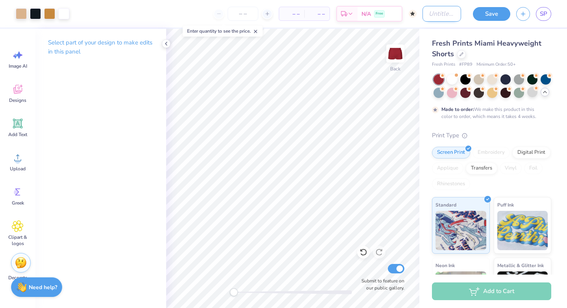
click at [423, 15] on input "Design Title" at bounding box center [442, 14] width 39 height 16
type input "Red Sweatshorts Star"
click at [495, 13] on button "Save" at bounding box center [491, 13] width 37 height 14
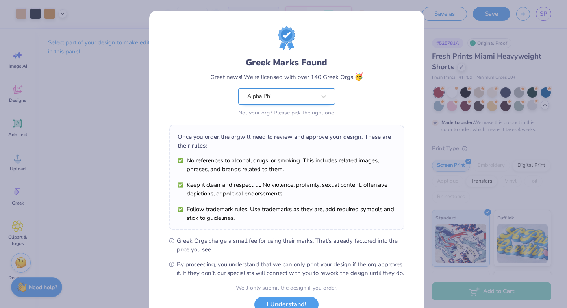
scroll to position [61, 0]
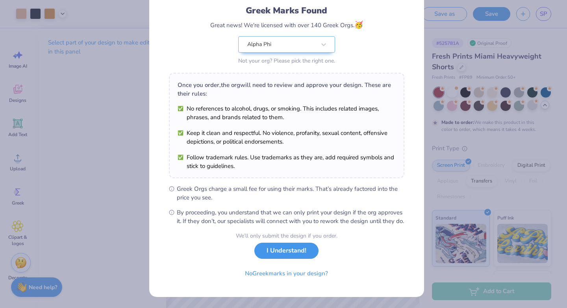
click at [279, 254] on button "I Understand!" at bounding box center [286, 251] width 64 height 16
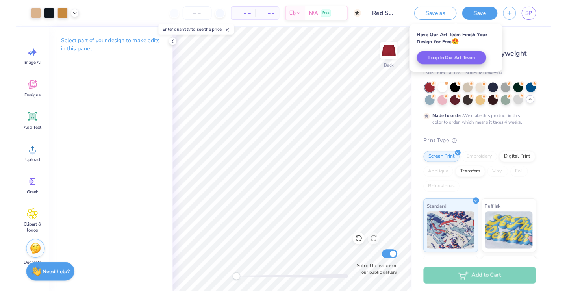
scroll to position [0, 0]
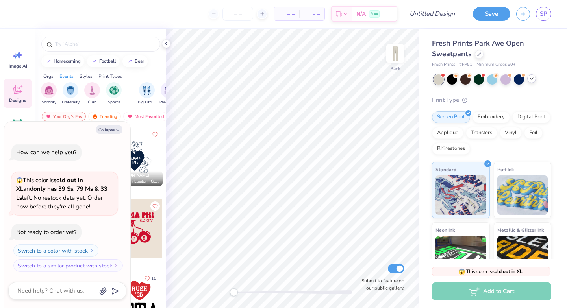
click at [528, 77] on div at bounding box center [531, 78] width 9 height 9
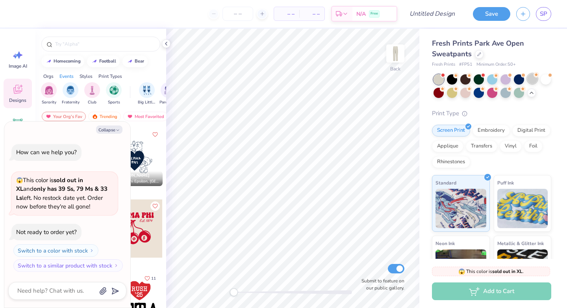
click at [534, 78] on div at bounding box center [532, 79] width 10 height 10
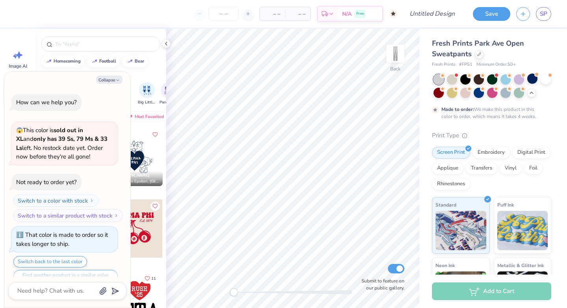
scroll to position [15, 0]
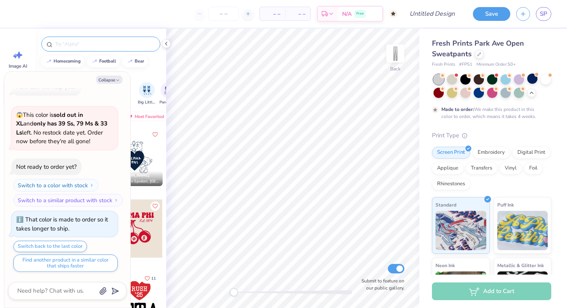
click at [100, 45] on input "text" at bounding box center [104, 44] width 101 height 8
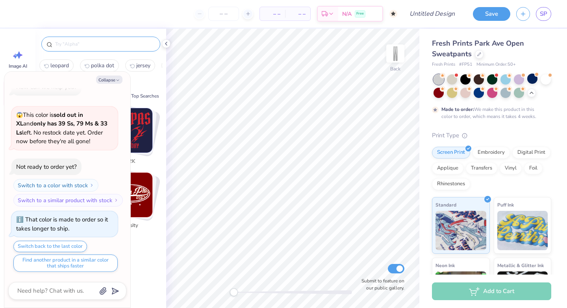
type textarea "x"
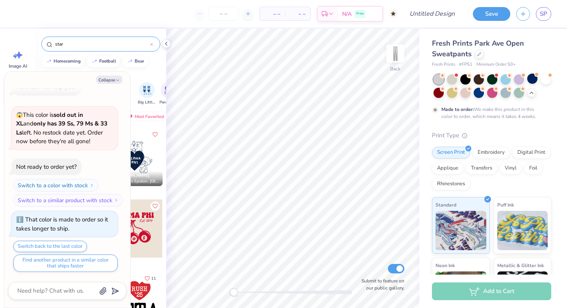
type input "star"
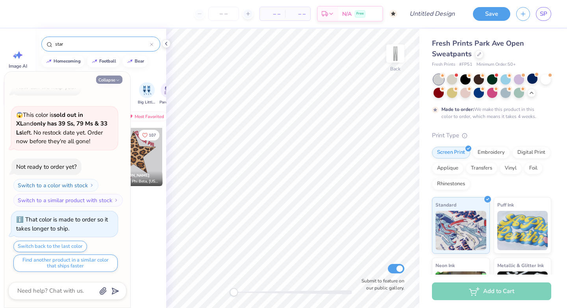
click at [113, 78] on button "Collapse" at bounding box center [109, 80] width 26 height 8
type textarea "x"
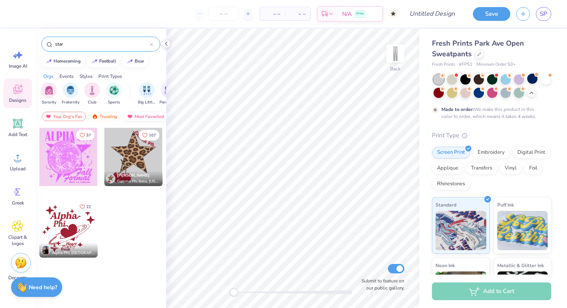
click at [141, 115] on div "Most Favorited" at bounding box center [145, 116] width 45 height 9
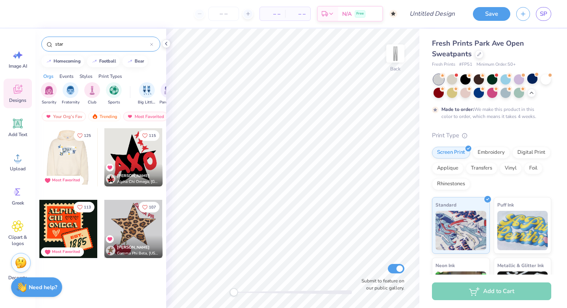
scroll to position [0, 0]
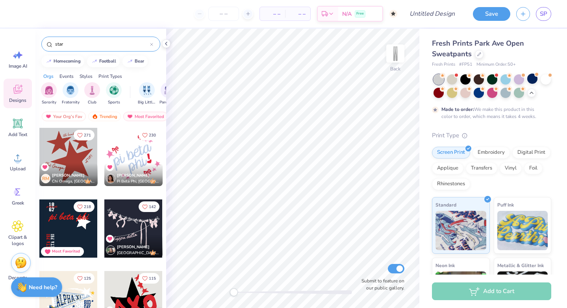
click at [69, 150] on div at bounding box center [68, 157] width 58 height 58
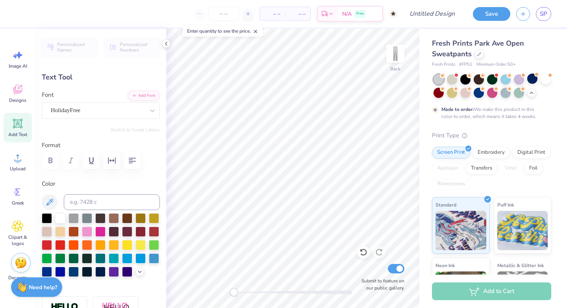
scroll to position [7, 2]
type textarea "a"
type input "0.0"
type input "0.52"
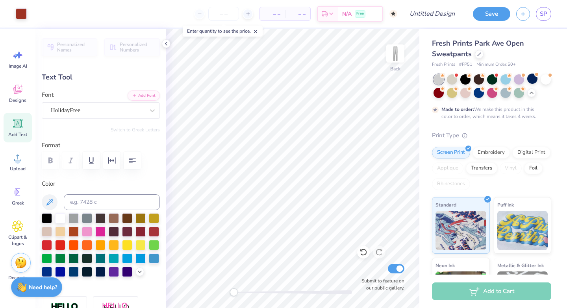
type input "0.24"
type input "29.70"
type input "0.0"
type input "2.32"
type input "0.91"
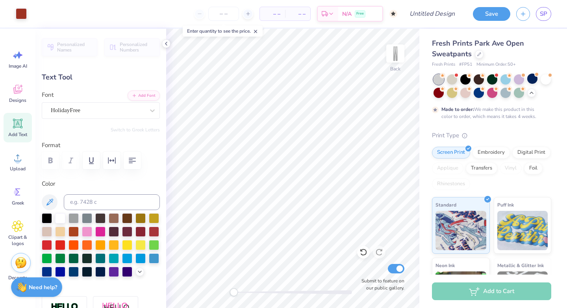
type input "24.07"
type input "0.0"
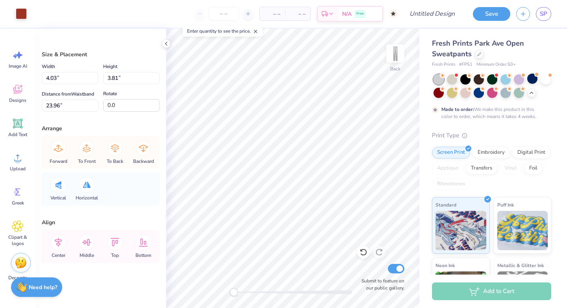
type input "7.00"
type input "6.97"
type input "25.56"
type input "3.07"
type input "2.88"
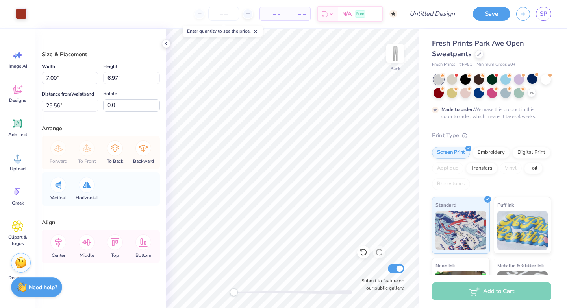
type input "33.47"
type input "4.08"
type input "3.83"
type input "32.52"
type input "7.00"
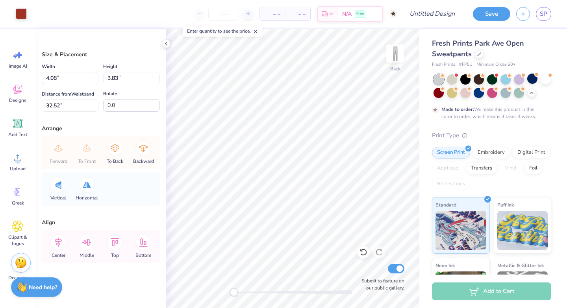
type input "6.97"
type input "22.54"
type input "5.74"
type input "5.72"
type input "4.03"
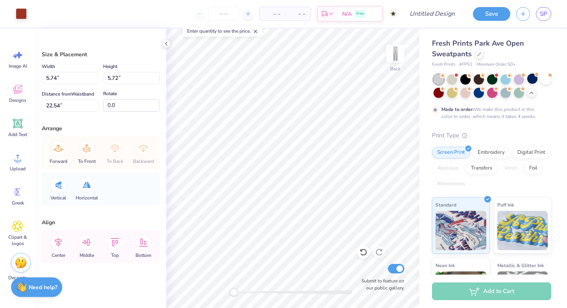
type input "3.81"
type input "16.39"
type input "5.01"
type input "4.70"
type input "30.89"
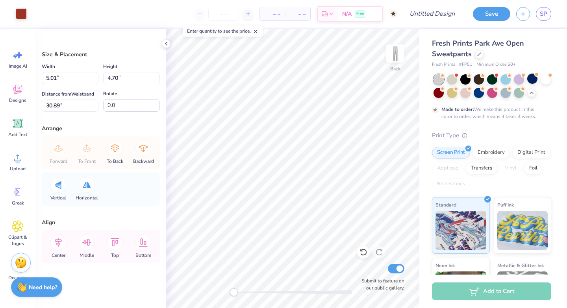
type input "4.56"
type input "4.28"
type input "4.36"
type input "4.12"
type input "16.08"
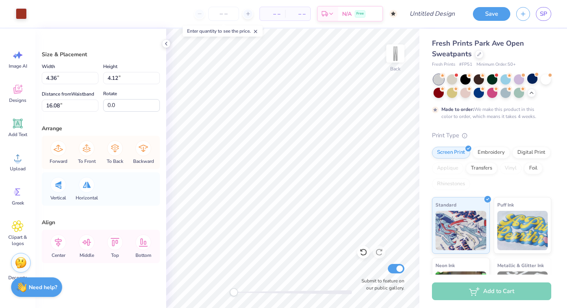
type input "5.74"
type input "5.72"
type input "22.53"
type input "4.56"
type input "4.28"
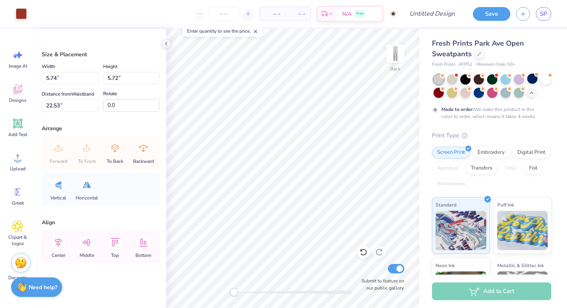
type input "30.89"
click at [23, 130] on div "Add Text" at bounding box center [18, 128] width 28 height 30
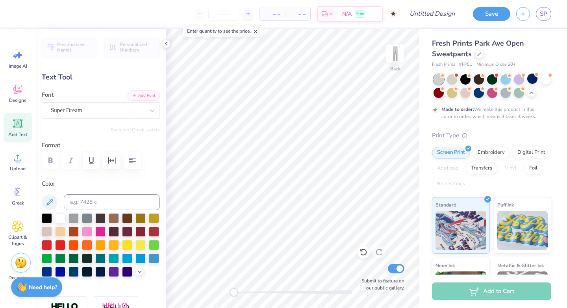
scroll to position [7, 2]
type textarea "Alpha Phi"
click at [137, 113] on div "Super Dream" at bounding box center [97, 110] width 95 height 12
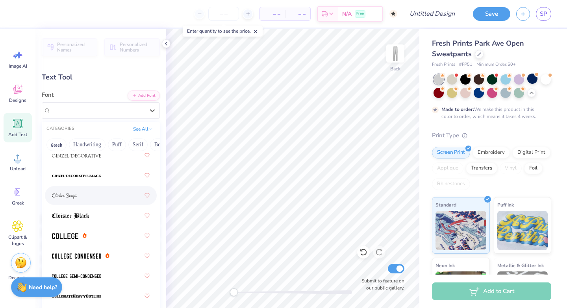
scroll to position [1413, 0]
click at [94, 195] on div at bounding box center [101, 197] width 98 height 14
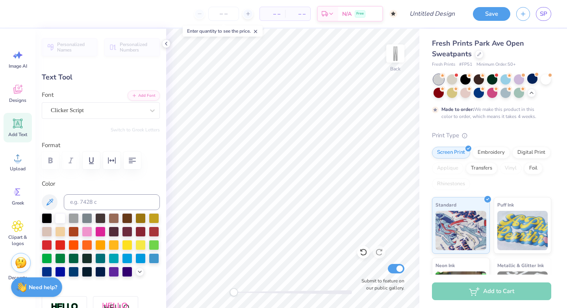
scroll to position [7, 1]
type input "8.02"
type input "2.38"
type input "27.06"
click at [486, 90] on circle at bounding box center [483, 88] width 6 height 6
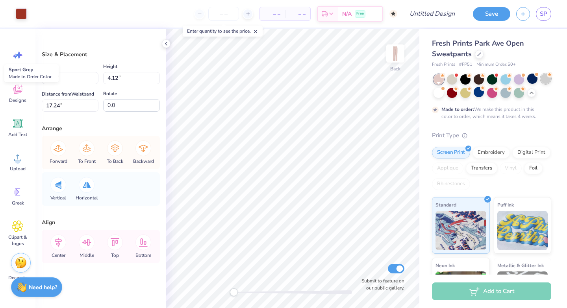
click at [541, 84] on div at bounding box center [546, 79] width 10 height 10
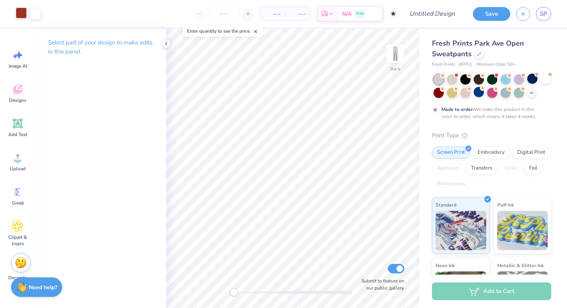
click at [21, 8] on div at bounding box center [21, 12] width 11 height 11
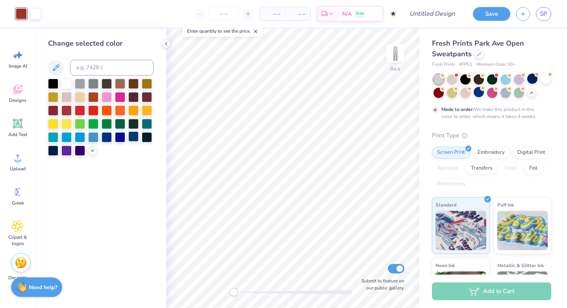
click at [132, 135] on div at bounding box center [133, 137] width 10 height 10
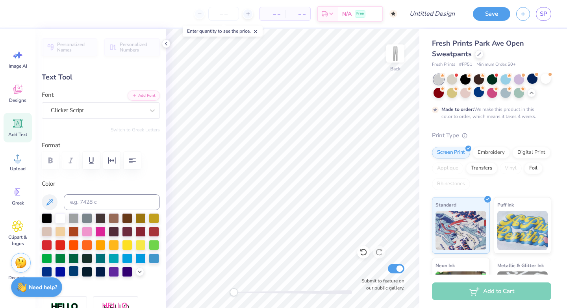
click at [79, 270] on div at bounding box center [74, 271] width 10 height 10
type input "6.87"
type input "2.04"
type input "13.18"
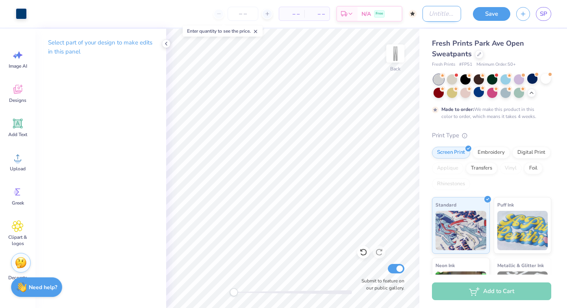
click at [440, 17] on input "Design Title" at bounding box center [442, 14] width 39 height 16
type input "Grey Sweats"
click at [495, 11] on button "Save" at bounding box center [491, 14] width 37 height 14
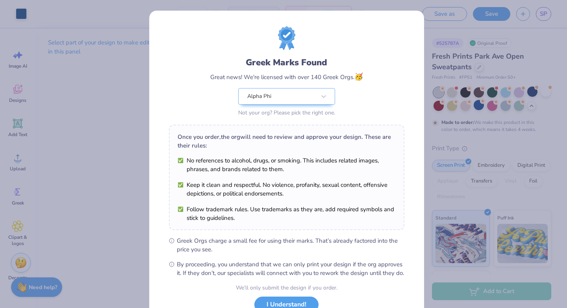
scroll to position [61, 0]
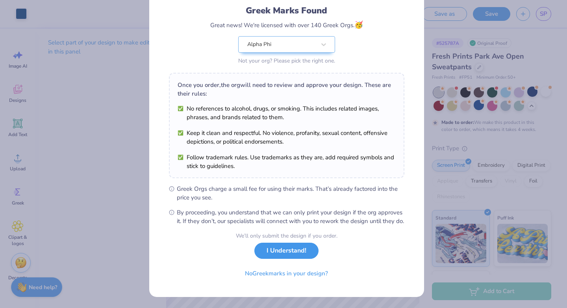
click at [278, 252] on button "I Understand!" at bounding box center [286, 251] width 64 height 16
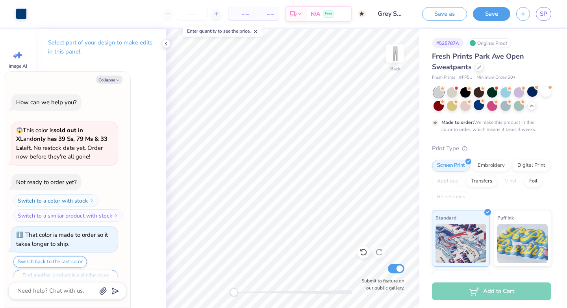
scroll to position [58, 0]
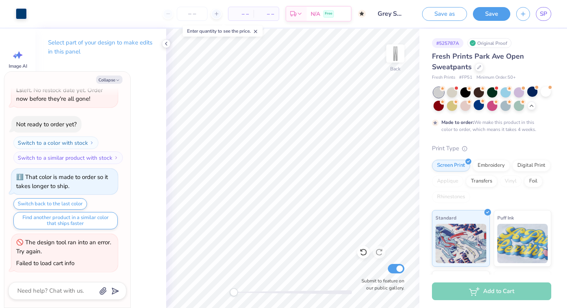
type textarea "x"
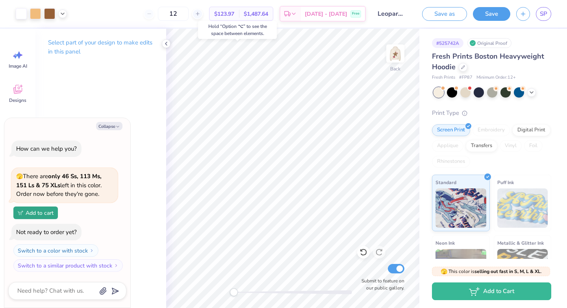
click at [239, 32] on body "Art colors 12 $123.97 Per Item $1,487.64 Total Est. Delivery [DATE] - [DATE] Fr…" at bounding box center [283, 154] width 567 height 308
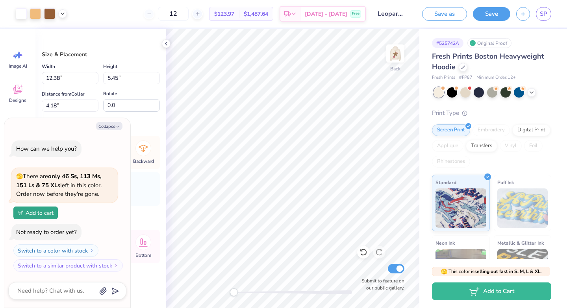
click at [236, 0] on html "Art colors 12 $123.97 Per Item $1,487.64 Total Est. Delivery [DATE] - [DATE] Fr…" at bounding box center [283, 154] width 567 height 308
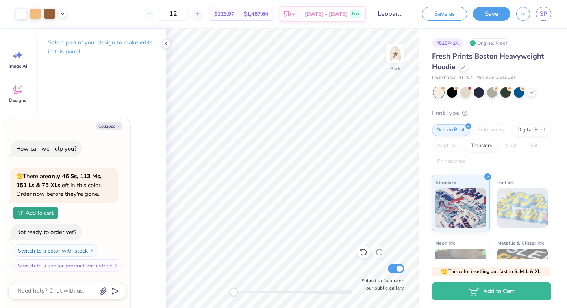
click at [163, 15] on div "12" at bounding box center [173, 14] width 59 height 14
click at [234, 17] on span "$123.97" at bounding box center [224, 14] width 20 height 8
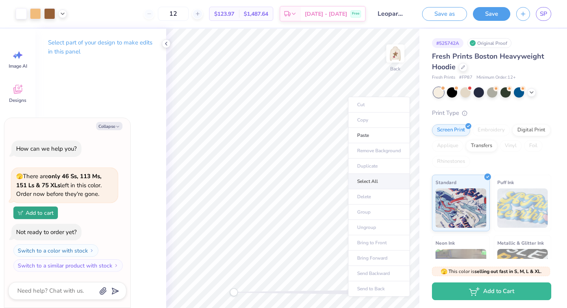
click at [376, 181] on li "Select All" at bounding box center [379, 181] width 62 height 15
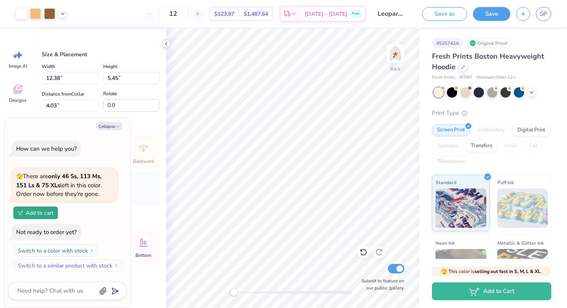
click at [168, 42] on icon at bounding box center [166, 44] width 6 height 6
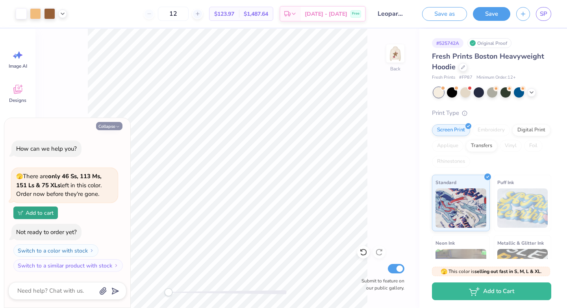
click at [113, 127] on button "Collapse" at bounding box center [109, 126] width 26 height 8
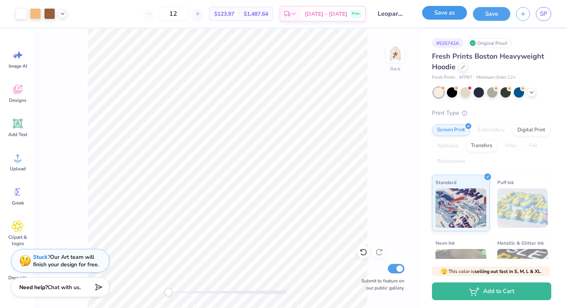
click at [436, 15] on button "Save as" at bounding box center [444, 13] width 45 height 14
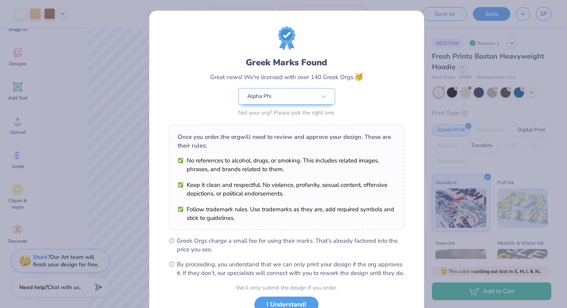
scroll to position [61, 0]
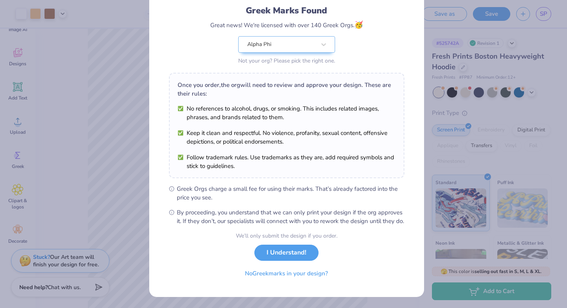
click at [101, 135] on div "Greek Marks Found Great news! We're licensed with over 140 Greek Orgs. 🥳 Alpha …" at bounding box center [283, 154] width 567 height 308
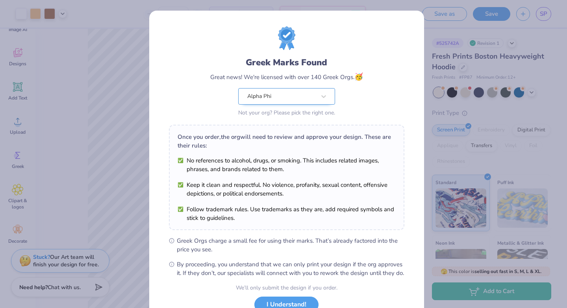
click at [291, 95] on div "Alpha Phi" at bounding box center [282, 97] width 70 height 16
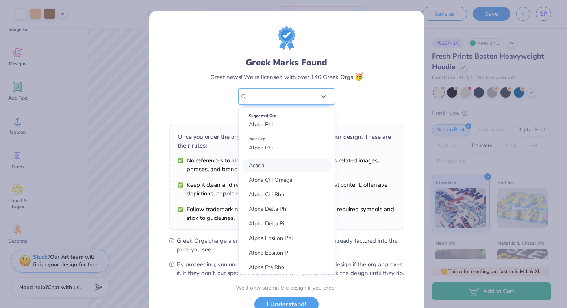
click at [202, 82] on div "Greek Marks Found Great news! We're licensed with over 140 Greek Orgs. 🥳 option…" at bounding box center [287, 72] width 236 height 92
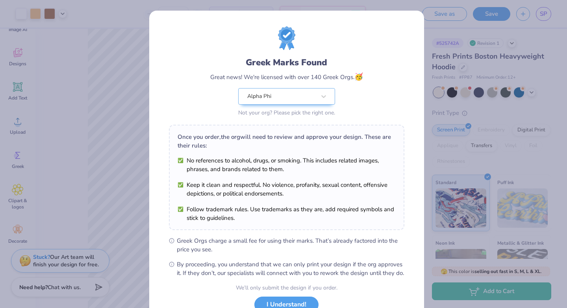
click at [85, 62] on div "Greek Marks Found Great news! We're licensed with over 140 Greek Orgs. 🥳 Alpha …" at bounding box center [283, 154] width 567 height 308
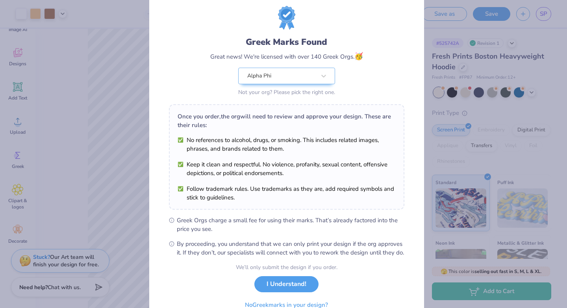
scroll to position [61, 0]
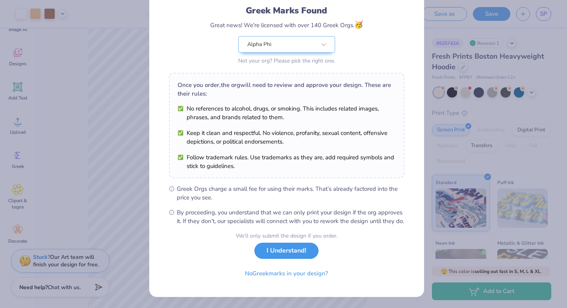
click at [274, 248] on button "I Understand!" at bounding box center [286, 251] width 64 height 16
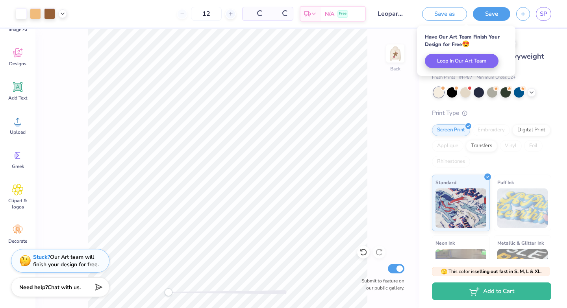
scroll to position [0, 0]
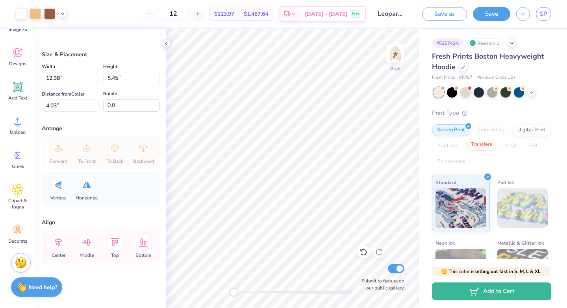
click at [497, 146] on div "Transfers" at bounding box center [482, 145] width 32 height 12
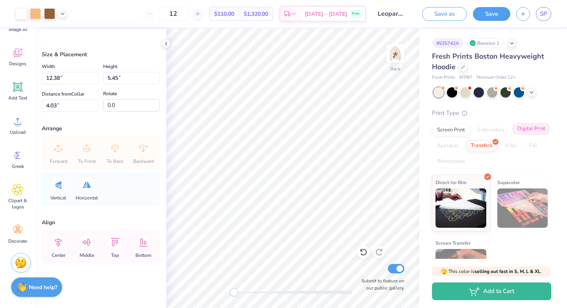
click at [512, 135] on div "Digital Print" at bounding box center [531, 129] width 38 height 12
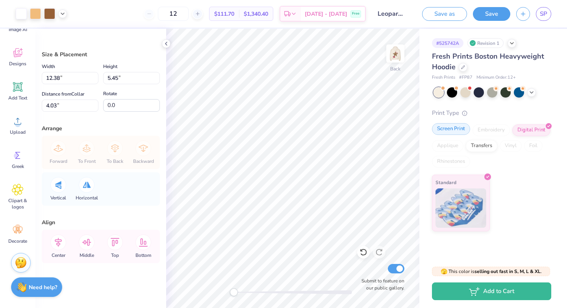
click at [453, 129] on div "Screen Print" at bounding box center [451, 129] width 38 height 12
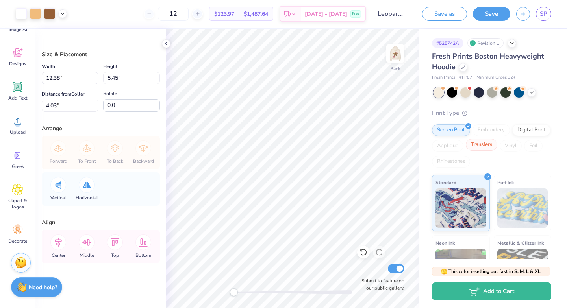
click at [497, 145] on div "Transfers" at bounding box center [482, 145] width 32 height 12
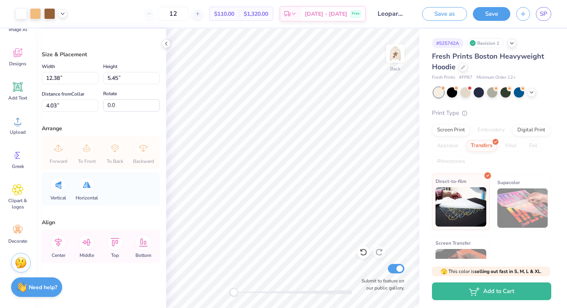
scroll to position [33, 0]
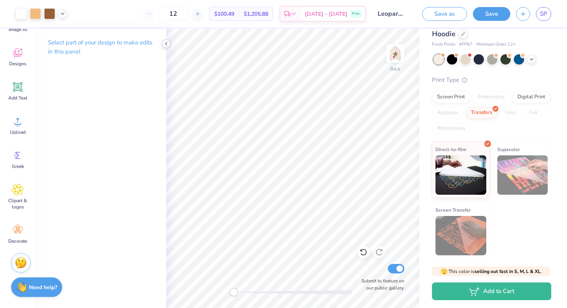
click at [164, 43] on icon at bounding box center [166, 44] width 6 height 6
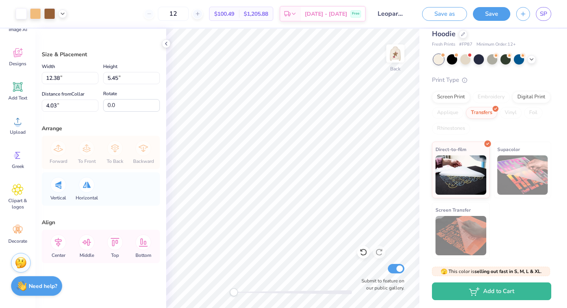
click at [59, 287] on div "Need help? Chat with us." at bounding box center [36, 286] width 51 height 20
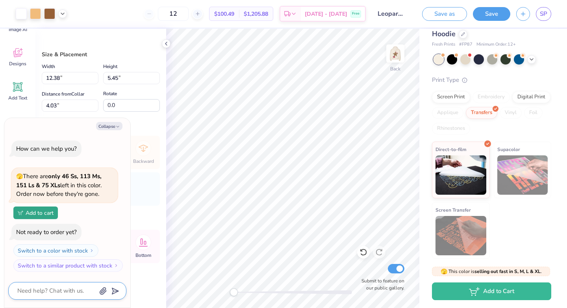
click at [54, 290] on textarea at bounding box center [57, 291] width 80 height 11
type textarea "x"
type textarea "i"
type textarea "x"
type textarea "is"
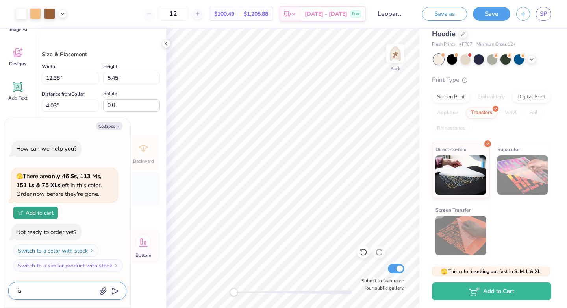
type textarea "x"
type textarea "is"
type textarea "x"
type textarea "is t"
type textarea "x"
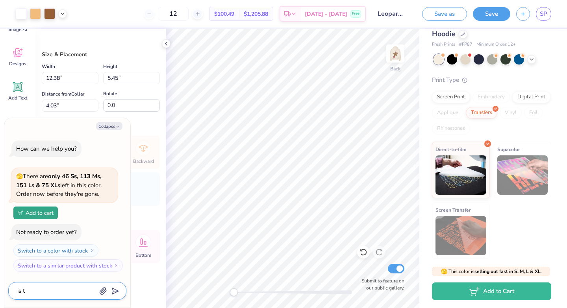
type textarea "is th"
type textarea "x"
type textarea "is the"
type textarea "x"
type textarea "is ther"
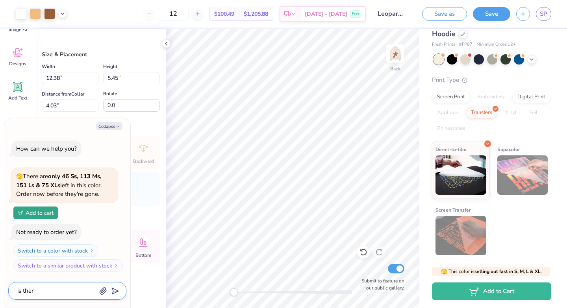
type textarea "x"
type textarea "is there"
type textarea "x"
type textarea "is there"
type textarea "x"
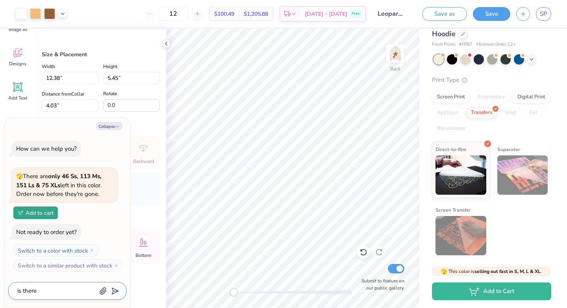
type textarea "is there a"
type textarea "x"
type textarea "is there a"
type textarea "x"
type textarea "is there a w"
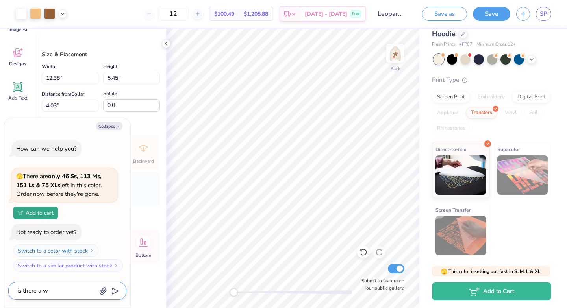
type textarea "x"
type textarea "is there a wa"
type textarea "x"
type textarea "is there a way"
type textarea "x"
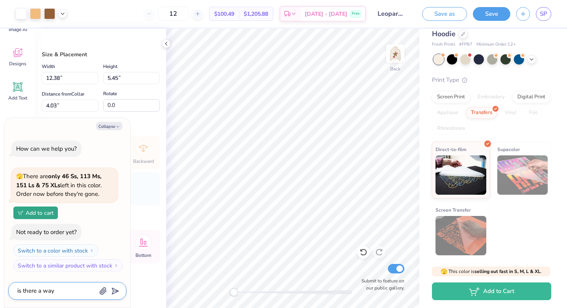
type textarea "is there a way"
type textarea "x"
type textarea "is there a way i"
type textarea "x"
type textarea "is there a way i"
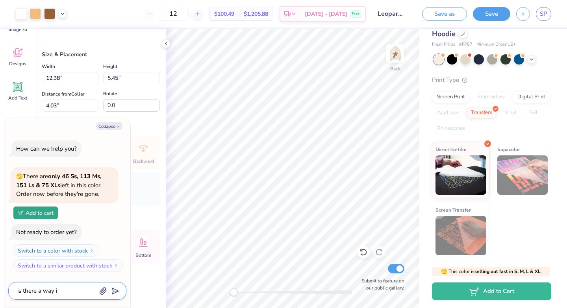
type textarea "x"
type textarea "is there a way i c"
type textarea "x"
type textarea "is there a way i ca"
type textarea "x"
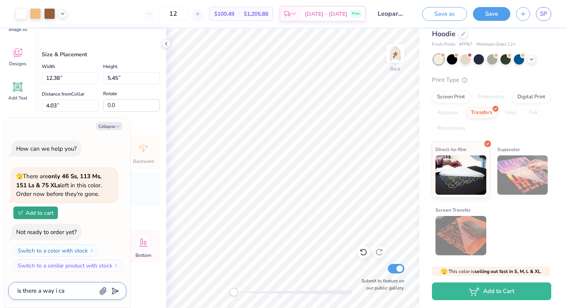
type textarea "is there a way i can"
type textarea "x"
type textarea "is there a way i can"
type textarea "x"
type textarea "is there a way i can d"
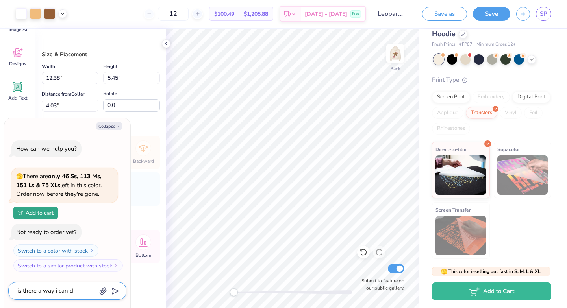
type textarea "x"
type textarea "is there a way i can do"
type textarea "x"
type textarea "is there a way i can dow"
type textarea "x"
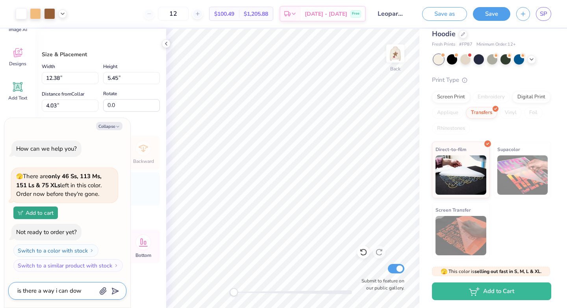
type textarea "is there a way i can down"
type textarea "x"
type textarea "is there a way i can downl"
type textarea "x"
type textarea "is there a way i can downlo"
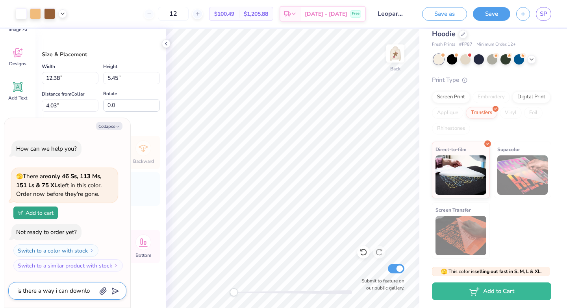
type textarea "x"
type textarea "is there a way i can downloa"
type textarea "x"
type textarea "is there a way i can download"
type textarea "x"
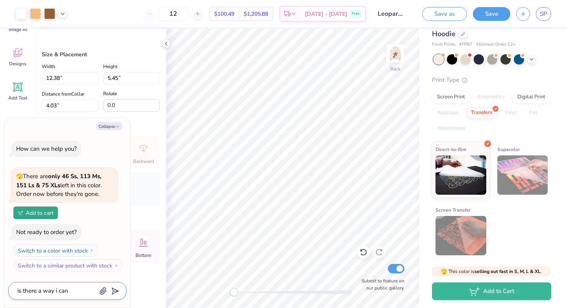
type textarea "is there a way i can download"
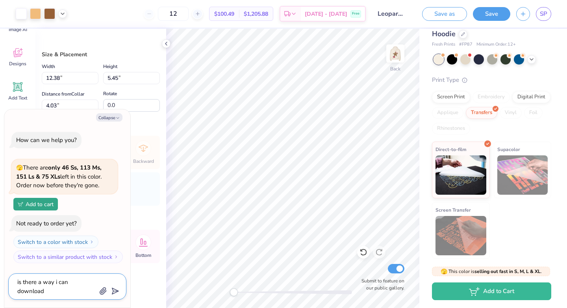
type textarea "x"
type textarea "is there a way i can download t"
type textarea "x"
type textarea "is there a way i can download th"
type textarea "x"
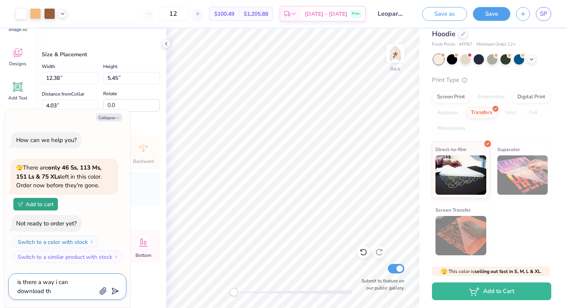
type textarea "is there a way i can download thi"
type textarea "x"
type textarea "is there a way i can download this"
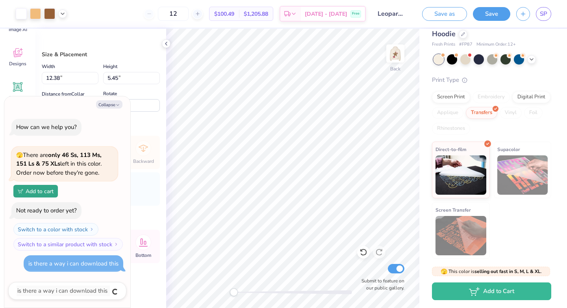
type textarea "x"
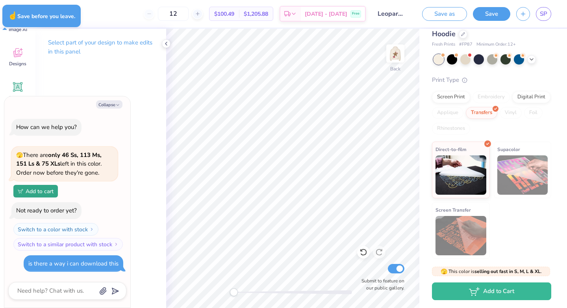
type textarea "x"
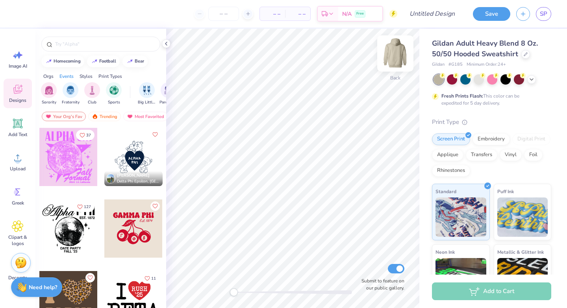
click at [393, 57] on img at bounding box center [396, 54] width 32 height 32
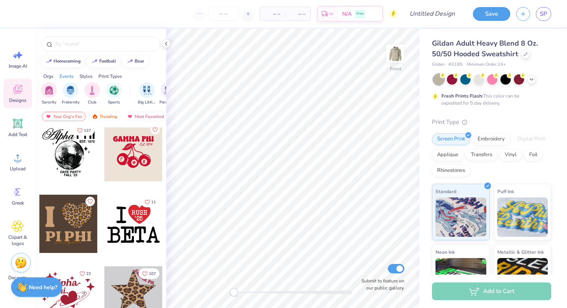
click at [128, 296] on div at bounding box center [133, 296] width 58 height 58
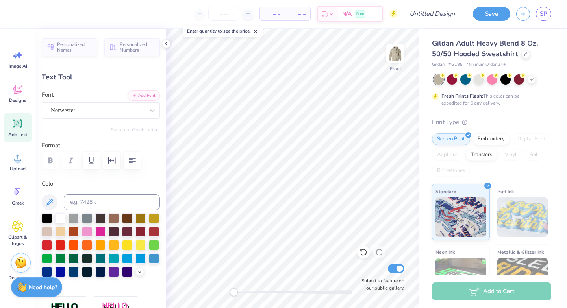
scroll to position [7, 1]
type textarea "alpha PHI"
type input "0.0"
type input "4.81"
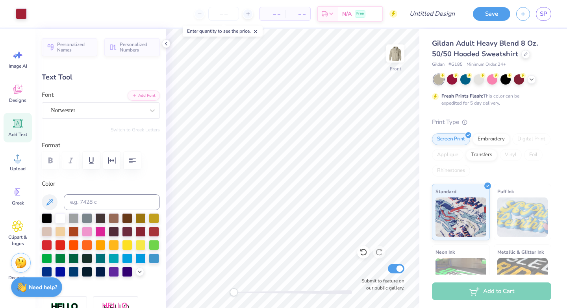
type input "3.64"
type input "7.22"
type input "0.0"
click at [395, 45] on img at bounding box center [396, 54] width 32 height 32
click at [15, 91] on icon at bounding box center [17, 89] width 9 height 9
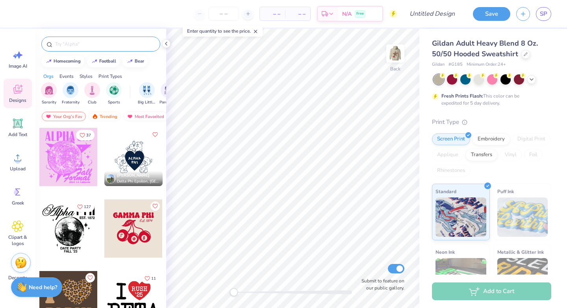
click at [74, 45] on input "text" at bounding box center [104, 44] width 101 height 8
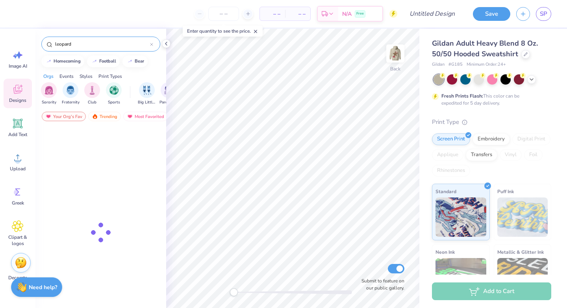
type input "leopard"
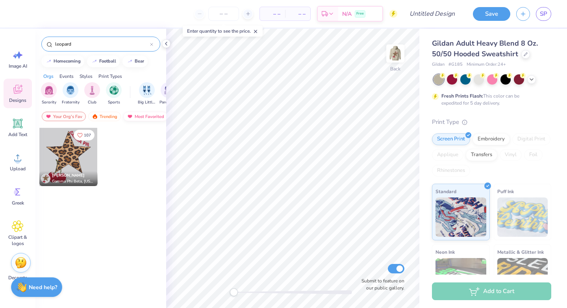
click at [147, 115] on div "Most Favorited" at bounding box center [145, 116] width 45 height 9
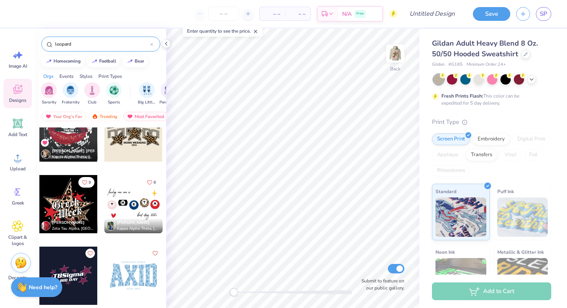
scroll to position [146, 0]
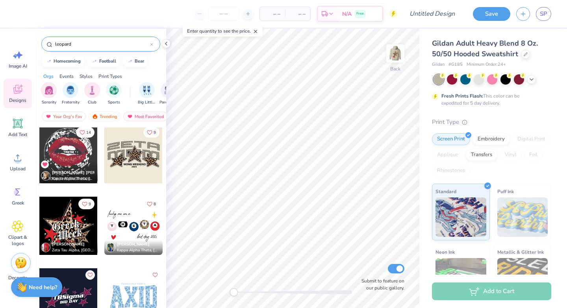
click at [132, 152] on div at bounding box center [133, 154] width 58 height 58
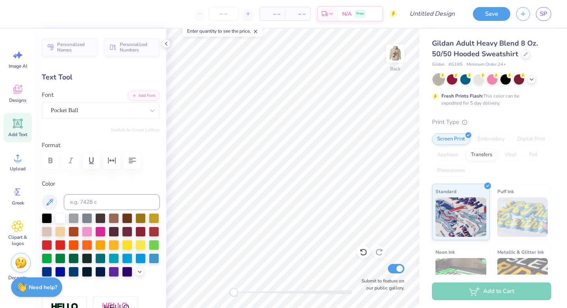
scroll to position [7, 1]
type input "12.13"
type input "2.26"
type input "1.08"
type textarea "Z"
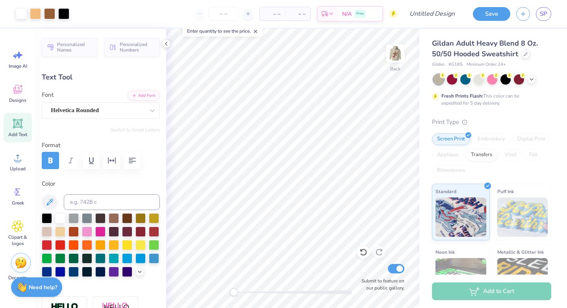
type input "5.08"
type input "0.44"
type input "6.29"
type input "1.18"
type input "0.37"
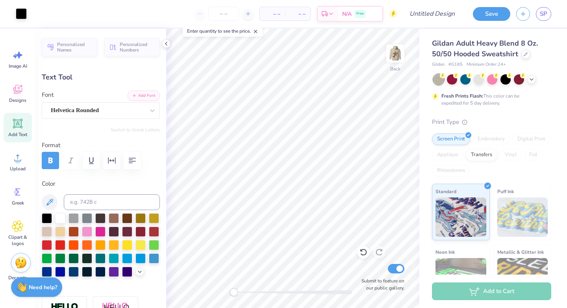
type input "6.88"
click at [396, 53] on img at bounding box center [396, 54] width 32 height 32
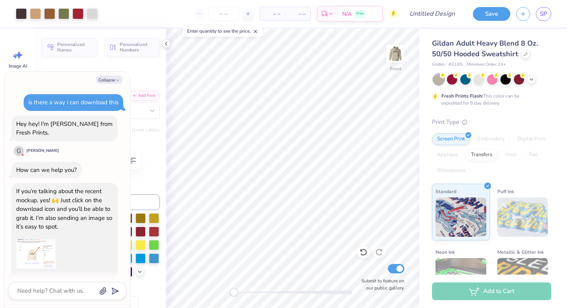
scroll to position [100, 0]
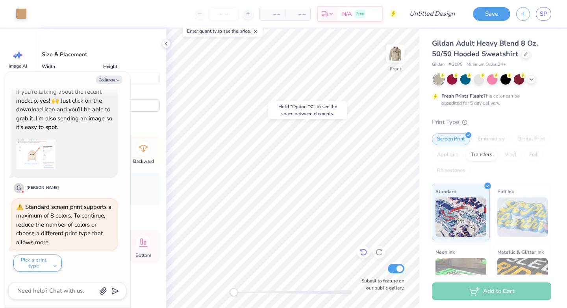
click at [364, 251] on icon at bounding box center [364, 253] width 8 height 8
type textarea "x"
type input "6.97"
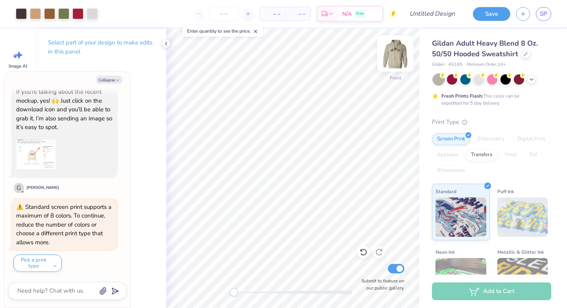
click at [397, 54] on img at bounding box center [396, 54] width 32 height 32
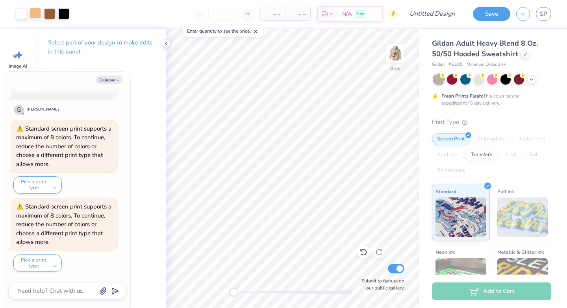
click at [36, 12] on div at bounding box center [35, 12] width 11 height 11
type textarea "x"
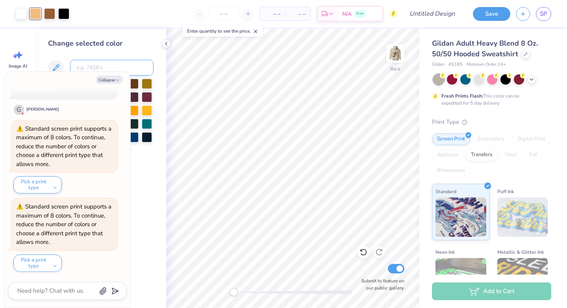
click at [111, 65] on input at bounding box center [112, 68] width 84 height 16
type input "728"
click at [119, 80] on icon "button" at bounding box center [117, 80] width 5 height 5
type textarea "x"
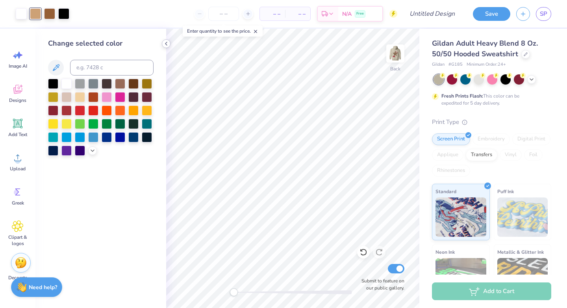
click at [166, 43] on polyline at bounding box center [166, 43] width 2 height 3
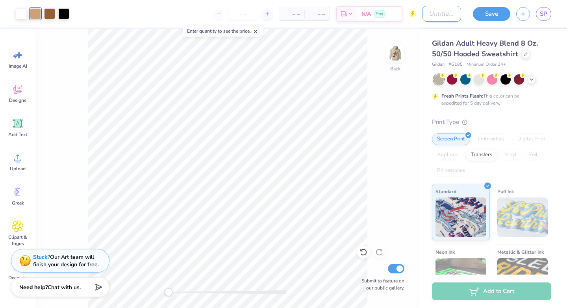
click at [423, 14] on input "Design Title" at bounding box center [442, 14] width 39 height 16
type input "Sand Sweatshirt Leopard"
click at [397, 135] on div "Back Submit to feature on our public gallery." at bounding box center [227, 169] width 384 height 280
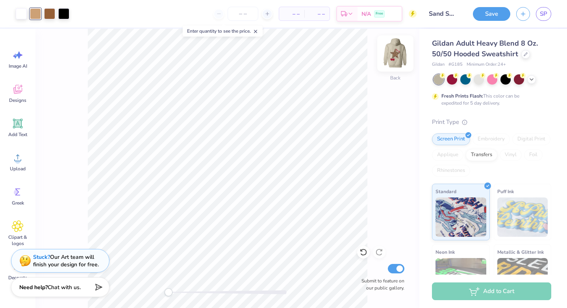
click at [397, 55] on img at bounding box center [396, 54] width 32 height 32
click at [377, 139] on div "Back Submit to feature on our public gallery." at bounding box center [227, 169] width 384 height 280
click at [529, 77] on icon at bounding box center [532, 79] width 6 height 6
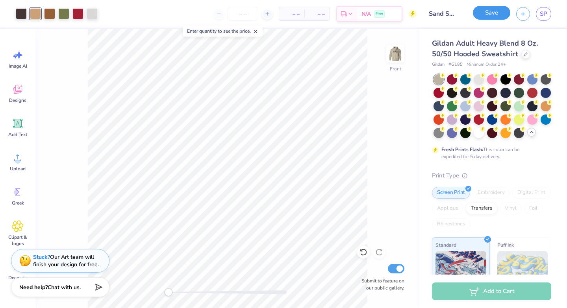
click at [488, 13] on button "Save" at bounding box center [491, 13] width 37 height 14
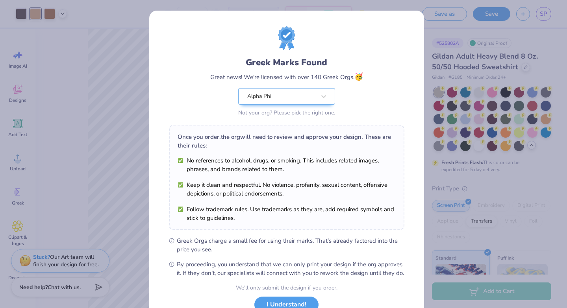
scroll to position [61, 0]
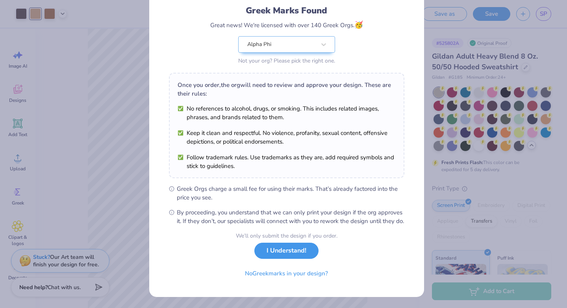
click at [292, 252] on button "I Understand!" at bounding box center [286, 251] width 64 height 16
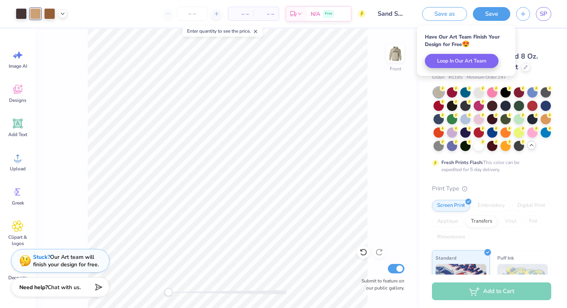
scroll to position [0, 0]
click at [545, 11] on span "SP" at bounding box center [543, 13] width 7 height 9
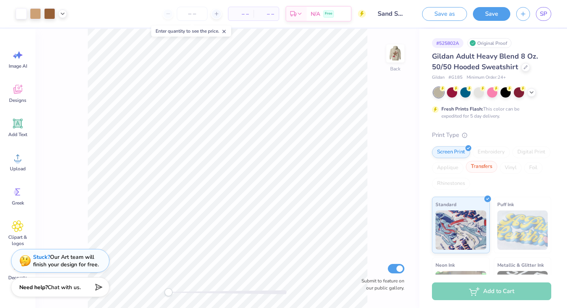
click at [497, 167] on div "Transfers" at bounding box center [482, 167] width 32 height 12
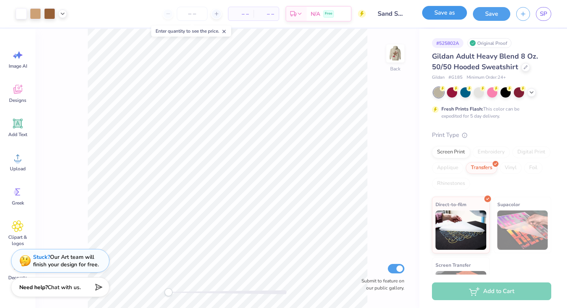
click at [454, 14] on button "Save as" at bounding box center [444, 13] width 45 height 14
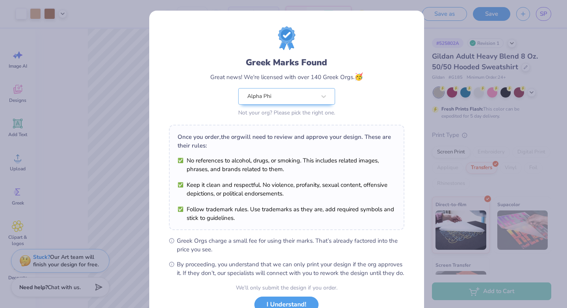
scroll to position [61, 0]
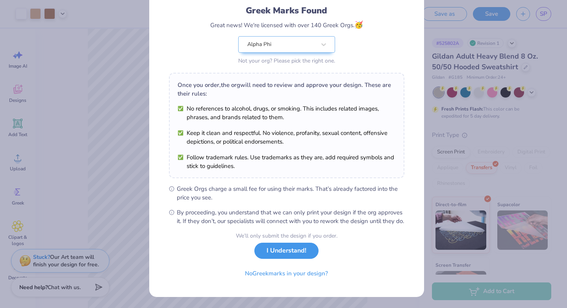
click at [281, 255] on button "I Understand!" at bounding box center [286, 251] width 64 height 16
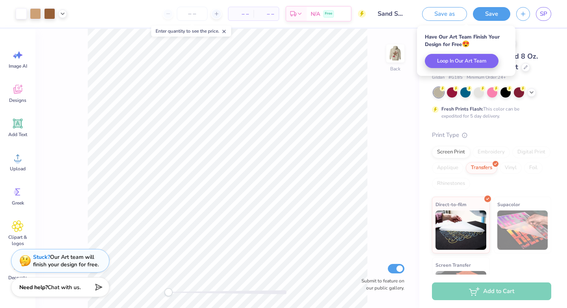
scroll to position [0, 0]
click at [547, 13] on span "SP" at bounding box center [543, 13] width 7 height 9
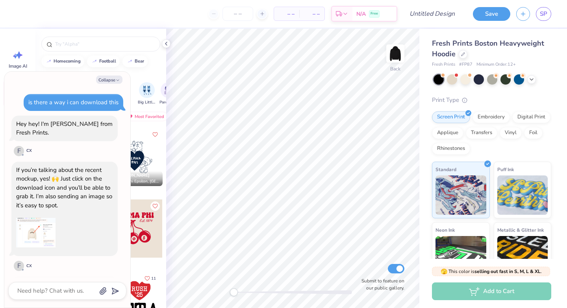
scroll to position [170, 0]
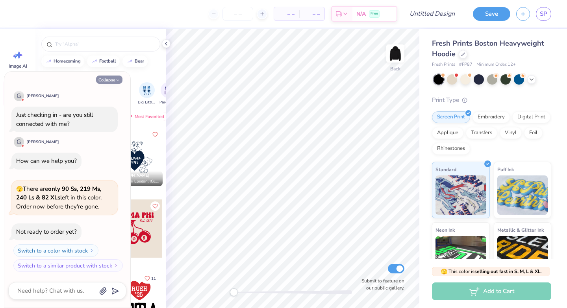
click at [114, 79] on button "Collapse" at bounding box center [109, 80] width 26 height 8
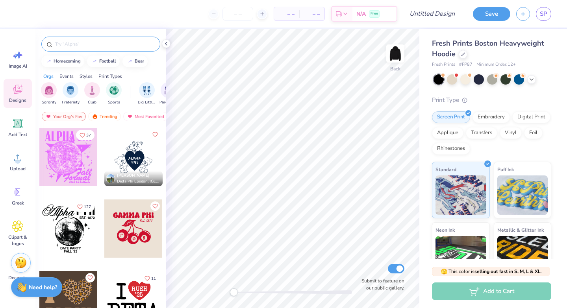
click at [108, 48] on div at bounding box center [100, 44] width 119 height 15
click at [462, 80] on div at bounding box center [465, 79] width 10 height 10
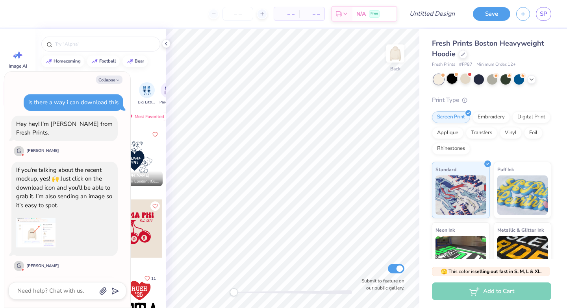
scroll to position [273, 0]
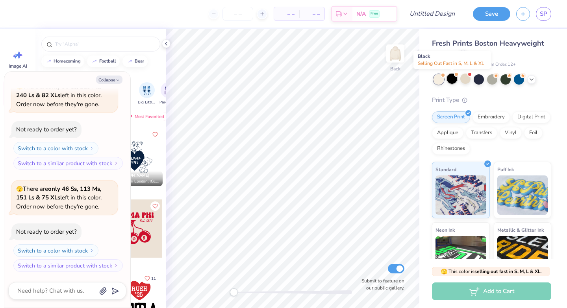
click at [451, 80] on div at bounding box center [452, 79] width 10 height 10
click at [447, 74] on div at bounding box center [452, 79] width 10 height 10
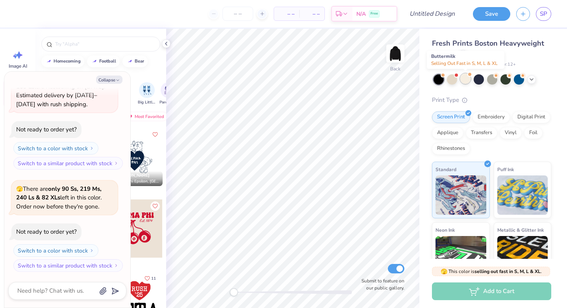
click at [466, 79] on div at bounding box center [465, 79] width 10 height 10
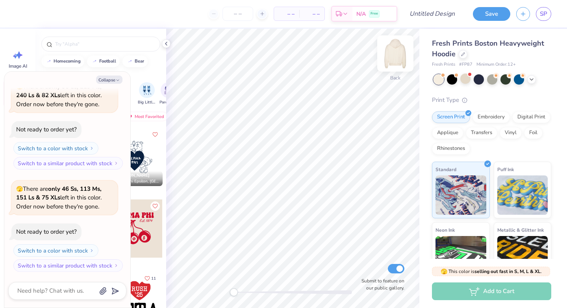
click at [394, 56] on img at bounding box center [396, 54] width 32 height 32
click at [111, 82] on button "Collapse" at bounding box center [109, 80] width 26 height 8
type textarea "x"
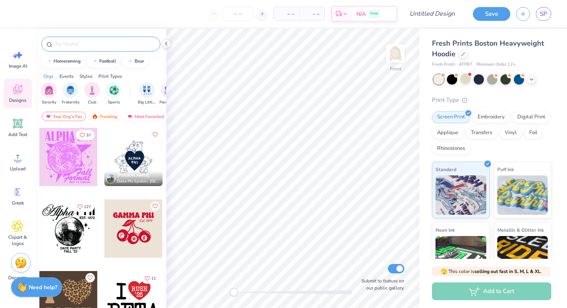
click at [121, 46] on input "text" at bounding box center [104, 44] width 101 height 8
type input "leopard"
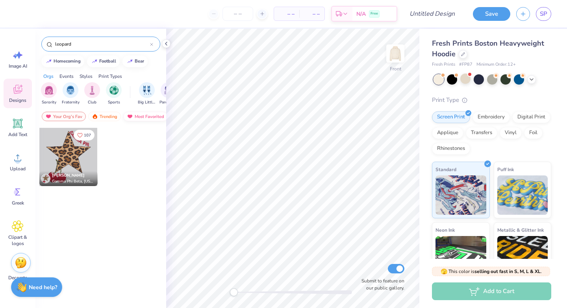
click at [152, 115] on div "Most Favorited" at bounding box center [145, 116] width 45 height 9
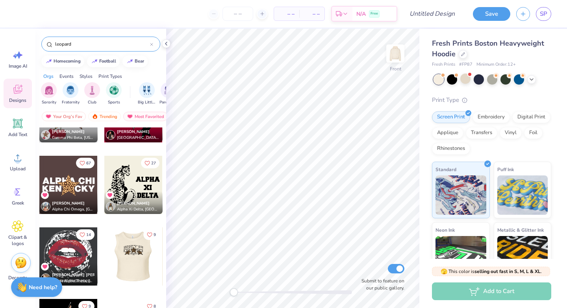
scroll to position [0, 0]
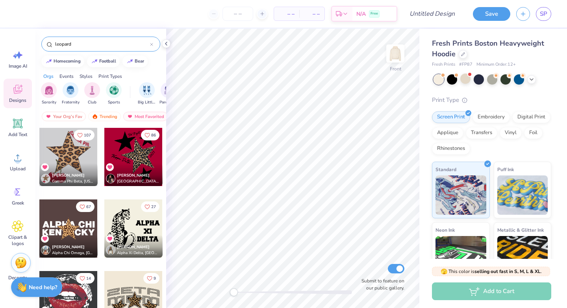
click at [265, 187] on div "– – Per Item – – Total Est. Delivery N/A Free Design Title Save SP Image AI Des…" at bounding box center [283, 154] width 567 height 308
click at [128, 221] on div at bounding box center [133, 229] width 58 height 58
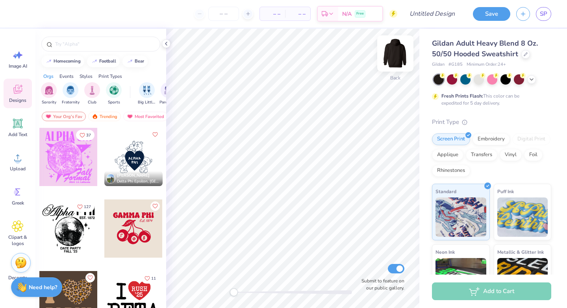
click at [395, 58] on img at bounding box center [396, 54] width 32 height 32
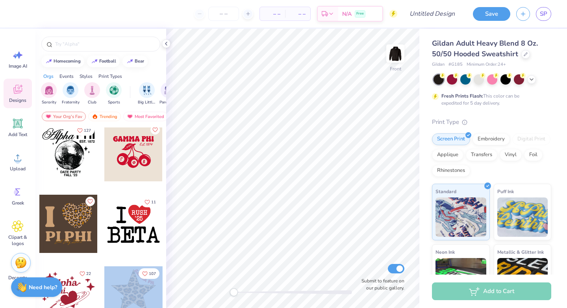
click at [183, 254] on div "– – Per Item – – Total Est. Delivery N/A Free Design Title Save SP Image AI Des…" at bounding box center [283, 154] width 567 height 308
click at [135, 286] on div at bounding box center [133, 296] width 58 height 58
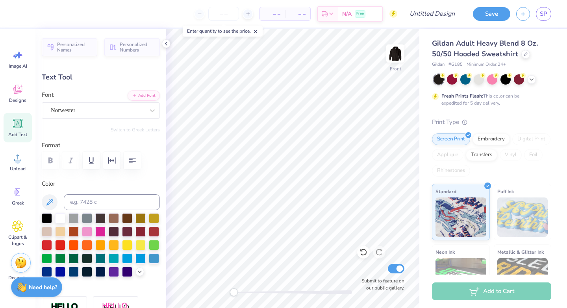
scroll to position [7, 1]
type textarea "alpha PHI"
type input "0.0"
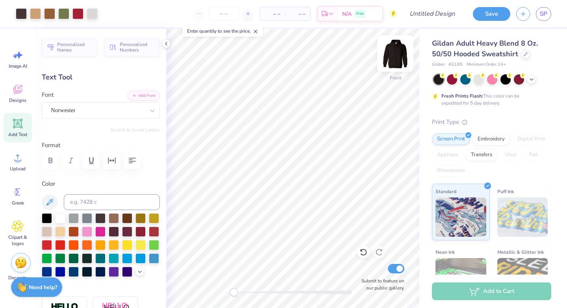
click at [398, 56] on img at bounding box center [396, 54] width 32 height 32
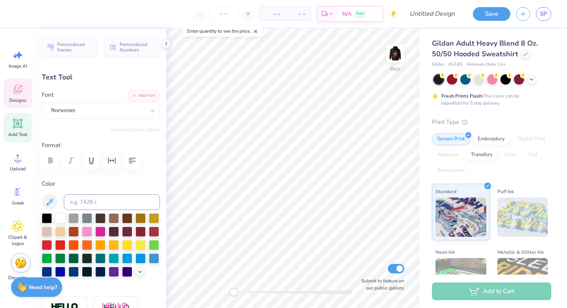
click at [15, 94] on icon at bounding box center [17, 89] width 9 height 9
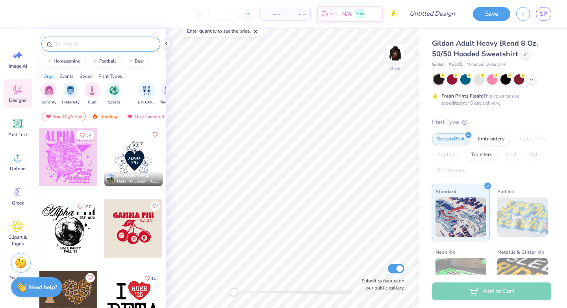
click at [83, 44] on input "text" at bounding box center [104, 44] width 101 height 8
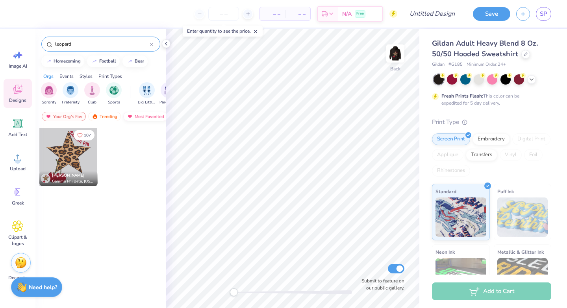
type input "leopard"
click at [151, 115] on div "Most Favorited" at bounding box center [145, 116] width 45 height 9
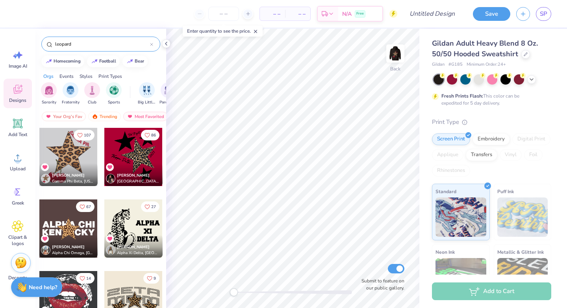
scroll to position [64, 0]
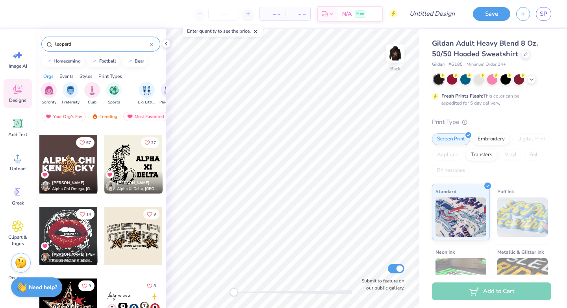
click at [134, 234] on div at bounding box center [133, 236] width 58 height 58
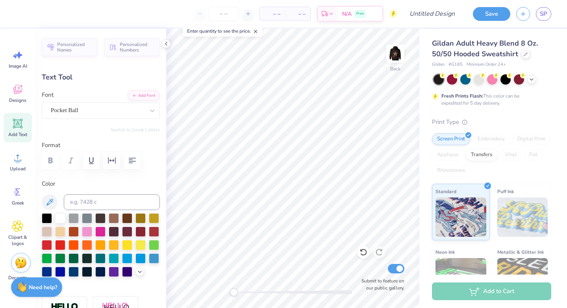
scroll to position [7, 1]
type input "11.95"
type input "2.51"
type input "2.41"
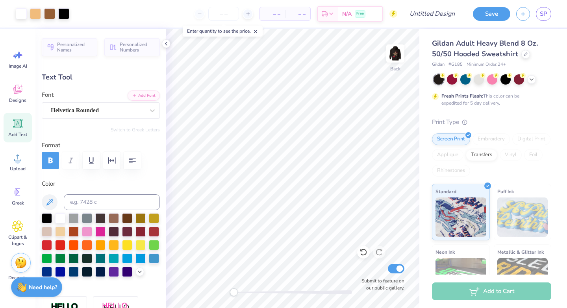
type input "5.08"
type input "0.44"
type input "5.71"
type input "1.18"
type input "0.37"
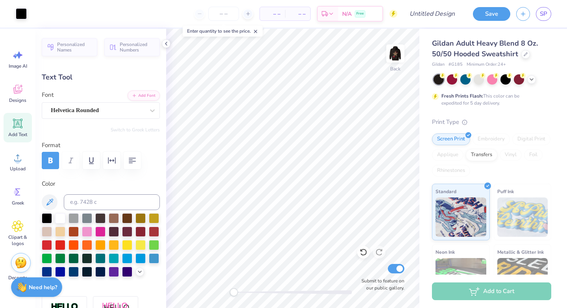
type input "6.30"
click at [440, 13] on input "Design Title" at bounding box center [442, 14] width 39 height 16
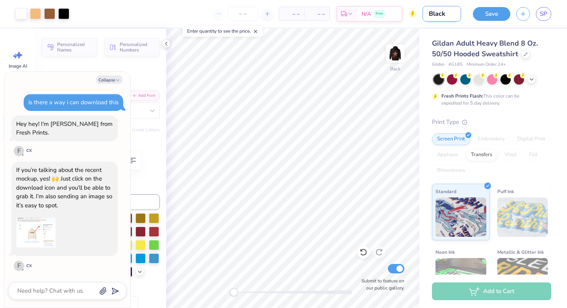
type input "Black S"
type textarea "x"
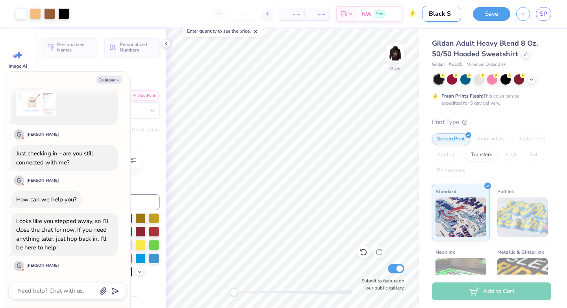
type input "Black Sw"
type textarea "x"
type input "Black Swe"
type textarea "x"
type input "Black Swea"
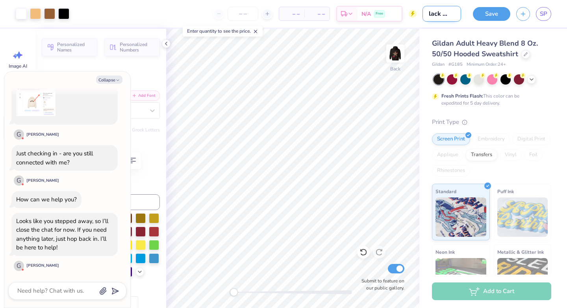
type textarea "x"
type input "Black Sweat"
type textarea "x"
type input "Black Sweats"
type textarea "x"
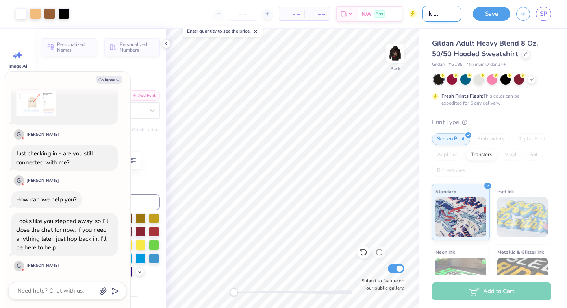
type input "Black Sweatsh"
type textarea "x"
type input "Black Sweatshi"
type textarea "x"
type input "Black Sweatshir"
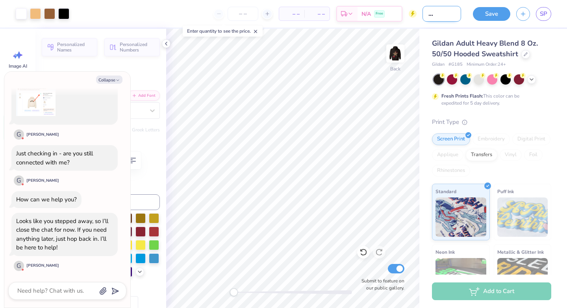
type textarea "x"
type input "Black Sweatshirt"
type textarea "x"
type input "Black Sweatshirt"
type textarea "x"
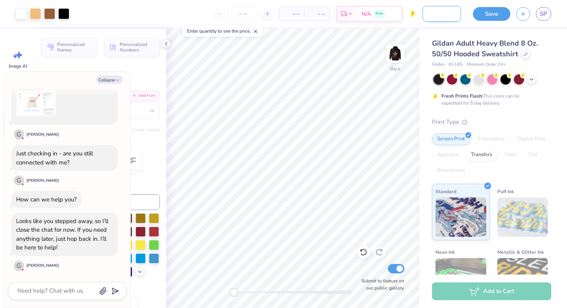
type input "Black Sweatshirt l"
type textarea "x"
type input "Black Sweatshirt"
type textarea "x"
type input "Black Sweatshirt L"
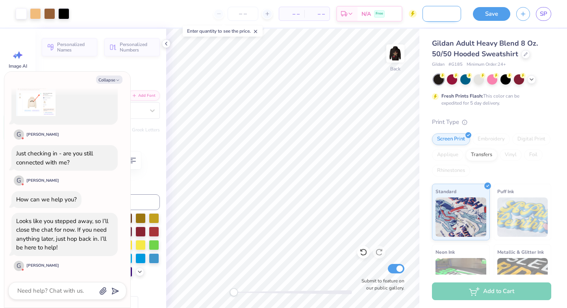
type textarea "x"
type input "Black Sweatshirt Le"
type textarea "x"
type input "Black Sweatshirt [PERSON_NAME]"
type textarea "x"
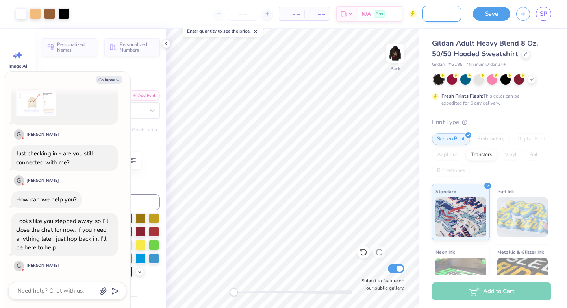
type input "Black Sweatshirt Leop"
type textarea "x"
type input "Black Sweatshirt Leopa"
type textarea "x"
type input "Black Sweatshirt Leopar"
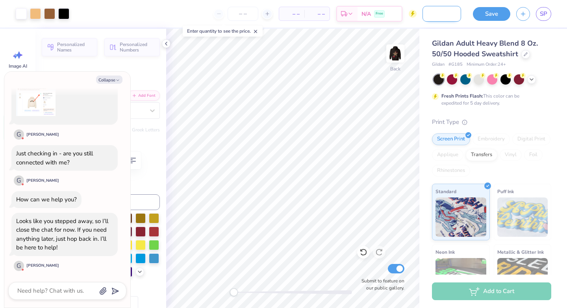
type textarea "x"
type input "Black Sweatshirt Leopard"
type textarea "x"
type input "Black Sweatshirt Leopard"
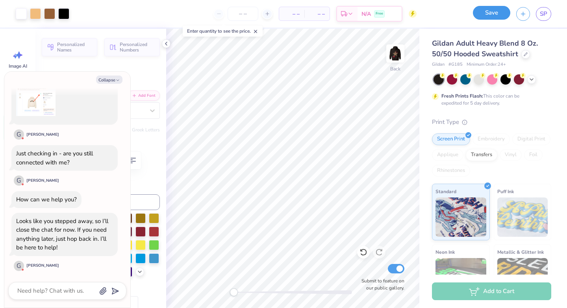
scroll to position [0, 0]
click at [490, 13] on button "Save" at bounding box center [491, 13] width 37 height 14
click at [532, 77] on icon at bounding box center [532, 79] width 6 height 6
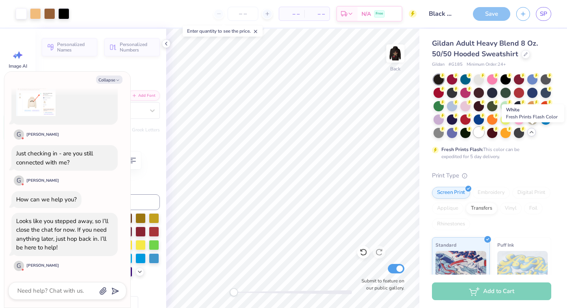
click at [484, 129] on div at bounding box center [479, 132] width 10 height 10
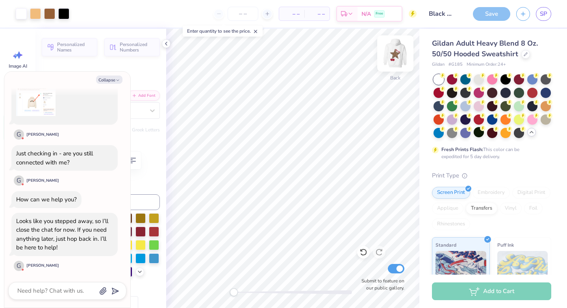
click at [396, 54] on img at bounding box center [396, 54] width 32 height 32
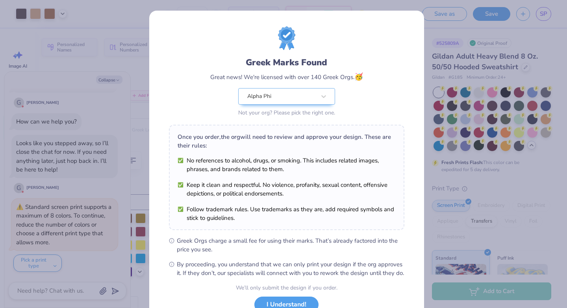
scroll to position [61, 0]
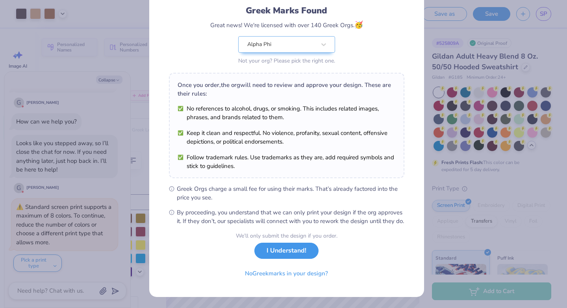
click at [284, 251] on button "I Understand!" at bounding box center [286, 251] width 64 height 16
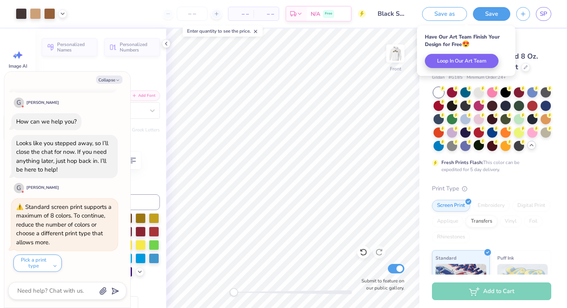
scroll to position [0, 0]
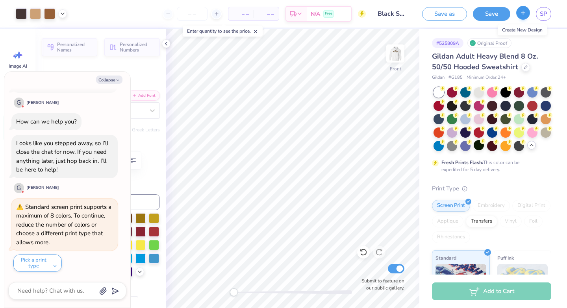
type textarea "x"
click at [522, 13] on line "button" at bounding box center [523, 13] width 4 height 0
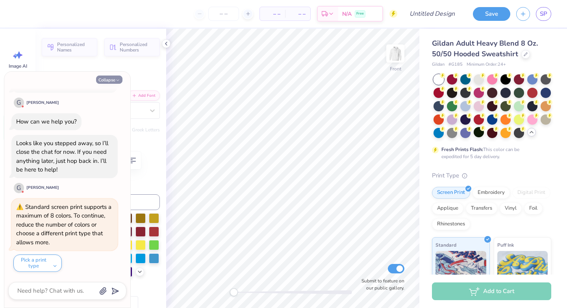
click at [111, 80] on button "Collapse" at bounding box center [109, 80] width 26 height 8
type textarea "x"
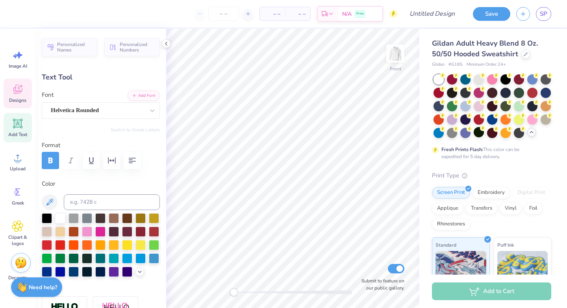
click at [20, 93] on icon at bounding box center [17, 89] width 9 height 9
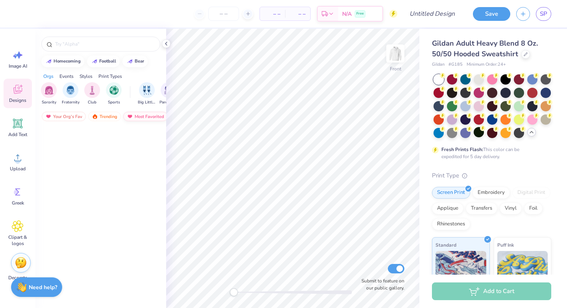
scroll to position [846, 0]
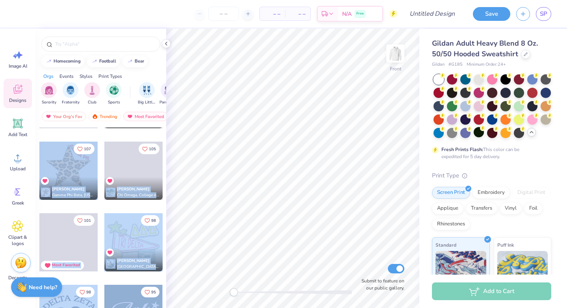
click at [259, 179] on div "– – Per Item – – Total Est. Delivery N/A Free Design Title Save SP Image AI Des…" at bounding box center [283, 154] width 567 height 308
click at [65, 165] on div at bounding box center [68, 171] width 58 height 58
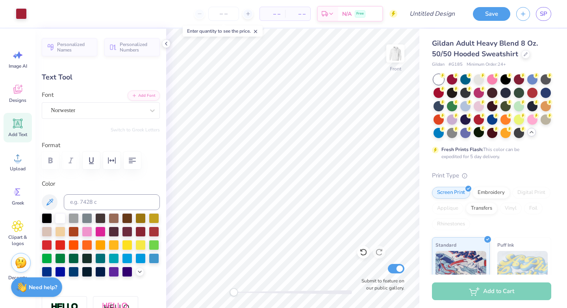
scroll to position [7, 1]
type textarea "alpha PHI"
type input "0.0"
click at [396, 56] on img at bounding box center [396, 54] width 32 height 32
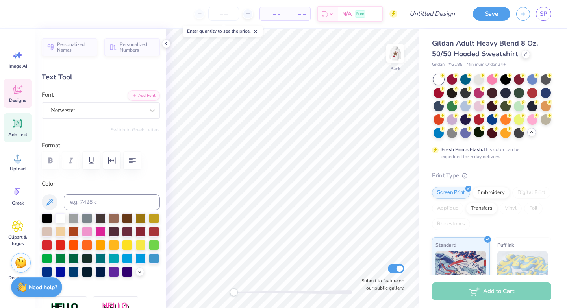
click at [28, 88] on div "Designs" at bounding box center [18, 94] width 28 height 30
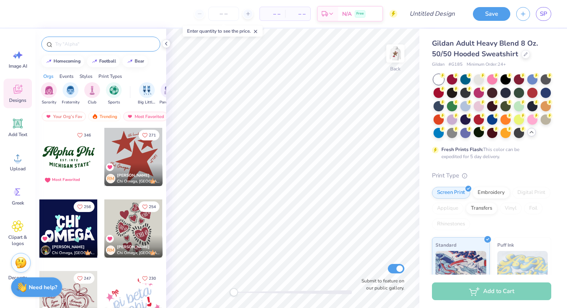
click at [63, 42] on input "text" at bounding box center [104, 44] width 101 height 8
type input "leopard"
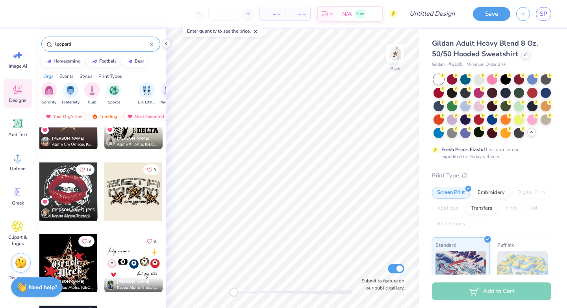
scroll to position [110, 0]
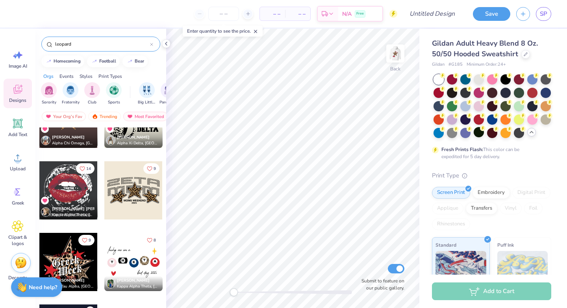
click at [131, 191] on div at bounding box center [133, 190] width 58 height 58
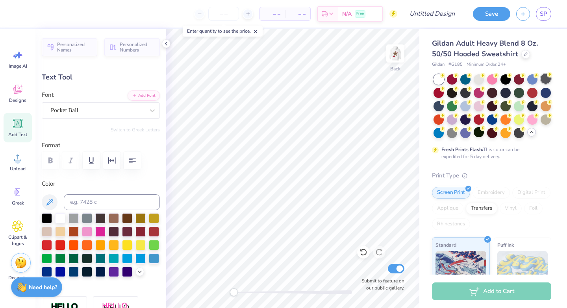
scroll to position [7, 1]
type input "11.95"
type input "2.51"
type input "2.41"
type input "5.08"
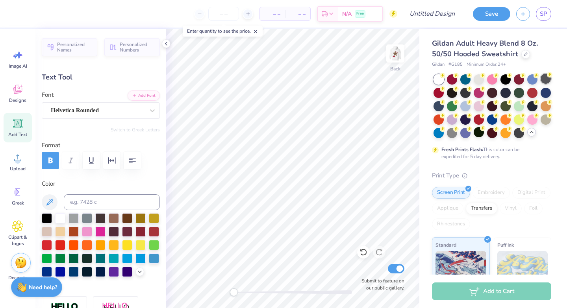
type input "0.44"
type input "5.71"
type textarea "M"
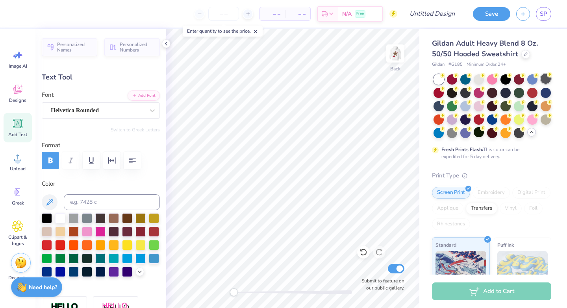
type input "1.18"
type input "0.37"
type input "6.30"
type textarea "2"
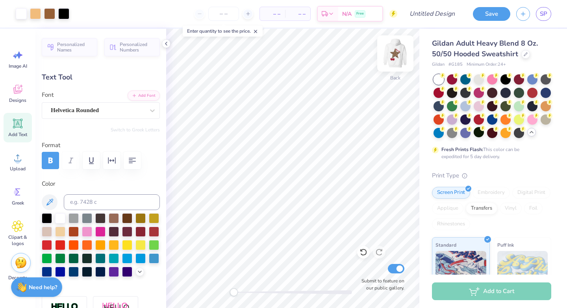
click at [395, 49] on img at bounding box center [396, 54] width 32 height 32
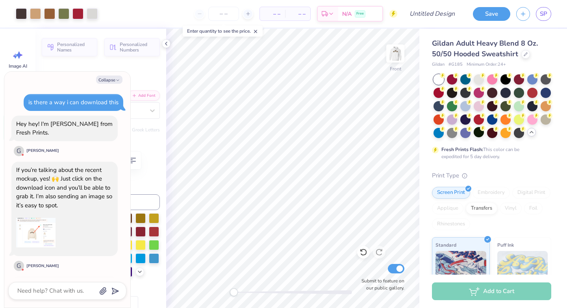
scroll to position [288, 0]
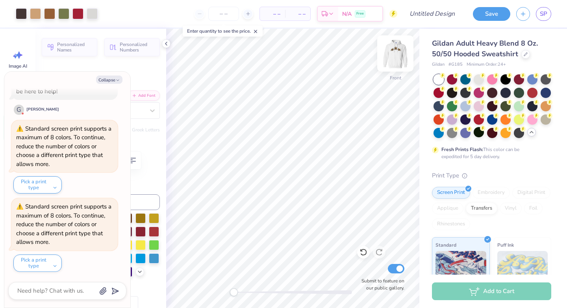
click at [390, 56] on img at bounding box center [396, 54] width 32 height 32
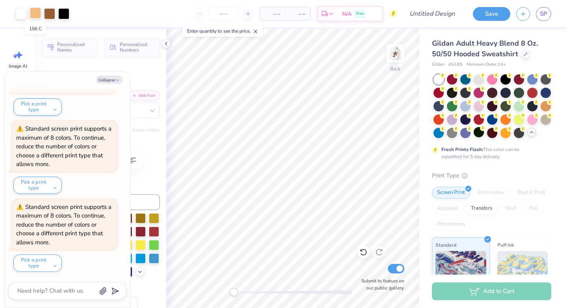
click at [39, 12] on div at bounding box center [35, 12] width 11 height 11
type textarea "x"
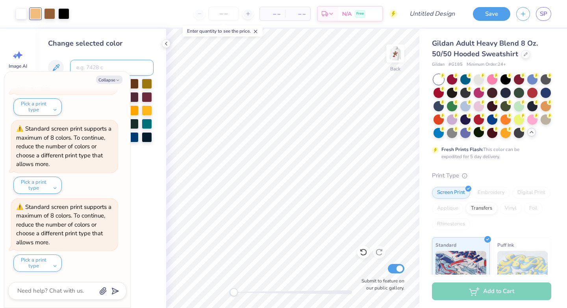
click at [99, 65] on input at bounding box center [112, 68] width 84 height 16
type input "728"
click at [113, 80] on button "Collapse" at bounding box center [109, 80] width 26 height 8
type textarea "x"
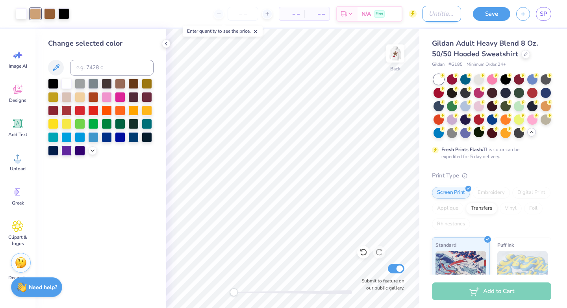
click at [424, 13] on input "Design Title" at bounding box center [442, 14] width 39 height 16
click at [437, 15] on input "White Sweatshirt leopard" at bounding box center [442, 14] width 39 height 16
type input "White Sweatshirt Leopard"
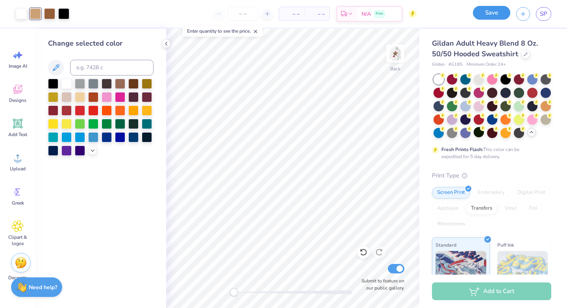
click at [485, 12] on button "Save" at bounding box center [491, 13] width 37 height 14
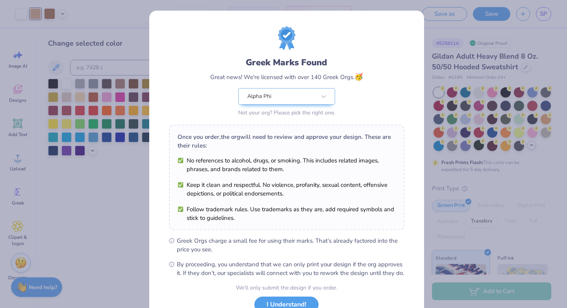
scroll to position [61, 0]
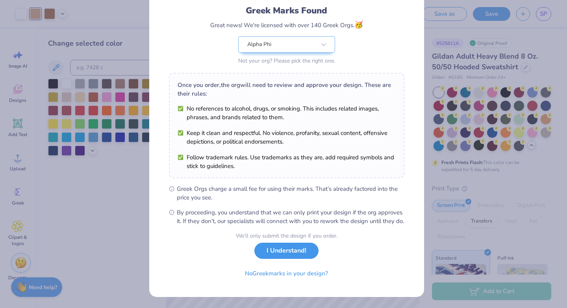
click at [293, 254] on button "I Understand!" at bounding box center [286, 251] width 64 height 16
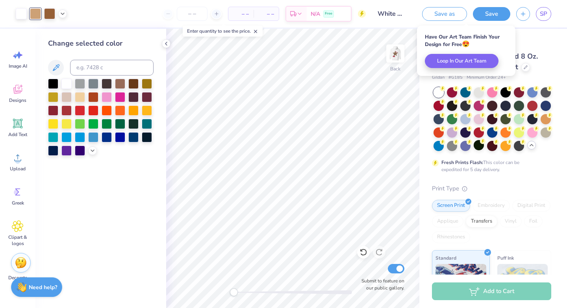
scroll to position [0, 0]
click at [545, 17] on span "SP" at bounding box center [543, 13] width 7 height 9
